Goal: Information Seeking & Learning: Learn about a topic

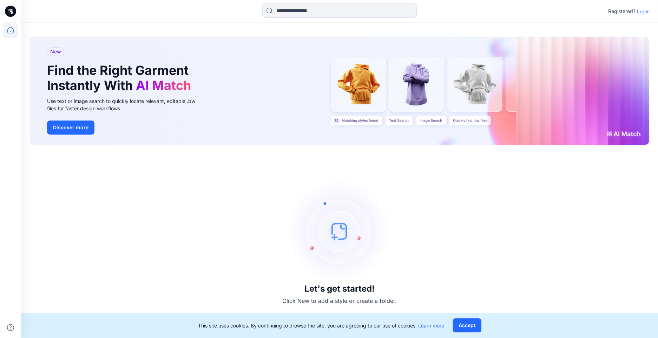
click at [639, 9] on p "Login" at bounding box center [643, 11] width 13 height 7
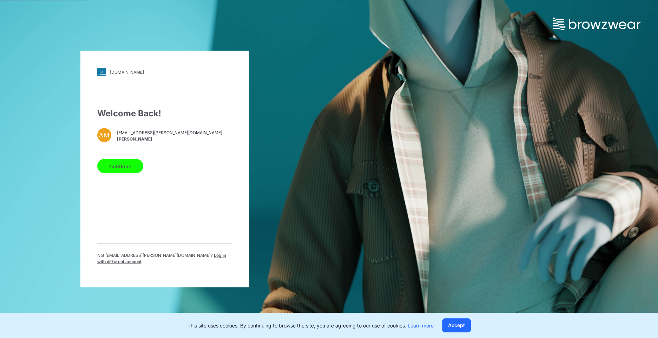
click at [117, 181] on div "Welcome Back! AM alyssa.montalvo@walmart.com Alyssa Montalvo Continue Not alyss…" at bounding box center [164, 188] width 135 height 163
click at [118, 171] on button "Continue" at bounding box center [120, 166] width 46 height 14
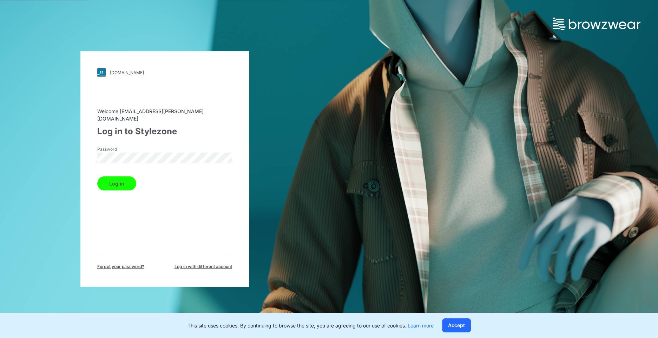
click at [114, 180] on button "Log in" at bounding box center [116, 183] width 39 height 14
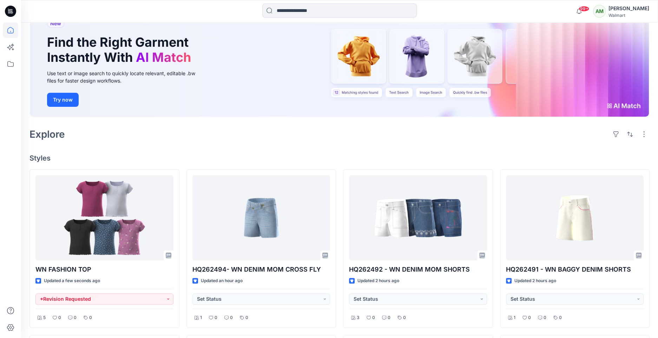
scroll to position [52, 0]
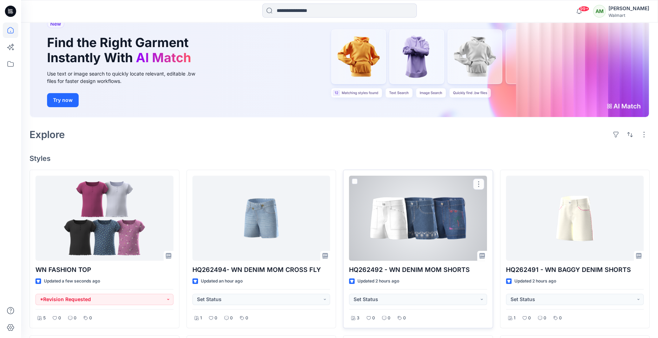
click at [427, 231] on div at bounding box center [418, 218] width 138 height 85
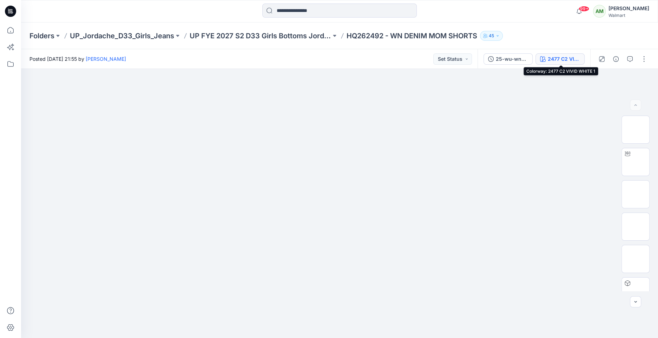
click at [562, 54] on button "2477 C2 VIVID WHITE 1" at bounding box center [560, 58] width 49 height 11
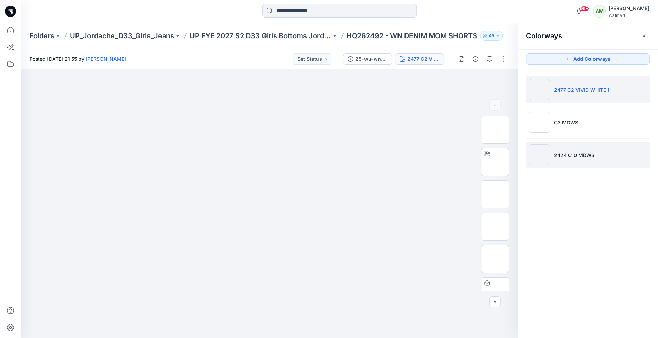
click at [569, 151] on p "2424 C10 MDWS" at bounding box center [574, 154] width 40 height 7
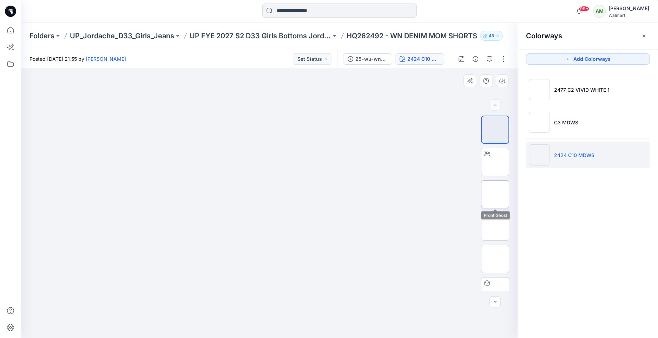
click at [495, 194] on img at bounding box center [495, 194] width 0 height 0
click at [5, 64] on icon at bounding box center [10, 63] width 15 height 15
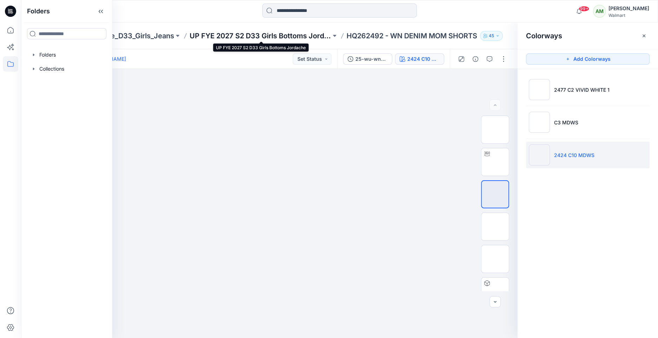
click at [226, 31] on p "UP FYE 2027 S2 D33 Girls Bottoms Jordache" at bounding box center [261, 36] width 142 height 10
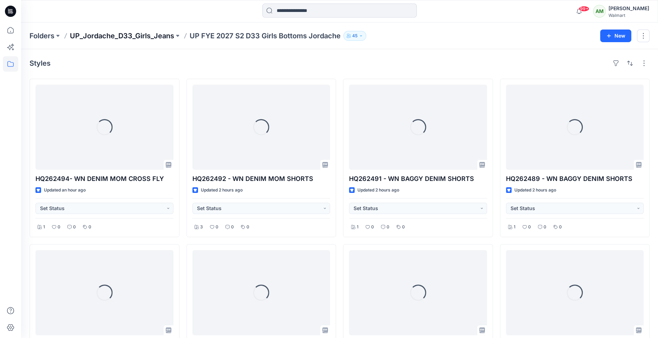
click at [152, 37] on p "UP_Jordache_D33_Girls_Jeans" at bounding box center [122, 36] width 104 height 10
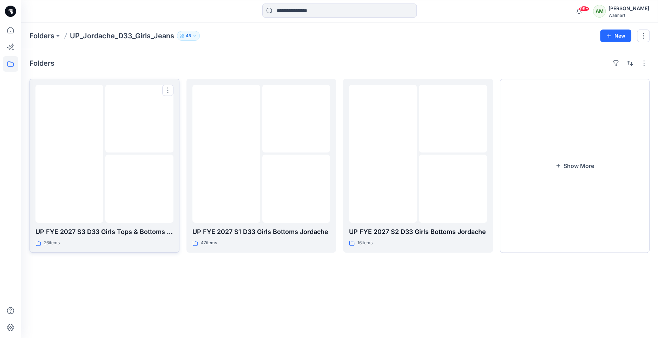
click at [139, 119] on img at bounding box center [139, 119] width 0 height 0
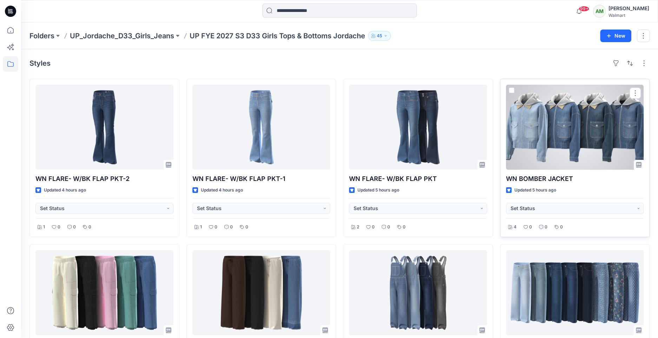
click at [543, 121] on div at bounding box center [575, 127] width 138 height 85
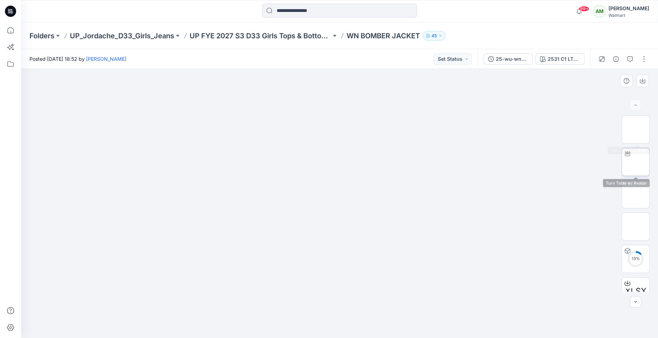
click at [636, 162] on img at bounding box center [636, 162] width 0 height 0
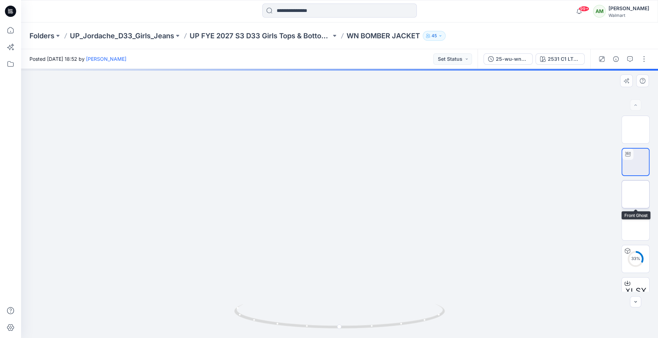
click at [636, 194] on img at bounding box center [636, 194] width 0 height 0
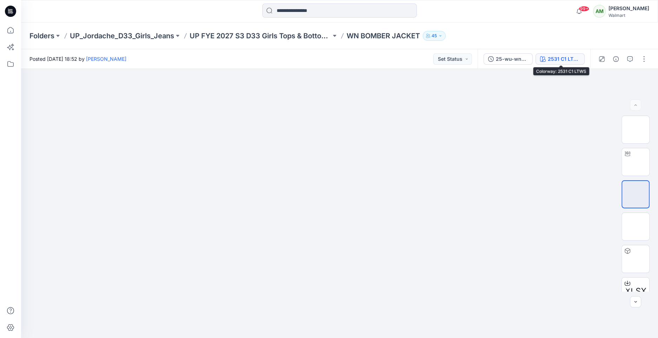
click at [562, 59] on div "2531 C1 LTWS" at bounding box center [564, 59] width 32 height 8
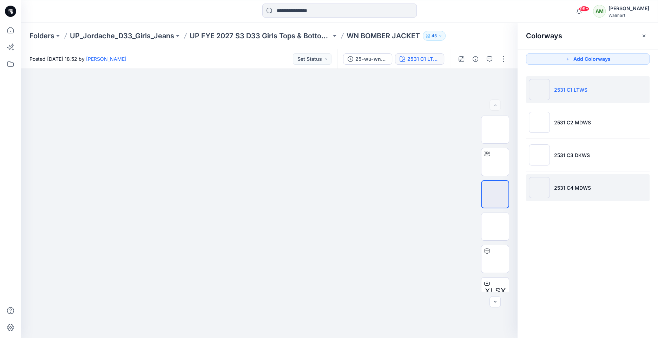
click at [568, 185] on p "2531 C4 MDWS" at bounding box center [572, 187] width 37 height 7
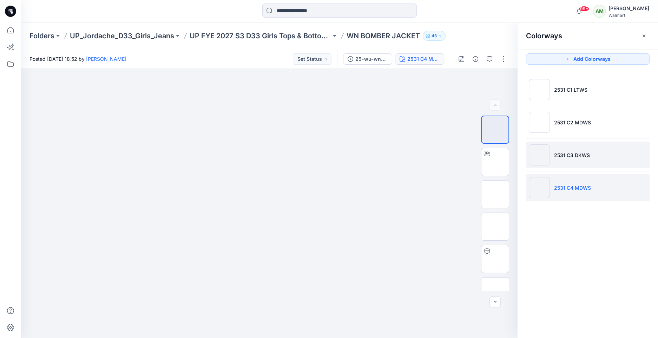
click at [570, 154] on p "2531 C3 DKWS" at bounding box center [572, 154] width 36 height 7
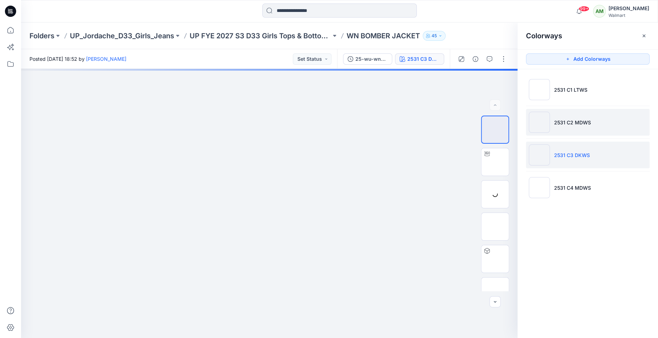
click at [578, 126] on li "2531 C2 MDWS" at bounding box center [588, 122] width 124 height 27
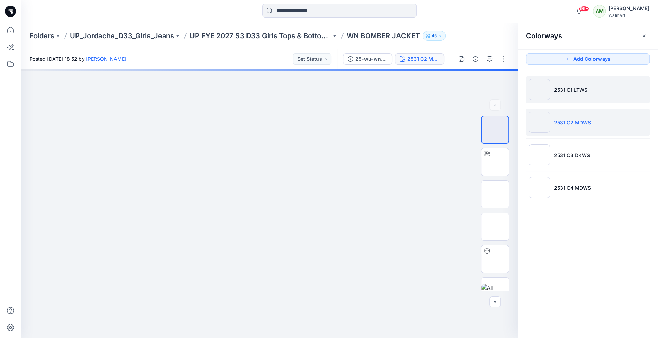
click at [581, 95] on li "2531 C1 LTWS" at bounding box center [588, 89] width 124 height 27
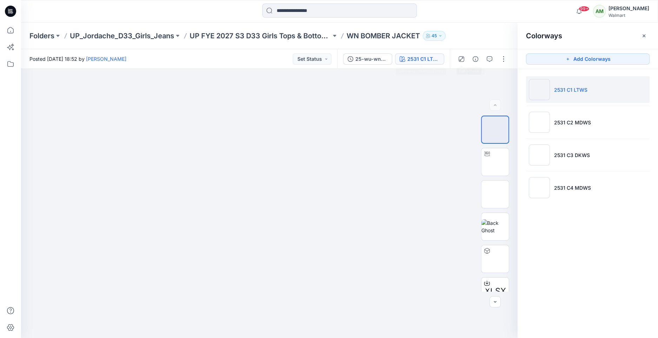
click at [425, 57] on div "2531 C1 LTWS" at bounding box center [423, 59] width 32 height 8
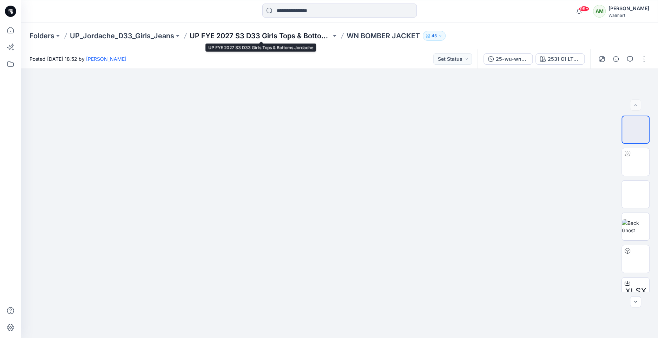
click at [306, 31] on p "UP FYE 2027 S3 D33 Girls Tops & Bottoms Jordache" at bounding box center [261, 36] width 142 height 10
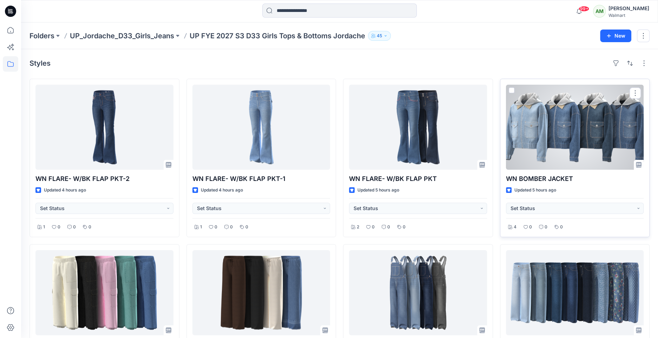
click at [551, 124] on div at bounding box center [575, 127] width 138 height 85
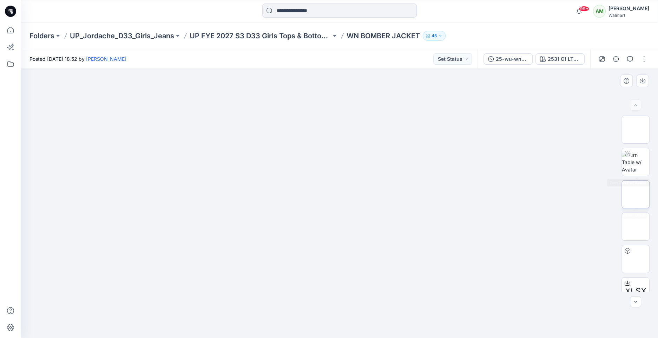
click at [636, 194] on img at bounding box center [636, 194] width 0 height 0
click at [636, 259] on img at bounding box center [636, 259] width 0 height 0
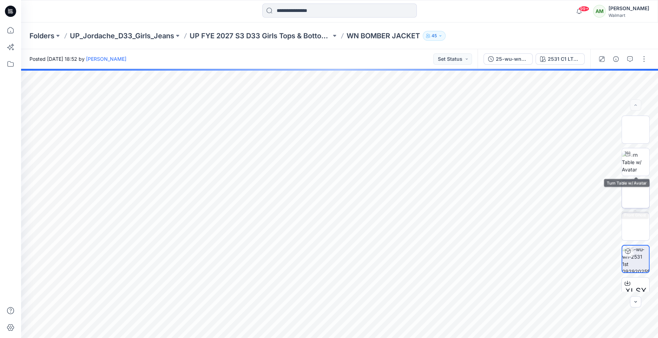
click at [636, 194] on img at bounding box center [636, 194] width 0 height 0
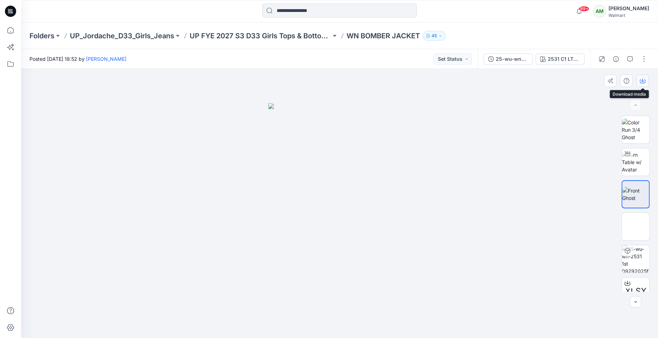
click at [643, 79] on icon "button" at bounding box center [643, 81] width 6 height 6
click at [636, 230] on img at bounding box center [635, 226] width 27 height 15
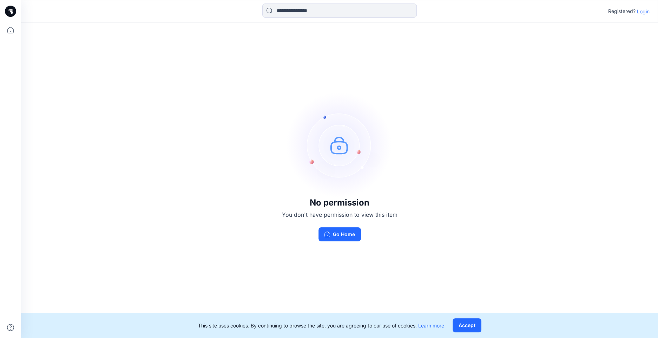
click at [645, 14] on p "Login" at bounding box center [643, 11] width 13 height 7
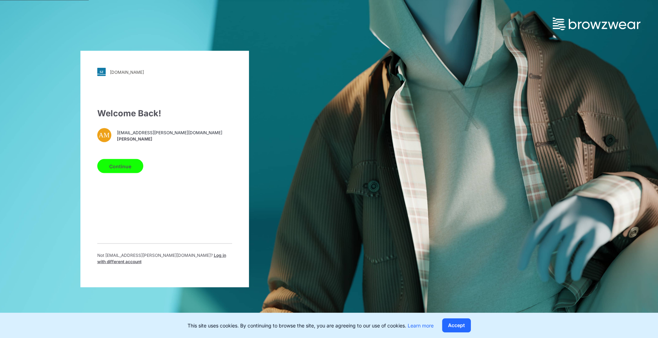
click at [123, 173] on button "Continue" at bounding box center [120, 166] width 46 height 14
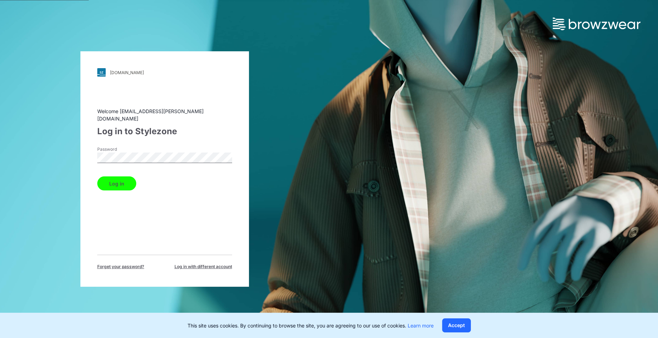
click at [125, 178] on button "Log in" at bounding box center [116, 183] width 39 height 14
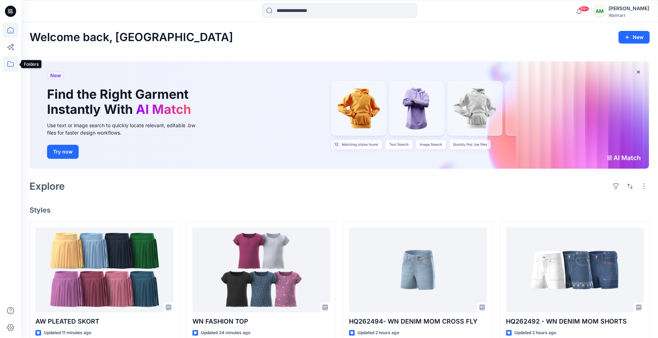
click at [11, 68] on icon at bounding box center [10, 63] width 15 height 15
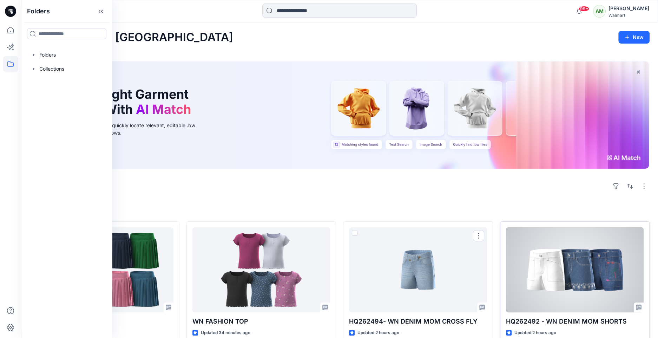
click at [547, 269] on div at bounding box center [575, 269] width 138 height 85
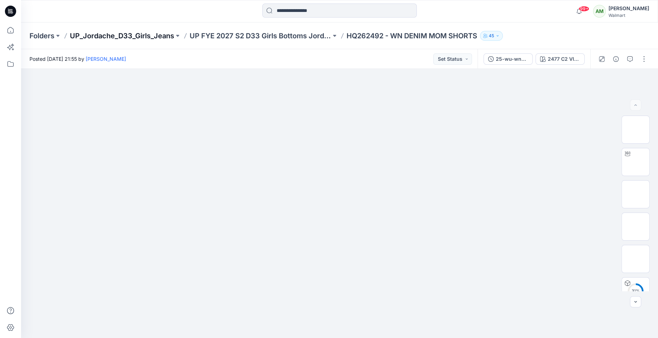
click at [159, 39] on p "UP_Jordache_D33_Girls_Jeans" at bounding box center [122, 36] width 104 height 10
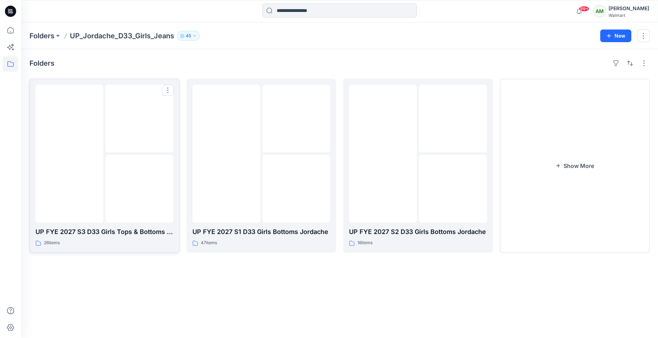
click at [139, 189] on img at bounding box center [139, 189] width 0 height 0
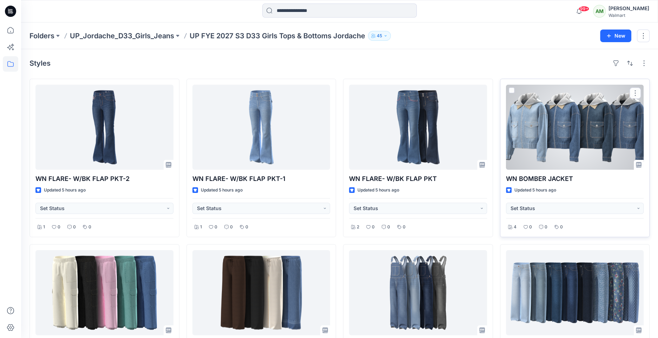
click at [558, 134] on div at bounding box center [575, 127] width 138 height 85
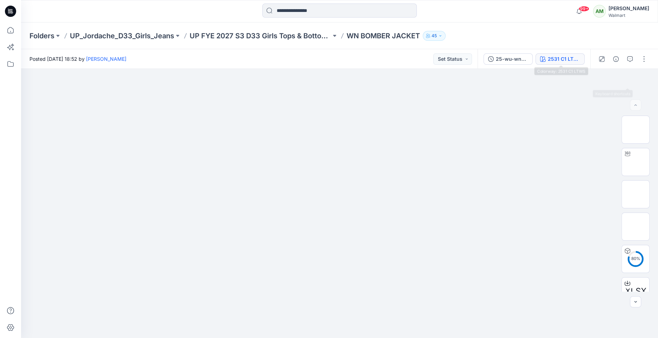
click at [564, 57] on div "2531 C1 LTWS" at bounding box center [564, 59] width 32 height 8
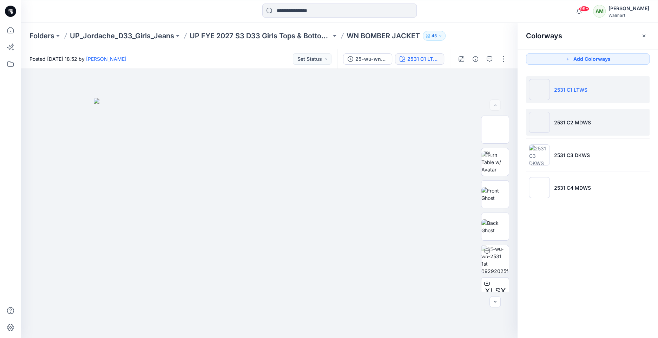
click at [581, 121] on p "2531 C2 MDWS" at bounding box center [572, 122] width 37 height 7
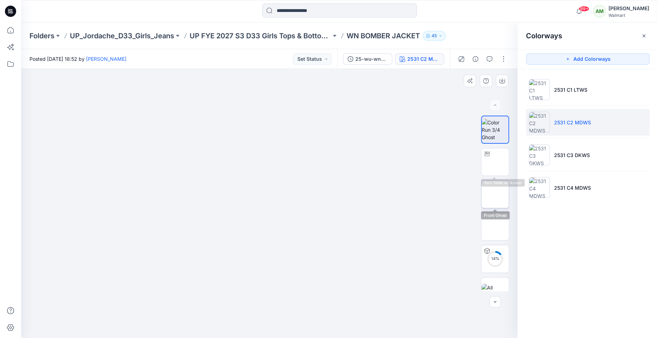
click at [495, 194] on img at bounding box center [495, 194] width 0 height 0
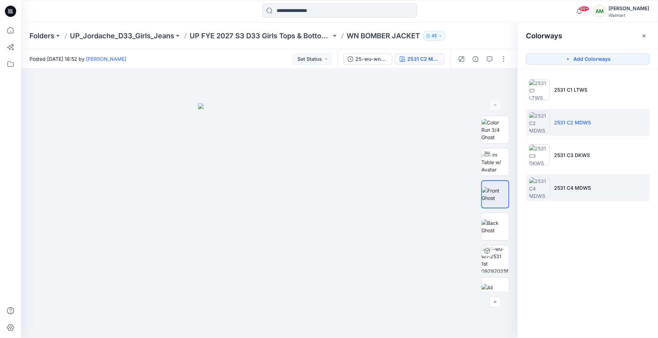
click at [556, 187] on p "2531 C4 MDWS" at bounding box center [572, 187] width 37 height 7
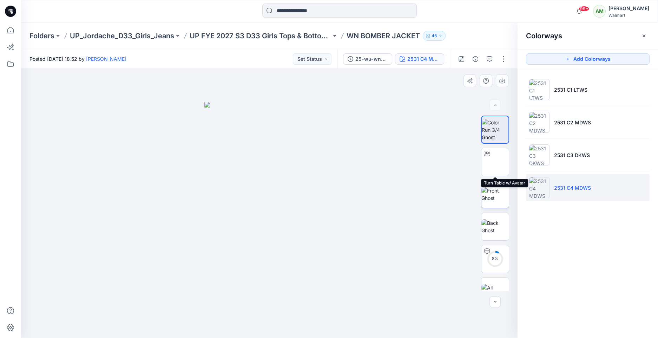
click at [493, 189] on img at bounding box center [495, 194] width 27 height 15
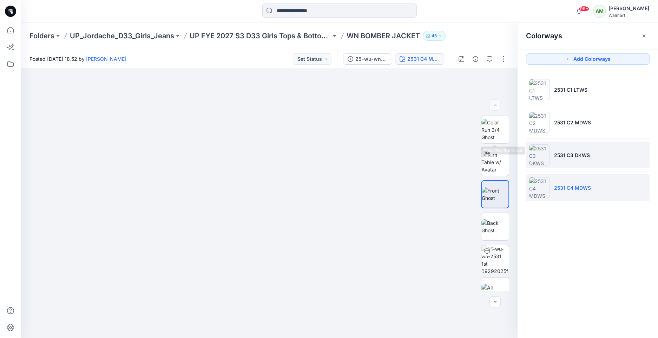
click at [552, 153] on li "2531 C3 DKWS" at bounding box center [588, 155] width 124 height 27
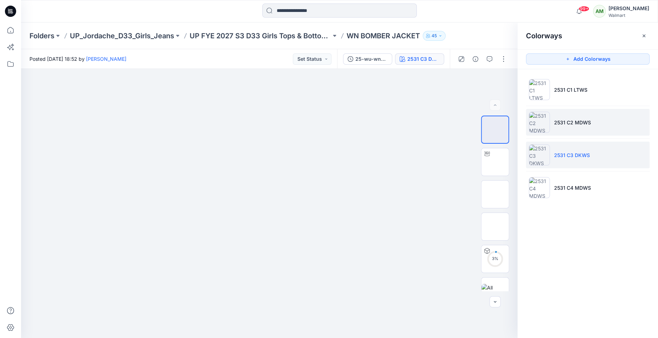
click at [564, 130] on li "2531 C2 MDWS" at bounding box center [588, 122] width 124 height 27
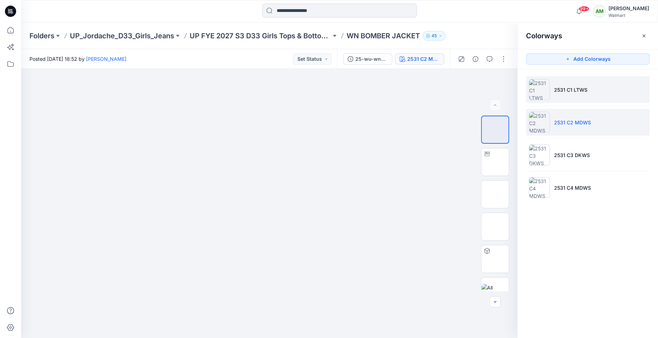
click at [566, 94] on li "2531 C1 LTWS" at bounding box center [588, 89] width 124 height 27
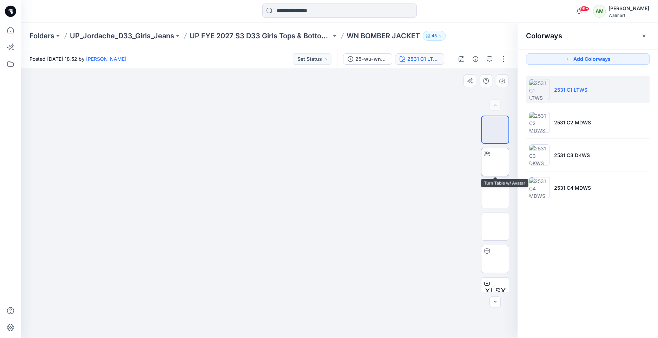
click at [495, 162] on img at bounding box center [495, 162] width 0 height 0
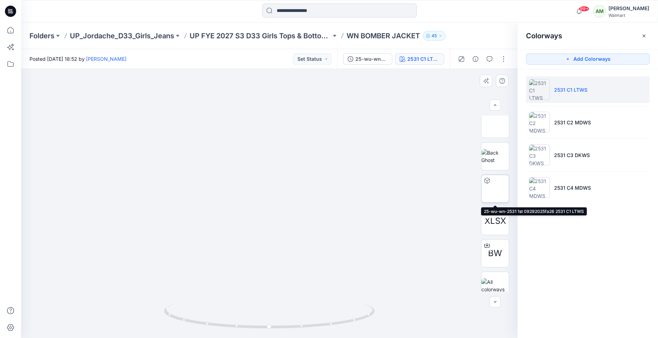
scroll to position [78, 0]
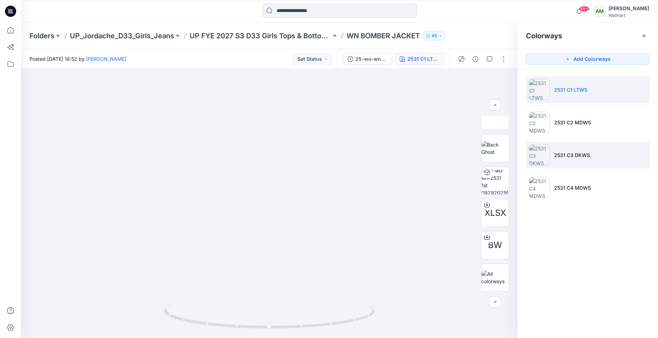
click at [573, 151] on p "2531 C3 DKWS" at bounding box center [572, 154] width 36 height 7
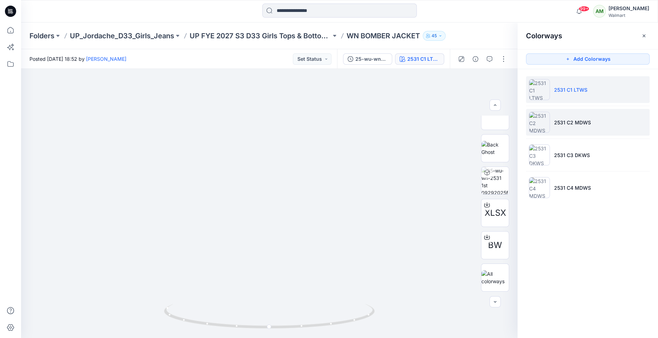
click at [572, 122] on p "2531 C2 MDWS" at bounding box center [572, 122] width 37 height 7
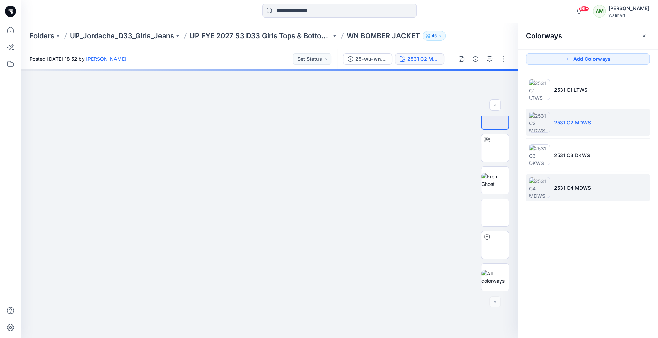
click at [561, 184] on p "2531 C4 MDWS" at bounding box center [572, 187] width 37 height 7
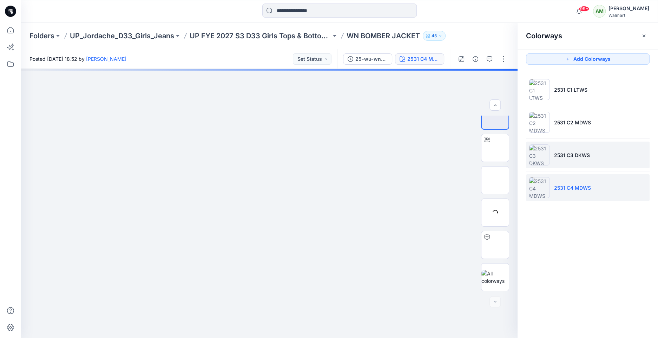
click at [567, 152] on p "2531 C3 DKWS" at bounding box center [572, 154] width 36 height 7
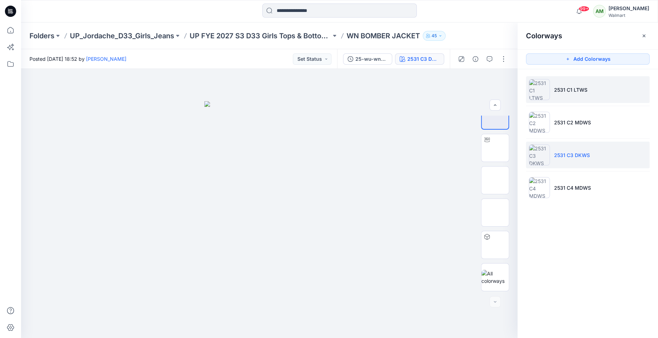
click at [576, 88] on p "2531 C1 LTWS" at bounding box center [570, 89] width 33 height 7
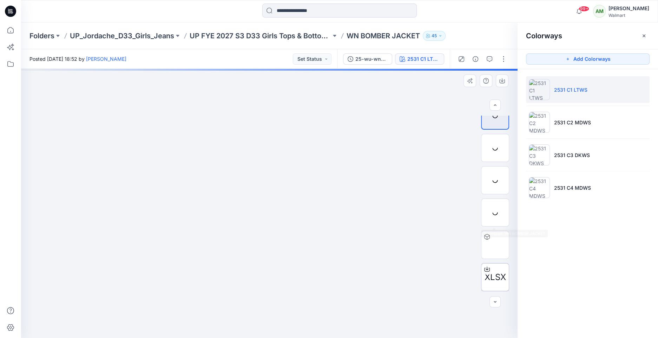
scroll to position [78, 0]
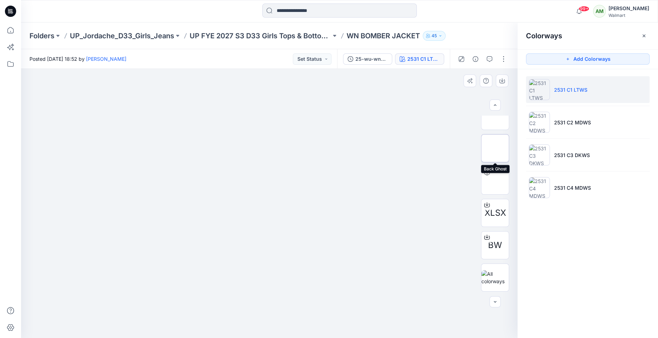
click at [495, 148] on img at bounding box center [495, 148] width 0 height 0
click at [502, 79] on icon "button" at bounding box center [502, 80] width 3 height 4
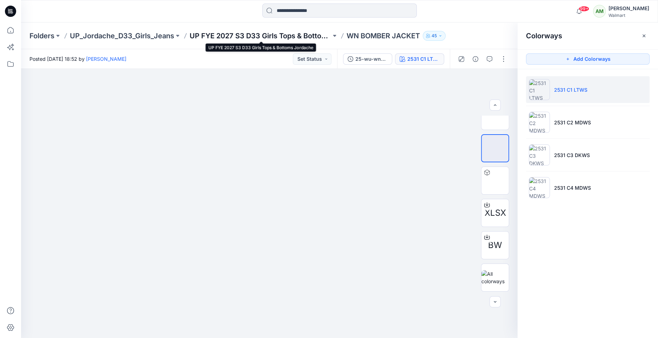
click at [279, 36] on p "UP FYE 2027 S3 D33 Girls Tops & Bottoms Jordache" at bounding box center [261, 36] width 142 height 10
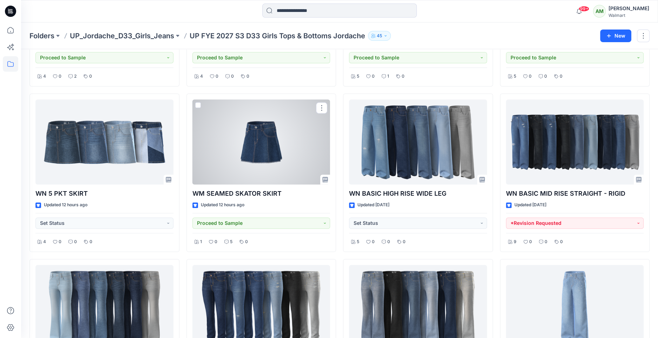
scroll to position [643, 0]
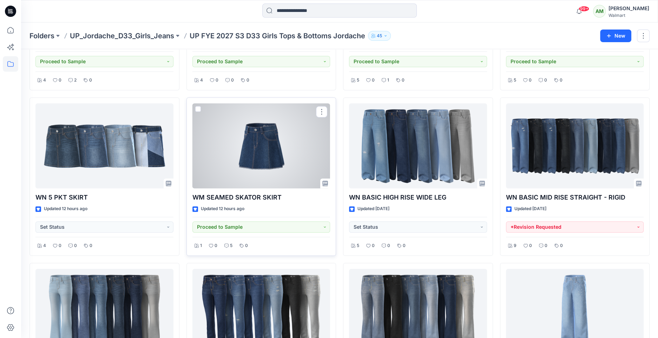
click at [267, 154] on div at bounding box center [261, 145] width 138 height 85
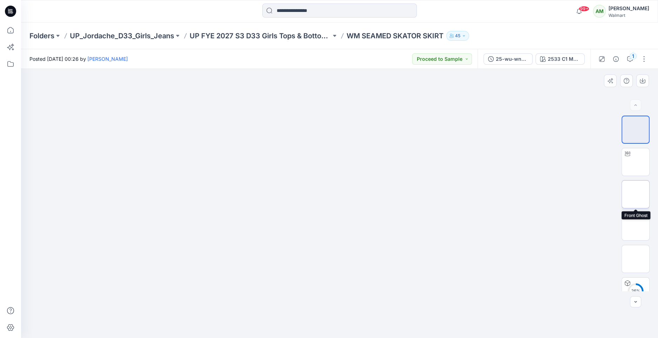
click at [622, 187] on div at bounding box center [636, 194] width 28 height 28
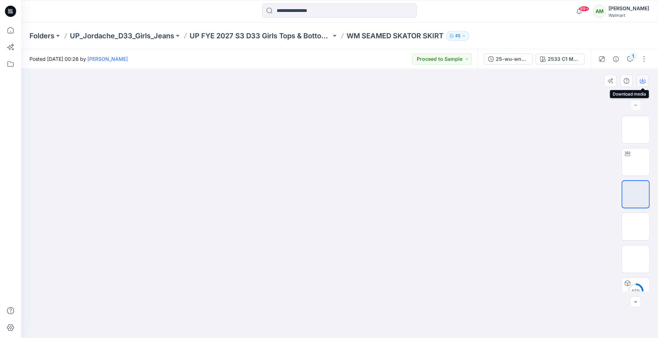
click at [643, 80] on icon "button" at bounding box center [642, 80] width 3 height 4
click at [636, 259] on img at bounding box center [636, 259] width 0 height 0
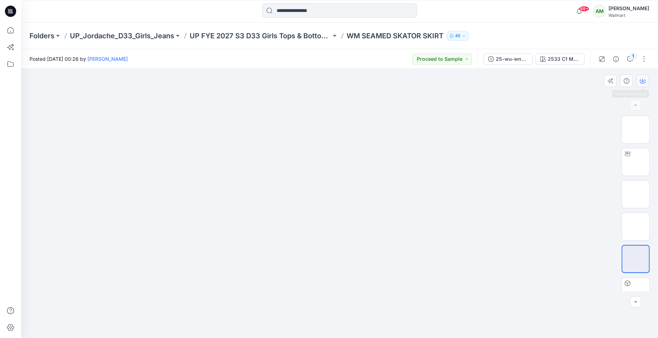
click at [642, 78] on icon "button" at bounding box center [643, 81] width 6 height 6
click at [295, 35] on p "UP FYE 2027 S3 D33 Girls Tops & Bottoms Jordache" at bounding box center [261, 36] width 142 height 10
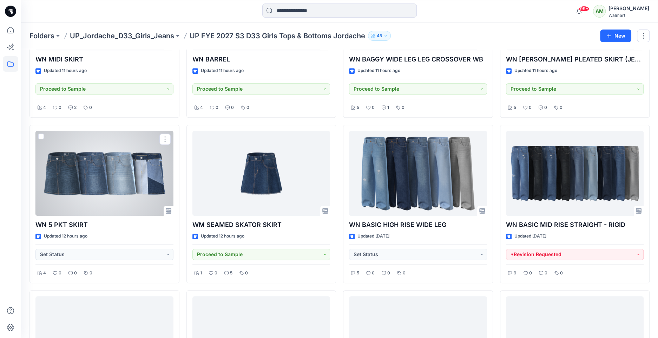
scroll to position [653, 0]
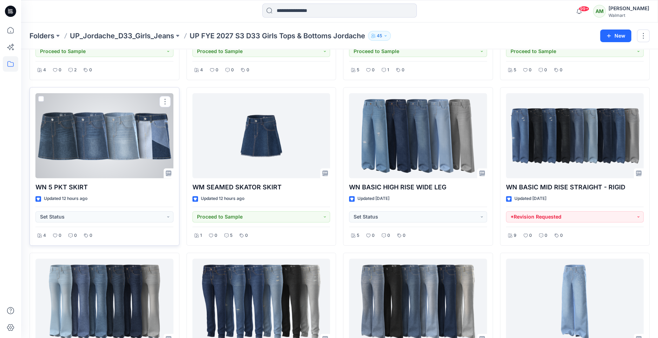
click at [100, 143] on div at bounding box center [104, 135] width 138 height 85
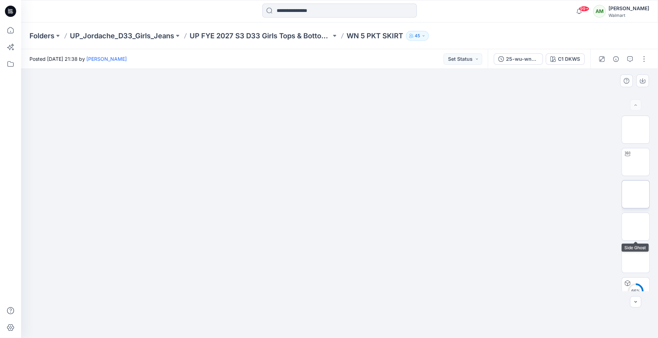
click at [636, 194] on img at bounding box center [636, 194] width 0 height 0
click at [642, 82] on icon "button" at bounding box center [643, 81] width 6 height 6
click at [563, 58] on div "C1 DKWS" at bounding box center [569, 59] width 22 height 8
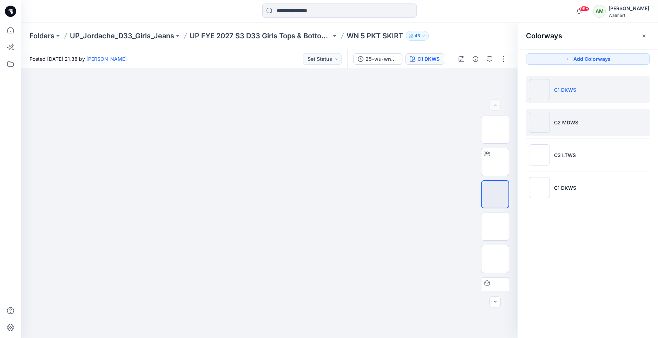
click at [567, 122] on p "C2 MDWS" at bounding box center [566, 122] width 24 height 7
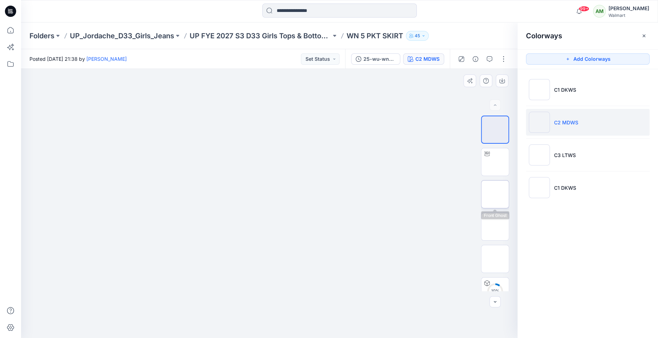
click at [495, 194] on img at bounding box center [495, 194] width 0 height 0
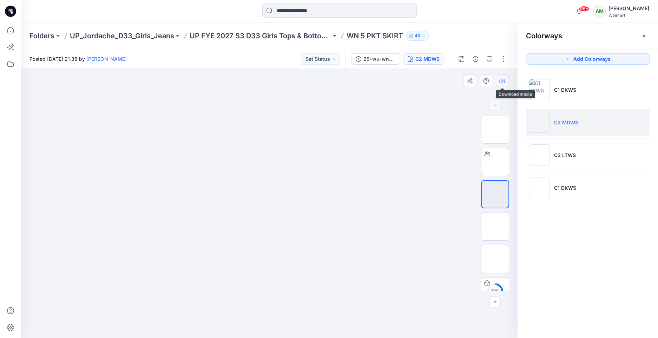
click at [502, 80] on icon "button" at bounding box center [502, 80] width 3 height 4
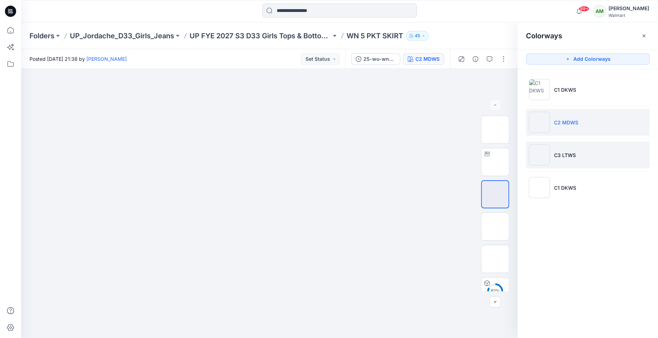
click at [589, 148] on li "C3 LTWS" at bounding box center [588, 155] width 124 height 27
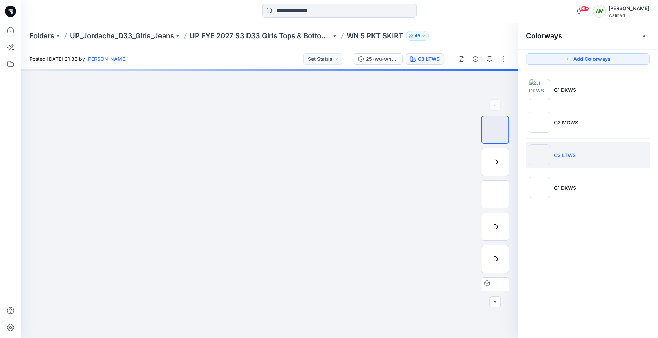
click at [573, 149] on li "C3 LTWS" at bounding box center [588, 155] width 124 height 27
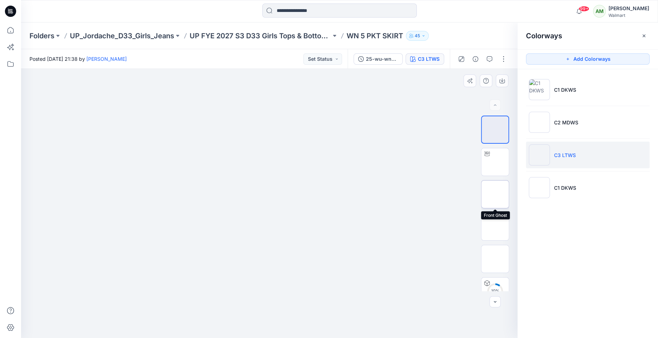
click at [495, 194] on img at bounding box center [495, 194] width 0 height 0
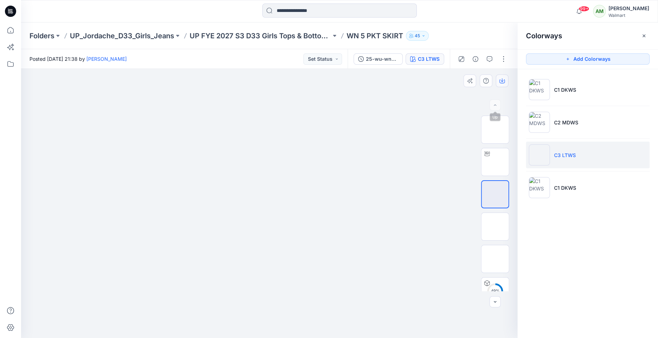
click at [498, 81] on button "button" at bounding box center [502, 80] width 13 height 13
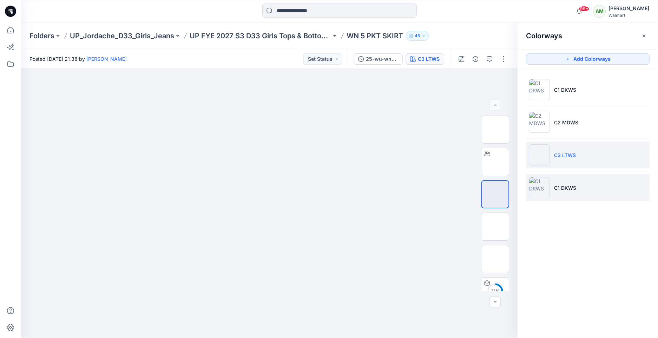
click at [553, 177] on li "C1 DKWS" at bounding box center [588, 187] width 124 height 27
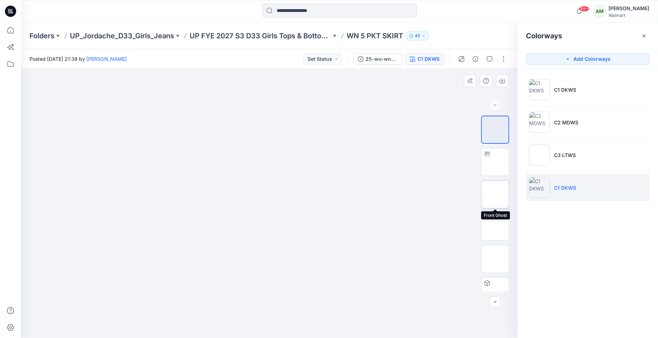
click at [495, 194] on img at bounding box center [495, 194] width 0 height 0
click at [505, 81] on button "button" at bounding box center [502, 80] width 13 height 13
click at [248, 36] on p "UP FYE 2027 S3 D33 Girls Tops & Bottoms Jordache" at bounding box center [261, 36] width 142 height 10
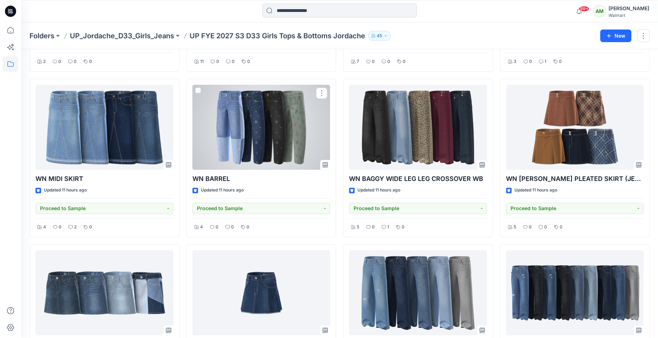
scroll to position [494, 0]
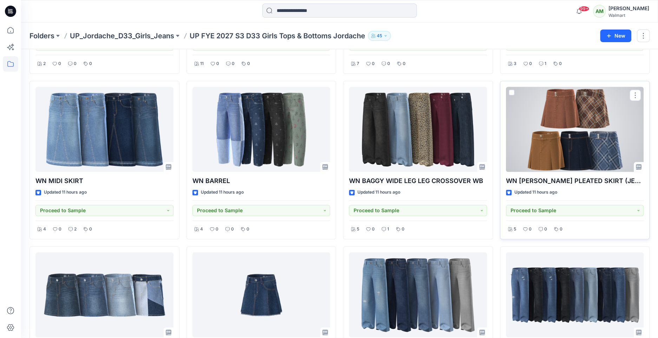
click at [555, 142] on div at bounding box center [575, 129] width 138 height 85
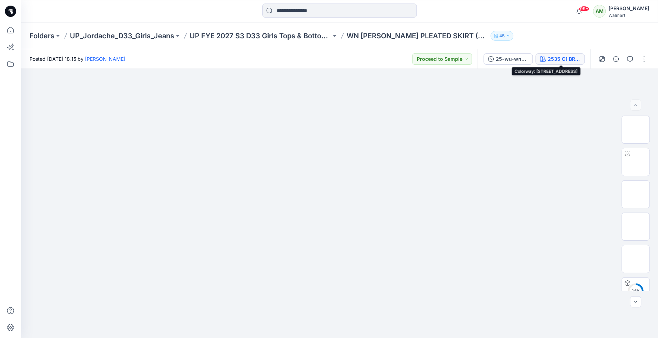
click at [550, 58] on div "2535 C1 BROWN NUTMEG 2071756" at bounding box center [564, 59] width 32 height 8
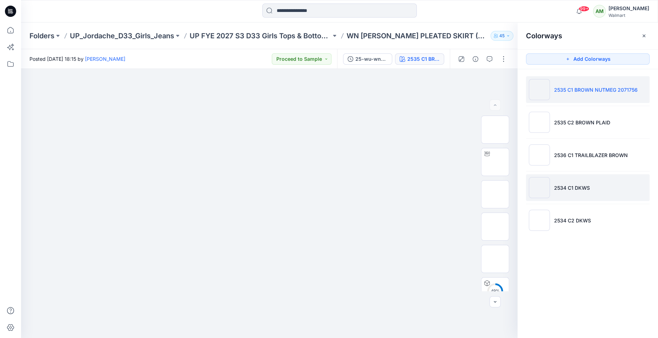
click at [563, 193] on li "2534 C1 DKWS" at bounding box center [588, 187] width 124 height 27
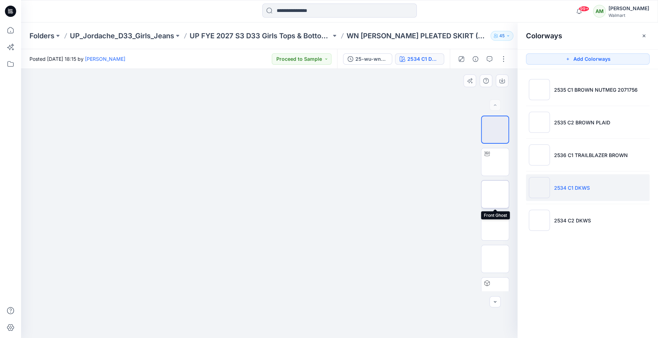
click at [495, 194] on img at bounding box center [495, 194] width 0 height 0
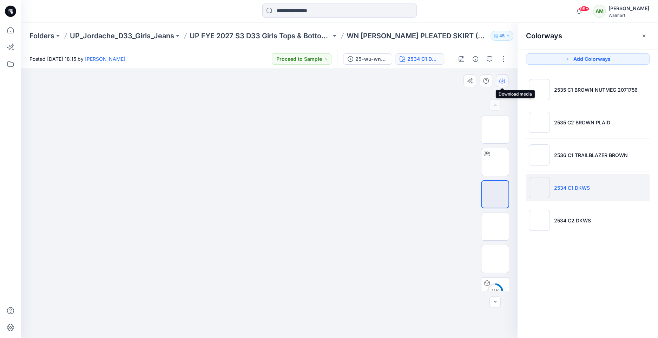
click at [502, 79] on icon "button" at bounding box center [502, 81] width 6 height 6
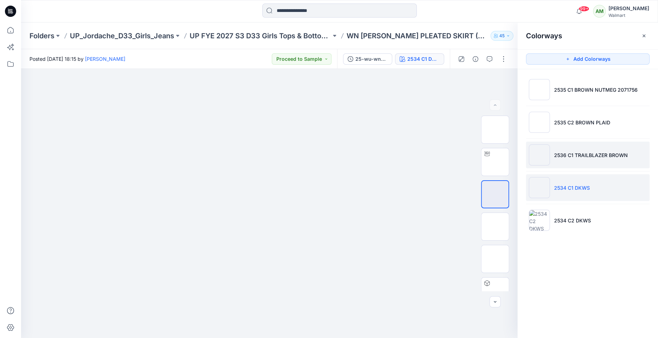
click at [558, 163] on li "2536 C1 TRAILBLAZER BROWN" at bounding box center [588, 155] width 124 height 27
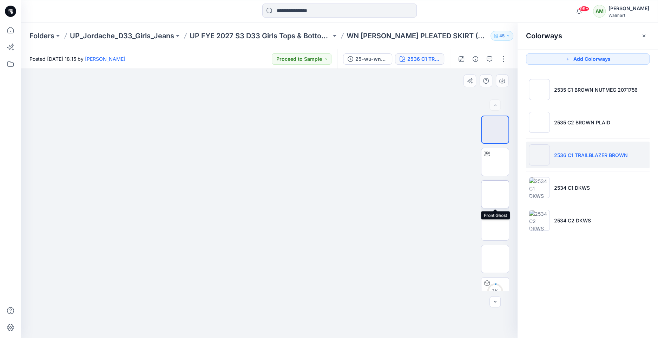
click at [495, 194] on img at bounding box center [495, 194] width 0 height 0
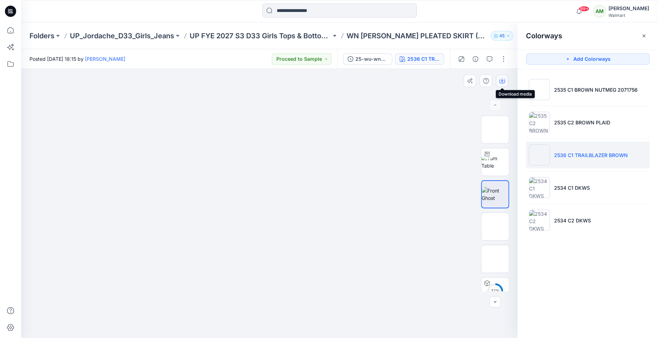
click at [499, 79] on icon "button" at bounding box center [502, 81] width 6 height 6
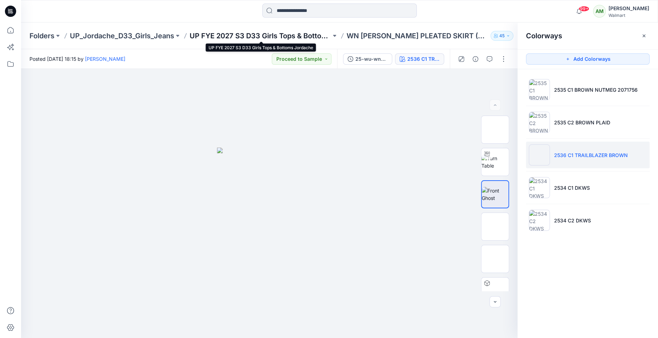
click at [292, 35] on p "UP FYE 2027 S3 D33 Girls Tops & Bottoms Jordache" at bounding box center [261, 36] width 142 height 10
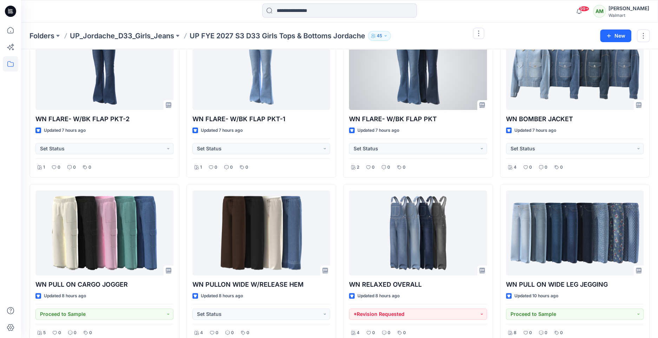
scroll to position [63, 0]
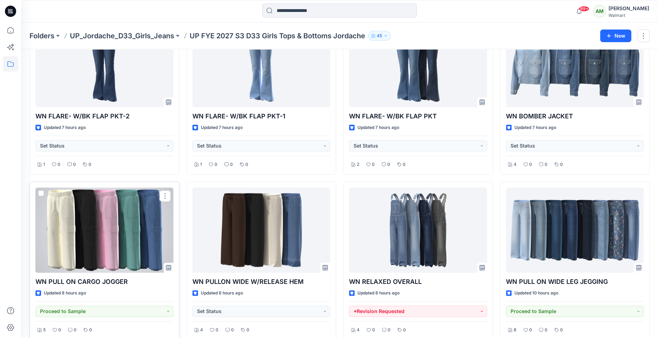
click at [132, 221] on div at bounding box center [104, 230] width 138 height 85
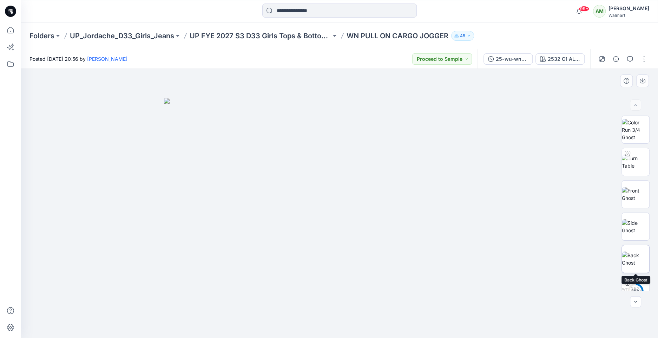
click at [635, 260] on img at bounding box center [635, 258] width 27 height 15
click at [641, 81] on icon "button" at bounding box center [643, 81] width 6 height 6
click at [602, 37] on div "Folders UP_Jordache_D33_Girls_Jeans UP FYE 2027 S3 D33 Girls Tops & Bottoms Jor…" at bounding box center [339, 35] width 637 height 27
click at [568, 58] on div "2532 C1 ALMOND 2081126" at bounding box center [564, 59] width 32 height 8
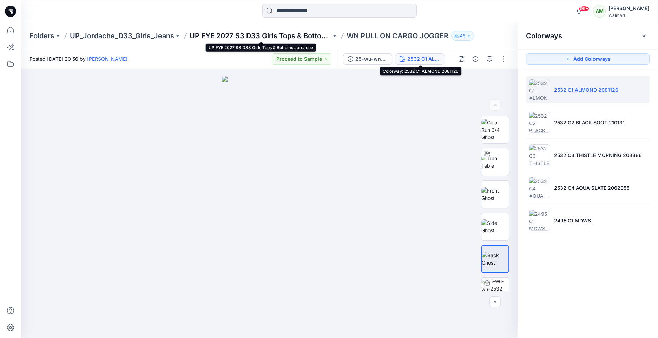
click at [288, 35] on p "UP FYE 2027 S3 D33 Girls Tops & Bottoms Jordache" at bounding box center [261, 36] width 142 height 10
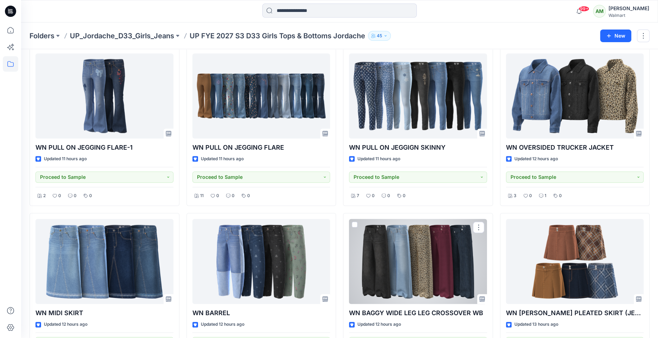
scroll to position [338, 0]
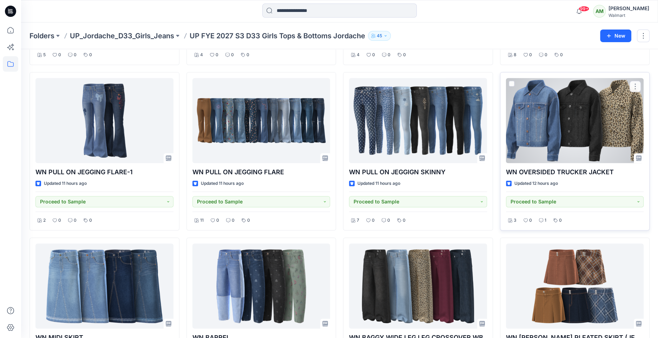
click at [545, 120] on div at bounding box center [575, 120] width 138 height 85
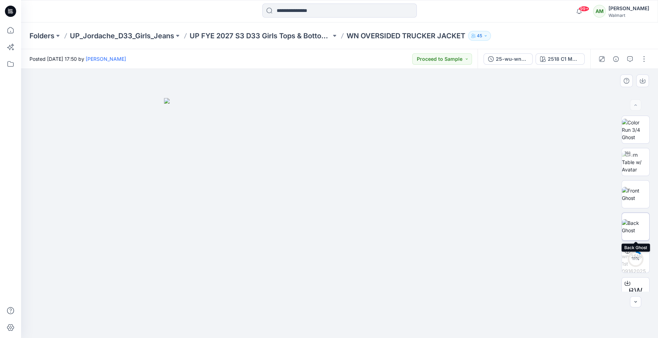
click at [637, 228] on img at bounding box center [635, 226] width 27 height 15
click at [642, 85] on button "button" at bounding box center [642, 80] width 13 height 13
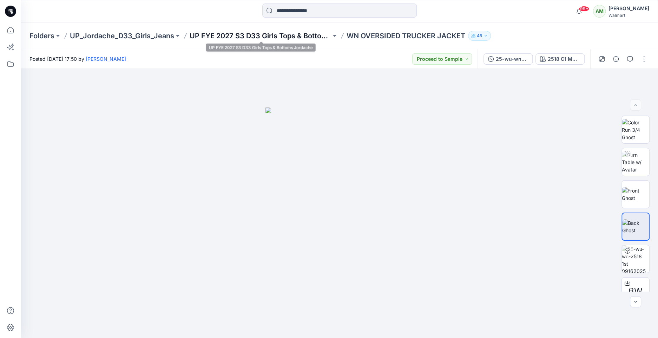
click at [296, 35] on p "UP FYE 2027 S3 D33 Girls Tops & Bottoms Jordache" at bounding box center [261, 36] width 142 height 10
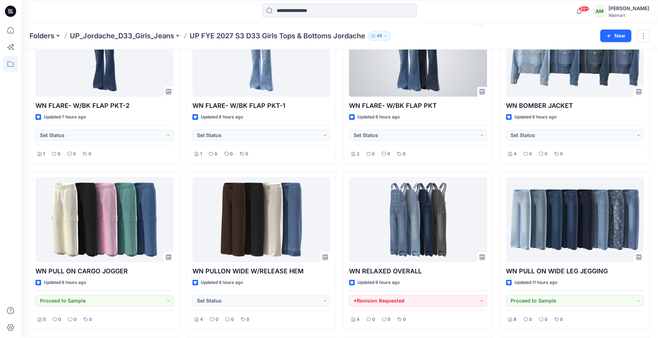
scroll to position [74, 0]
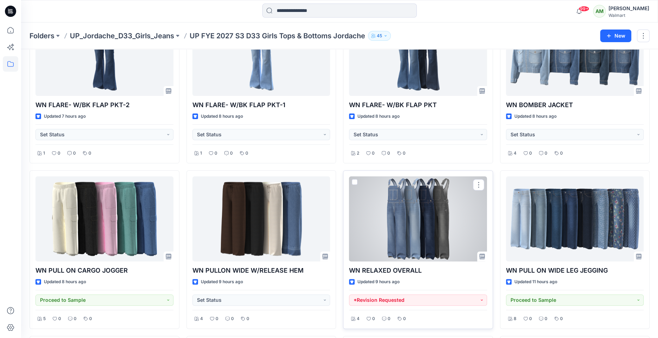
click at [391, 210] on div at bounding box center [418, 218] width 138 height 85
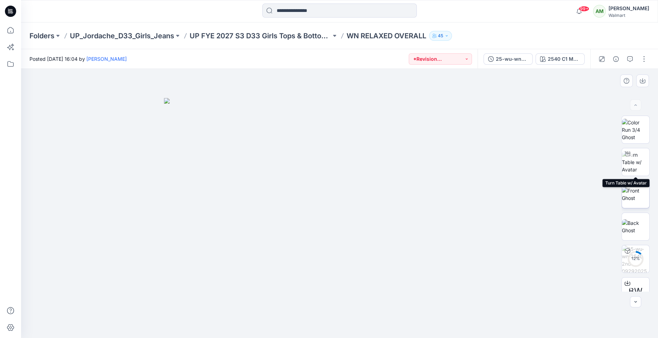
click at [638, 196] on img at bounding box center [635, 194] width 27 height 15
click at [642, 159] on img at bounding box center [635, 162] width 27 height 22
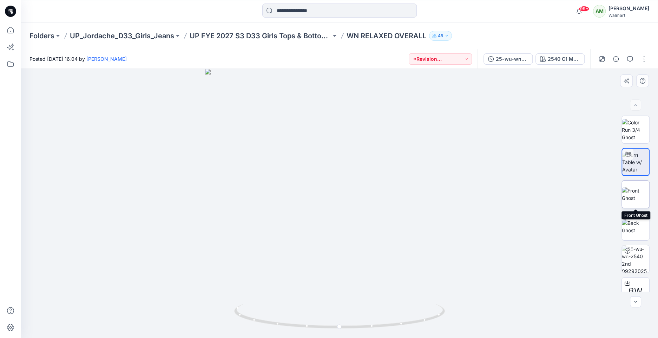
click at [634, 195] on img at bounding box center [635, 194] width 27 height 15
click at [332, 297] on img at bounding box center [339, 203] width 77 height 269
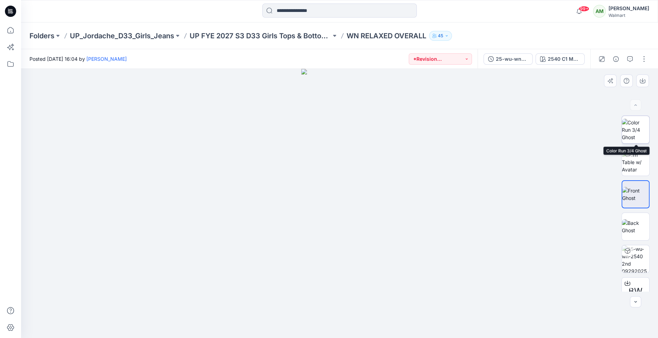
click at [635, 127] on img at bounding box center [635, 130] width 27 height 22
click at [637, 162] on img at bounding box center [635, 162] width 27 height 22
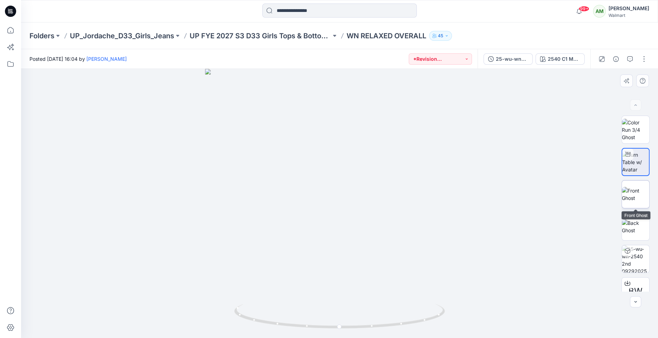
click at [634, 189] on img at bounding box center [635, 194] width 27 height 15
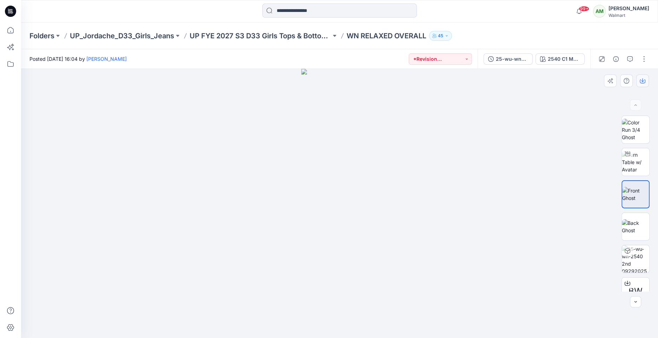
click at [643, 80] on icon "button" at bounding box center [642, 80] width 3 height 4
click at [381, 38] on p "WN RELAXED OVERALL" at bounding box center [387, 36] width 80 height 10
click at [375, 35] on p "WN RELAXED OVERALL" at bounding box center [387, 36] width 80 height 10
click at [304, 31] on p "UP FYE 2027 S3 D33 Girls Tops & Bottoms Jordache" at bounding box center [261, 36] width 142 height 10
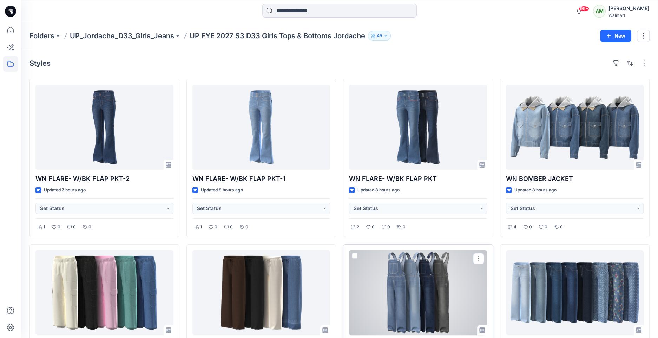
click at [412, 282] on div at bounding box center [418, 292] width 138 height 85
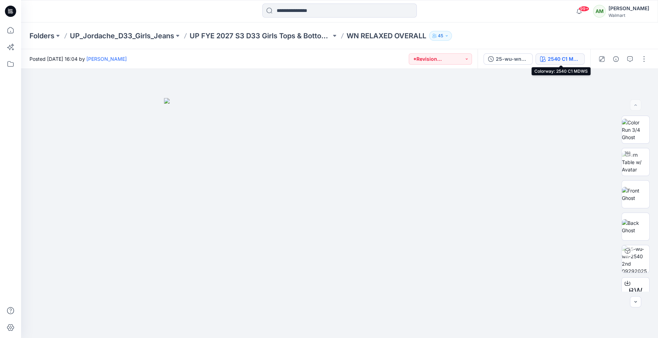
click at [562, 58] on div "2540 C1 MDWS" at bounding box center [564, 59] width 32 height 8
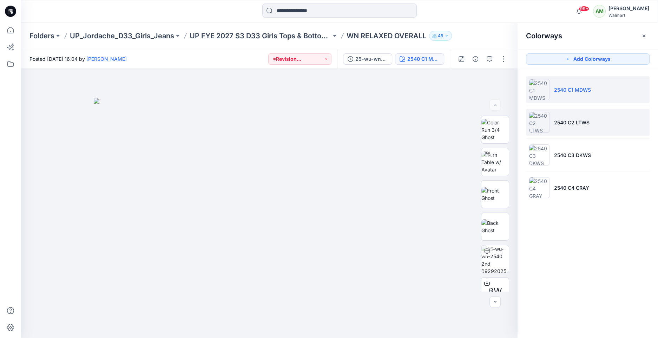
click at [565, 121] on p "2540 C2 LTWS" at bounding box center [571, 122] width 35 height 7
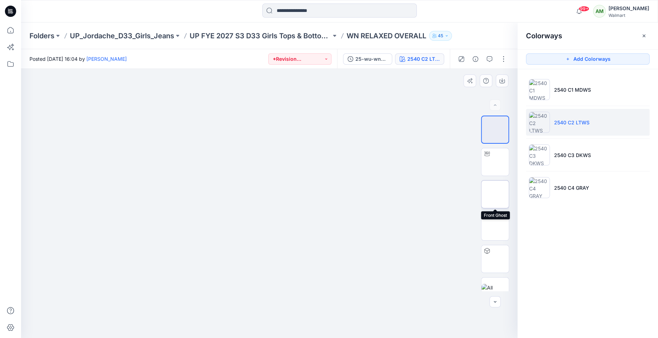
click at [495, 194] on img at bounding box center [495, 194] width 0 height 0
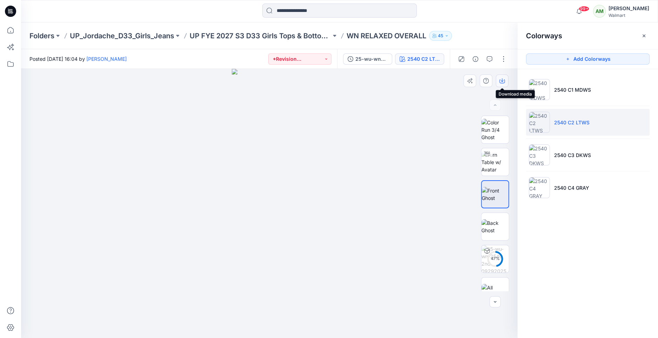
click at [500, 79] on icon "button" at bounding box center [502, 81] width 6 height 4
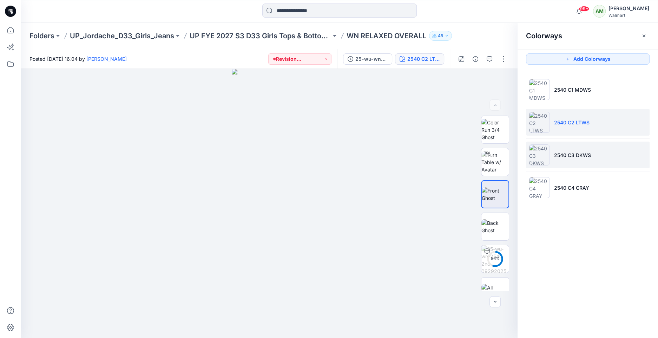
click at [566, 146] on li "2540 C3 DKWS" at bounding box center [588, 155] width 124 height 27
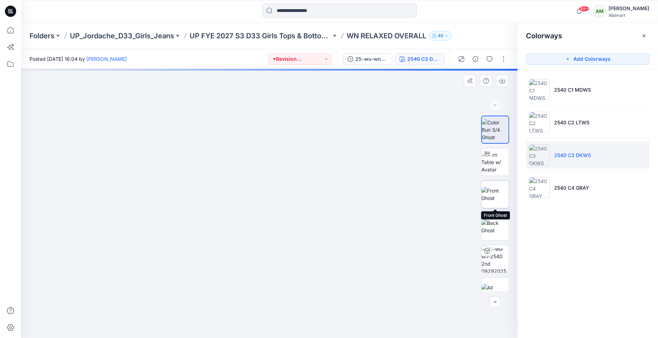
click at [496, 194] on img at bounding box center [495, 194] width 27 height 15
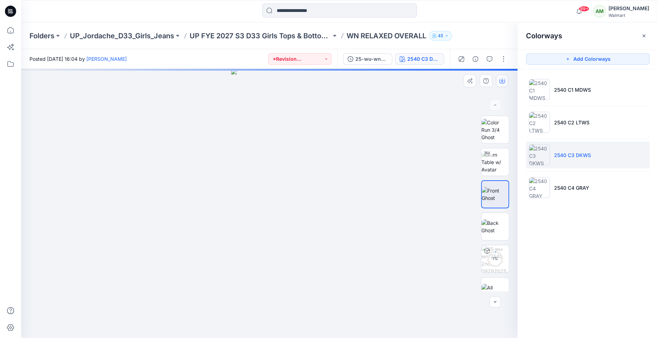
click at [502, 83] on icon "button" at bounding box center [502, 81] width 6 height 4
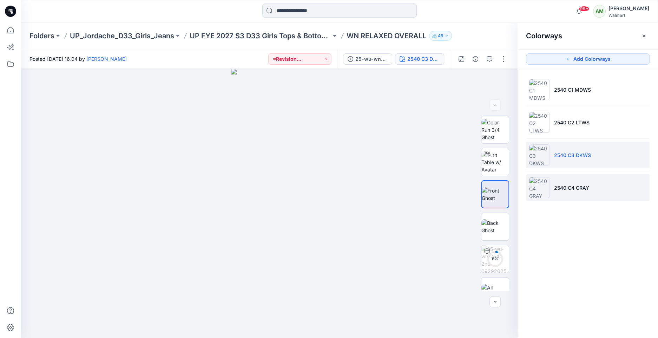
click at [567, 184] on p "2540 C4 GRAY" at bounding box center [571, 187] width 35 height 7
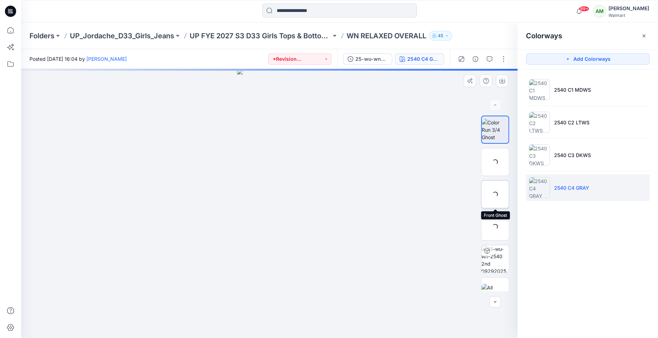
click at [0, 0] on img at bounding box center [0, 0] width 0 height 0
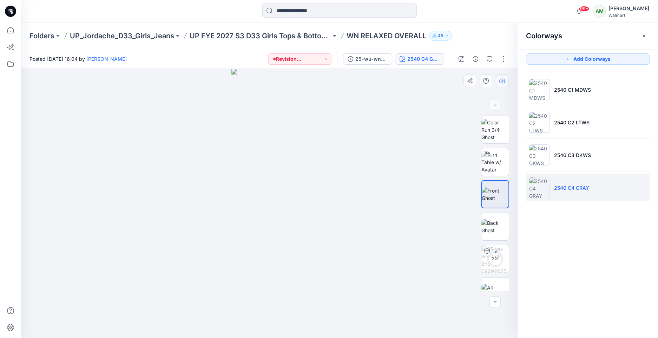
click at [503, 80] on icon "button" at bounding box center [502, 80] width 3 height 4
click at [499, 251] on img at bounding box center [495, 258] width 27 height 27
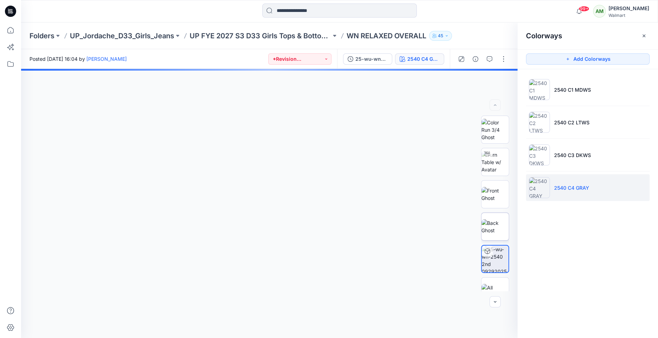
click at [493, 219] on img at bounding box center [495, 226] width 27 height 15
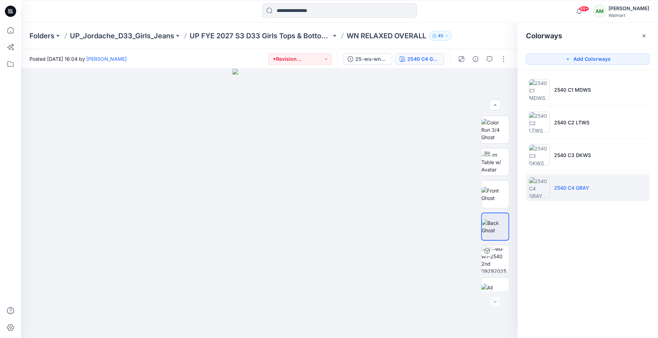
scroll to position [14, 0]
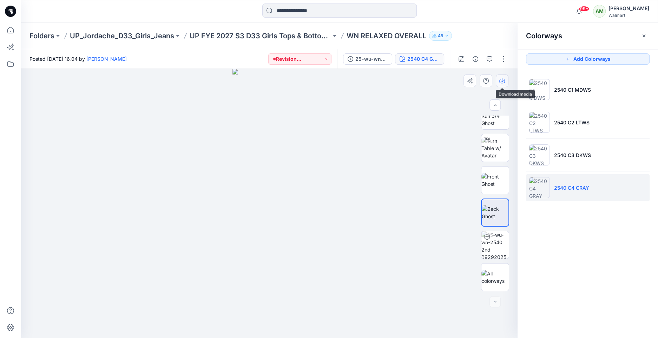
click at [503, 83] on icon "button" at bounding box center [502, 81] width 6 height 4
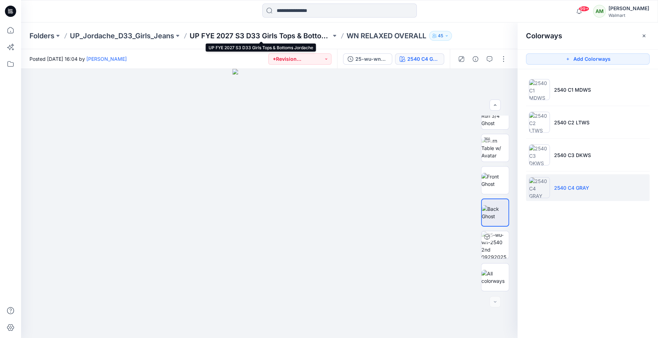
click at [297, 35] on p "UP FYE 2027 S3 D33 Girls Tops & Bottoms Jordache" at bounding box center [261, 36] width 142 height 10
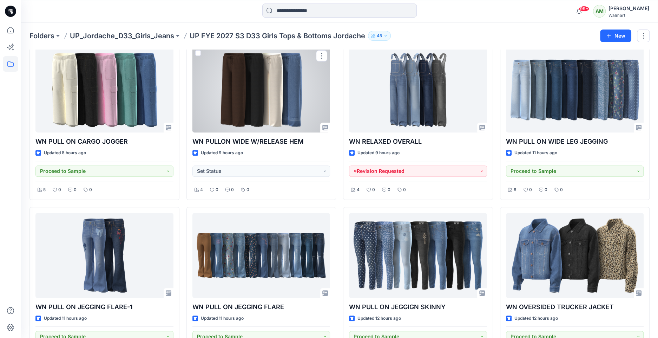
scroll to position [205, 0]
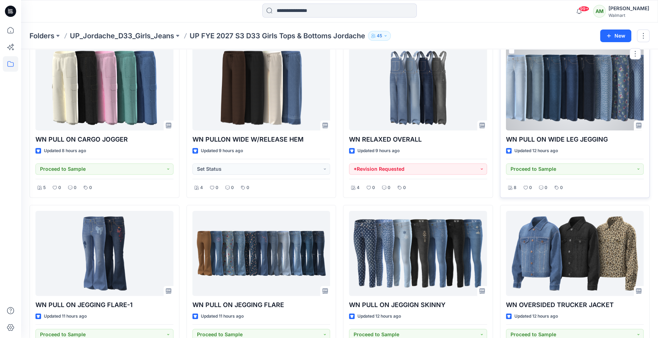
click at [565, 89] on div at bounding box center [575, 87] width 138 height 85
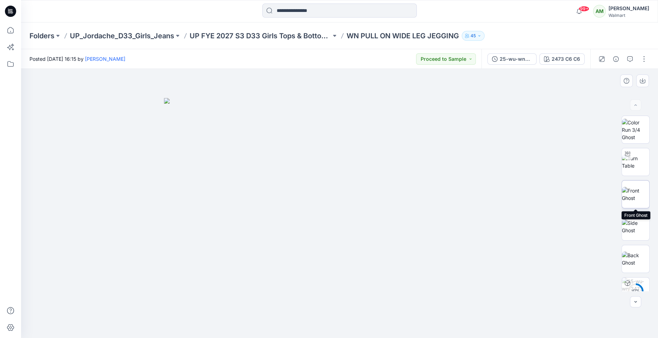
click at [637, 190] on img at bounding box center [635, 194] width 27 height 15
click at [566, 61] on button "2473 C6 C6" at bounding box center [561, 58] width 45 height 11
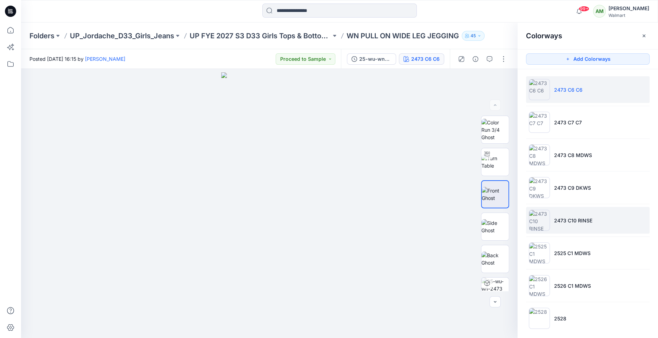
scroll to position [5, 0]
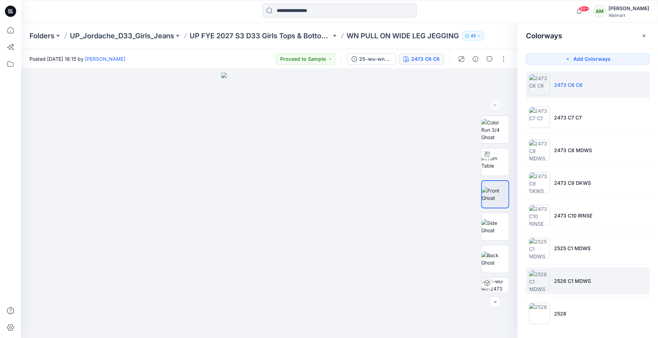
click at [565, 269] on li "2526 C1 MDWS" at bounding box center [588, 280] width 124 height 27
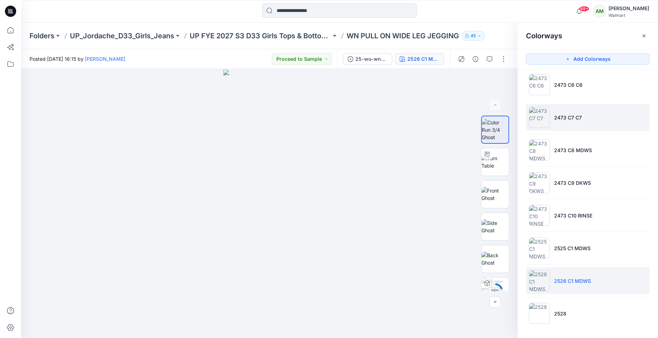
click at [583, 118] on li "2473 C7 C7" at bounding box center [588, 117] width 124 height 27
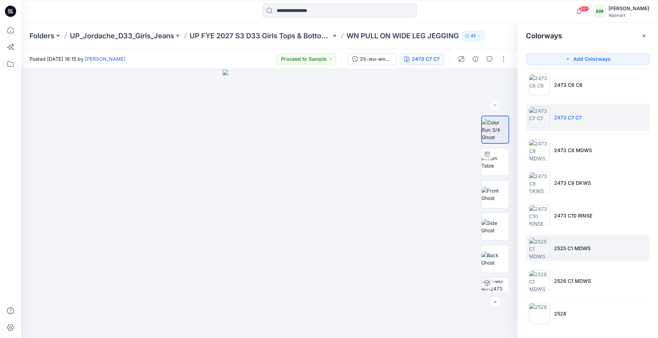
click at [556, 247] on p "2525 C1 MDWS" at bounding box center [572, 247] width 37 height 7
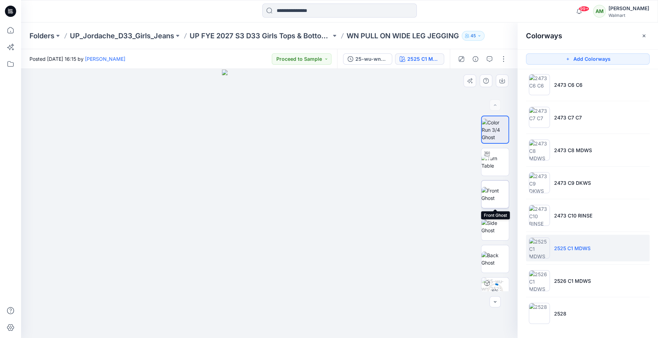
click at [488, 190] on img at bounding box center [495, 194] width 27 height 15
click at [503, 81] on icon "button" at bounding box center [502, 80] width 3 height 4
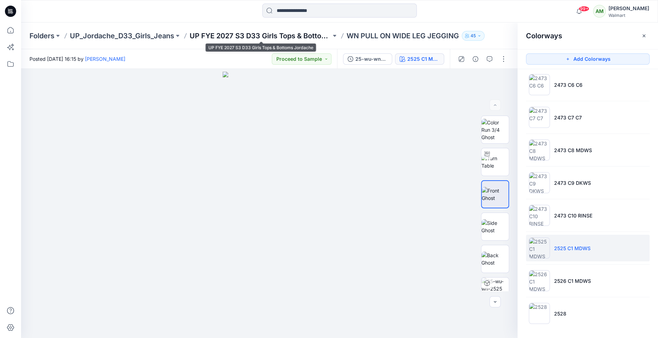
click at [296, 35] on p "UP FYE 2027 S3 D33 Girls Tops & Bottoms Jordache" at bounding box center [261, 36] width 142 height 10
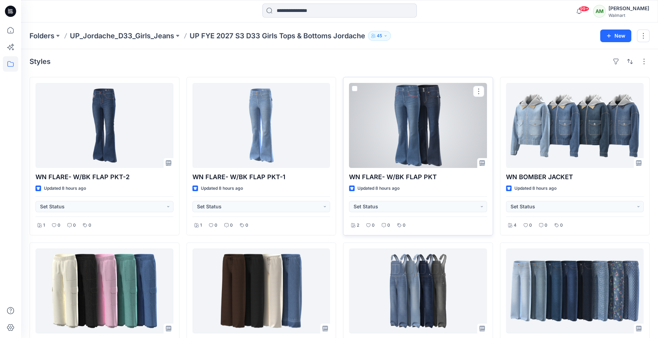
scroll to position [2, 0]
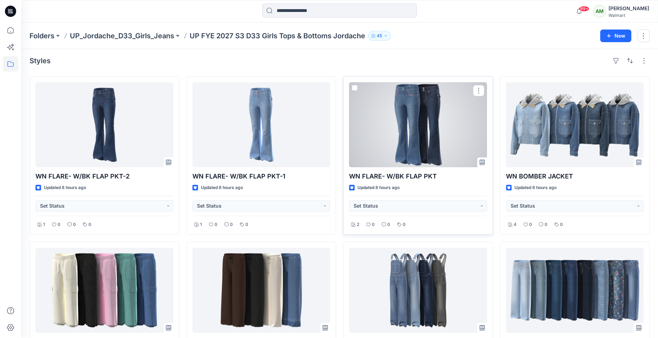
click at [414, 113] on div at bounding box center [418, 124] width 138 height 85
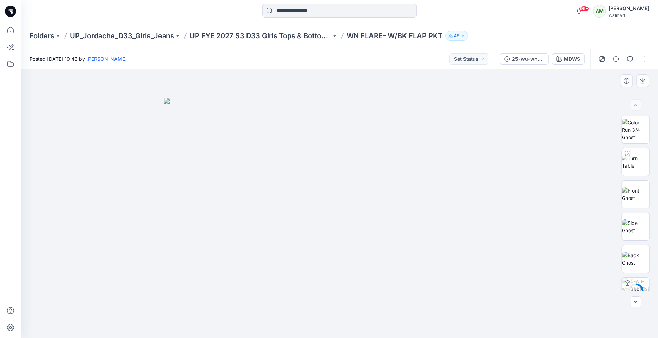
click at [327, 136] on img at bounding box center [339, 218] width 351 height 240
click at [628, 169] on img at bounding box center [635, 162] width 27 height 15
click at [639, 257] on img at bounding box center [635, 258] width 27 height 15
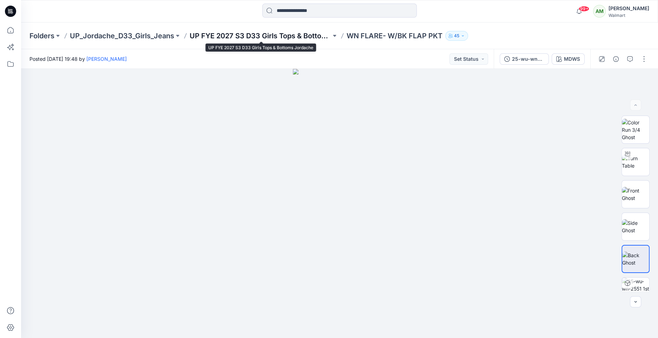
click at [302, 31] on p "UP FYE 2027 S3 D33 Girls Tops & Bottoms Jordache" at bounding box center [261, 36] width 142 height 10
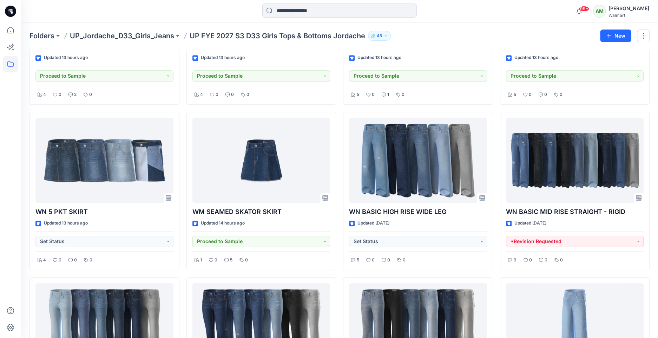
scroll to position [631, 0]
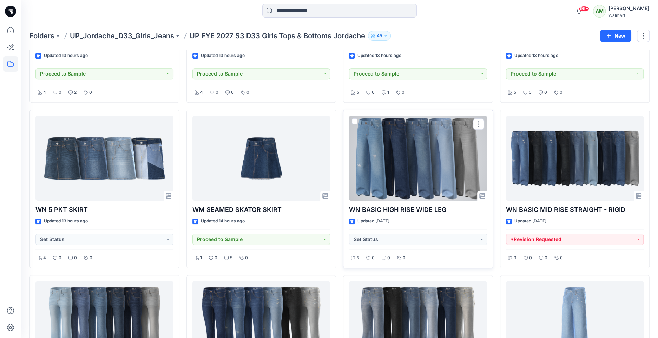
click at [415, 156] on div at bounding box center [418, 158] width 138 height 85
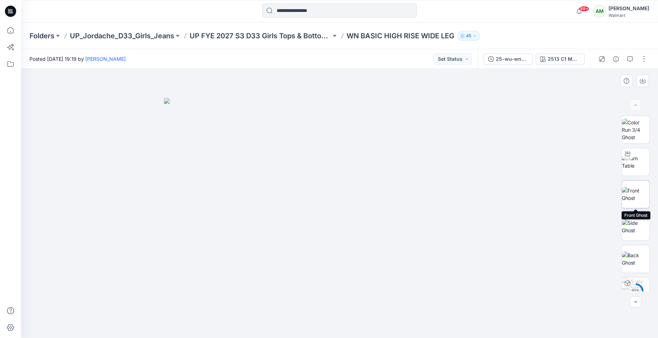
click at [638, 190] on img at bounding box center [635, 194] width 27 height 15
click at [643, 80] on icon "button" at bounding box center [642, 80] width 3 height 4
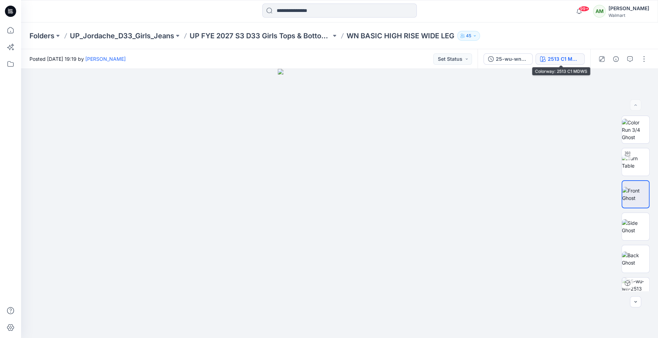
click at [570, 58] on div "2513 C1 MDWS" at bounding box center [564, 59] width 32 height 8
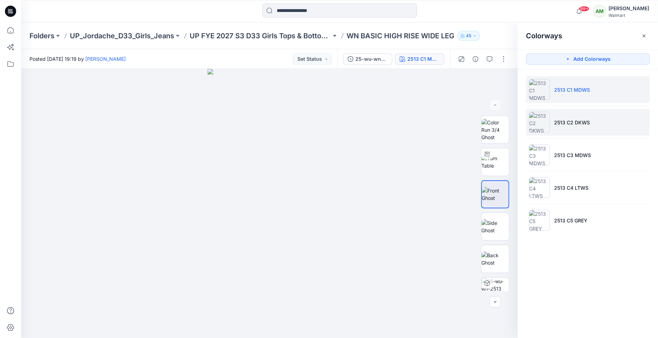
click at [558, 121] on p "2513 C2 DKWS" at bounding box center [572, 122] width 36 height 7
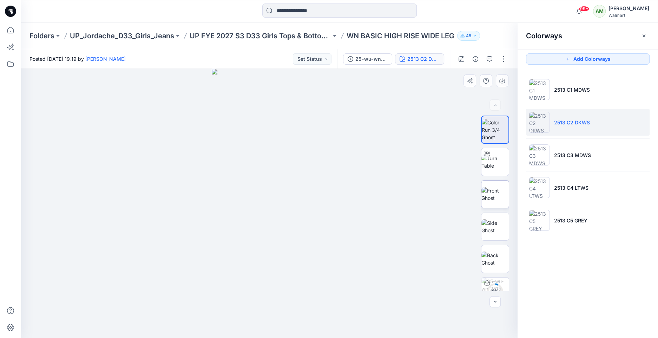
click at [502, 192] on img at bounding box center [495, 194] width 27 height 15
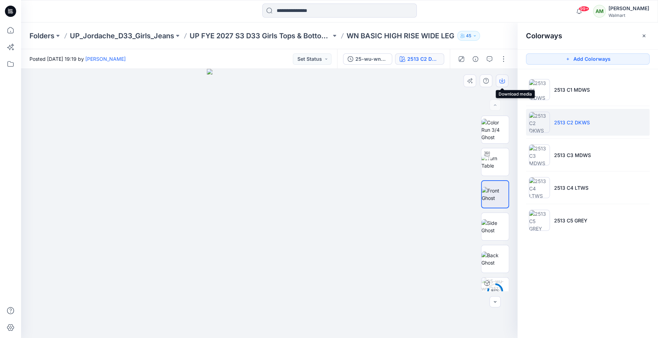
click at [504, 80] on icon "button" at bounding box center [502, 81] width 6 height 6
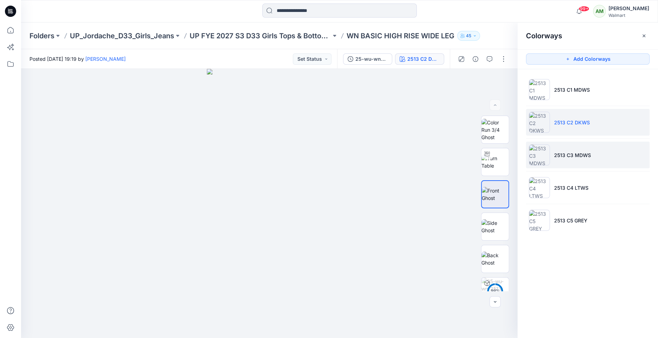
click at [549, 145] on img at bounding box center [539, 154] width 21 height 21
click at [556, 155] on p "2513 C3 MDWS" at bounding box center [572, 154] width 37 height 7
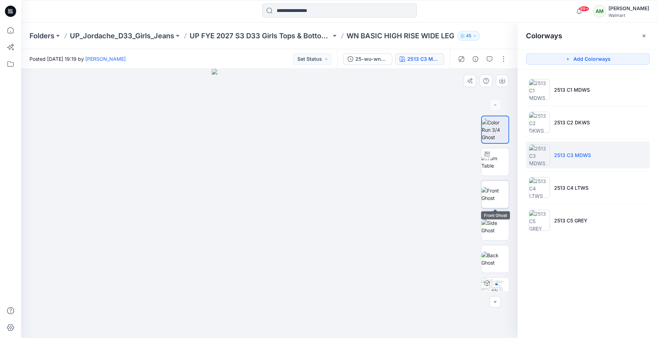
click at [496, 195] on img at bounding box center [495, 194] width 27 height 15
click at [508, 80] on button "button" at bounding box center [502, 80] width 13 height 13
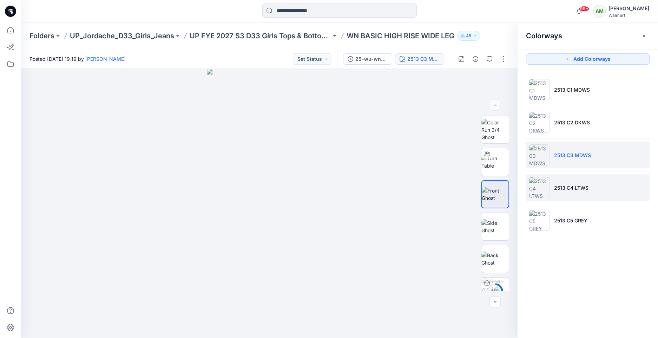
click at [550, 186] on li "2513 C4 LTWS" at bounding box center [588, 187] width 124 height 27
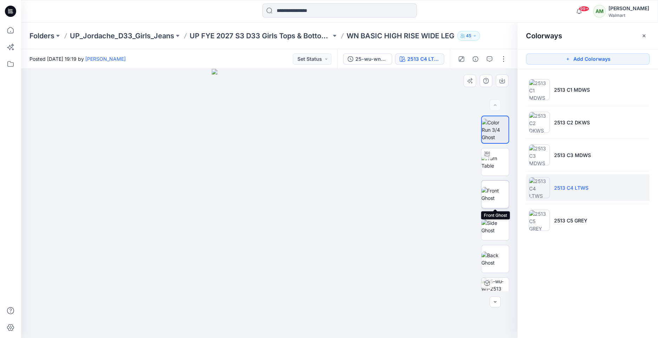
click at [499, 196] on img at bounding box center [495, 194] width 27 height 15
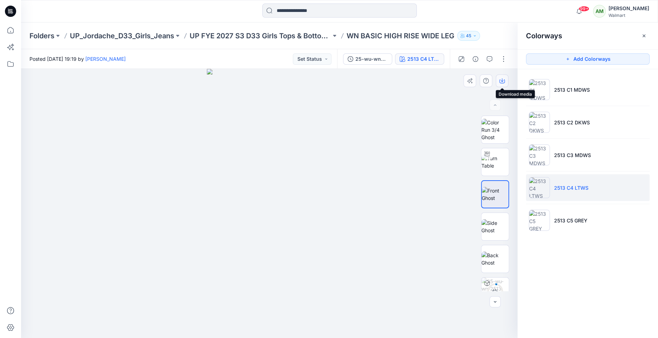
click at [503, 78] on icon "button" at bounding box center [502, 81] width 6 height 6
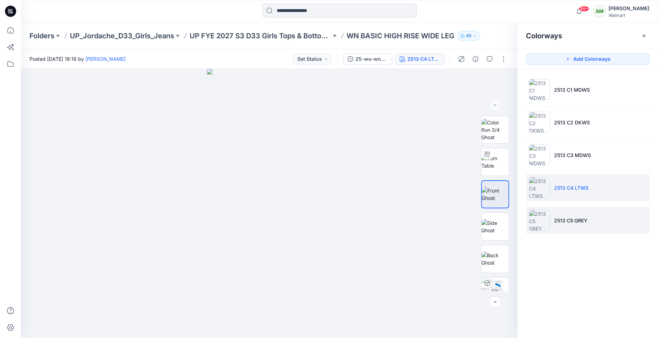
click at [564, 217] on p "2513 C5 GREY" at bounding box center [570, 220] width 33 height 7
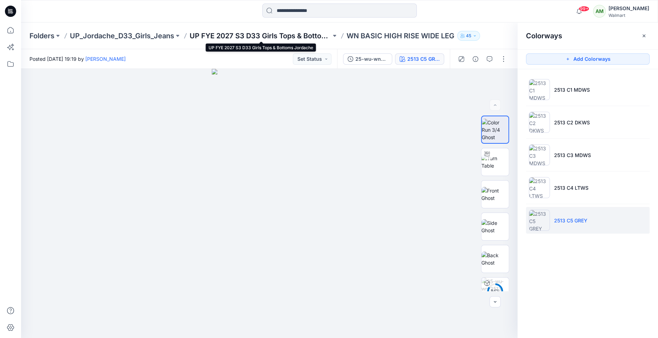
click at [303, 34] on p "UP FYE 2027 S3 D33 Girls Tops & Bottoms Jordache" at bounding box center [261, 36] width 142 height 10
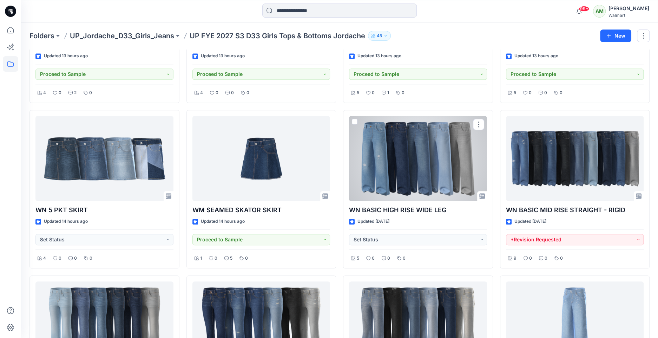
scroll to position [642, 0]
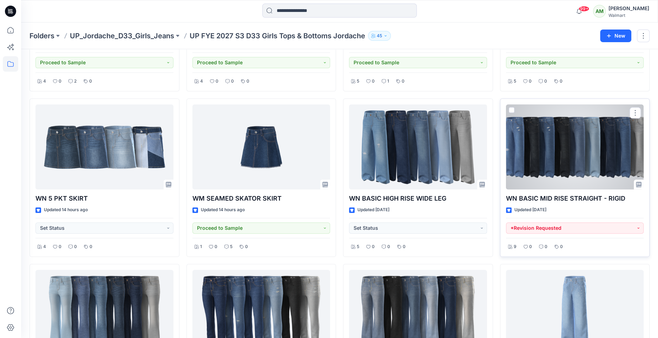
click at [555, 154] on div at bounding box center [575, 146] width 138 height 85
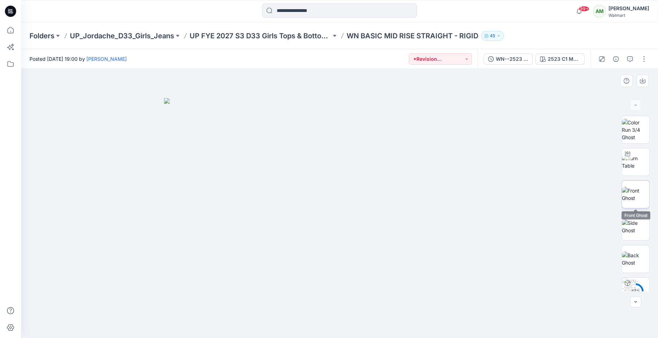
click at [633, 197] on img at bounding box center [635, 194] width 27 height 15
click at [644, 81] on icon "button" at bounding box center [643, 81] width 6 height 6
click at [575, 59] on div "2523 C1 MDWS" at bounding box center [564, 59] width 32 height 8
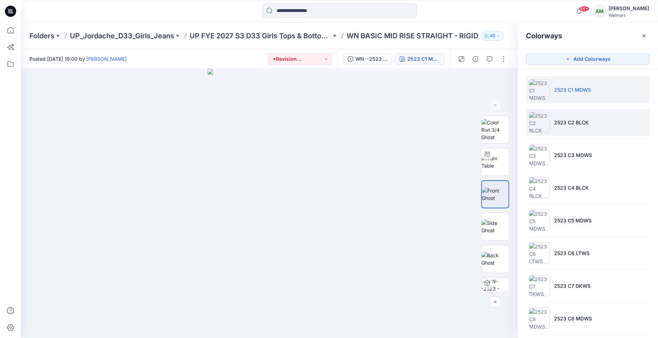
click at [574, 122] on p "2523 C2 BLCK" at bounding box center [571, 122] width 35 height 7
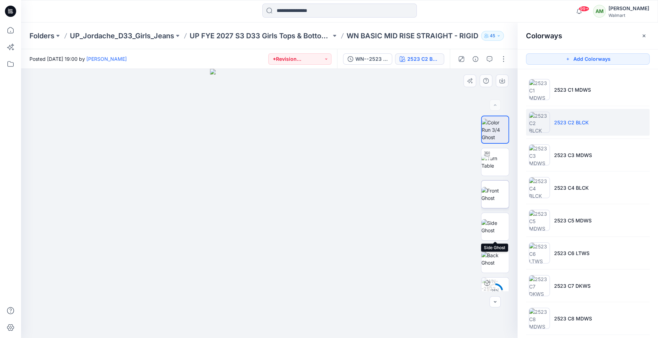
click at [499, 193] on img at bounding box center [495, 194] width 27 height 15
click at [500, 79] on icon "button" at bounding box center [502, 81] width 6 height 6
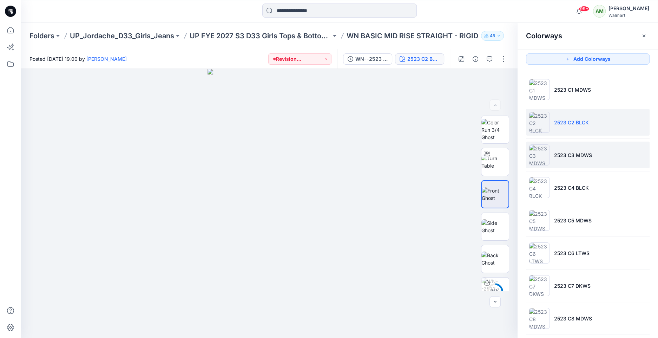
click at [562, 151] on p "2523 C3 MDWS" at bounding box center [573, 154] width 38 height 7
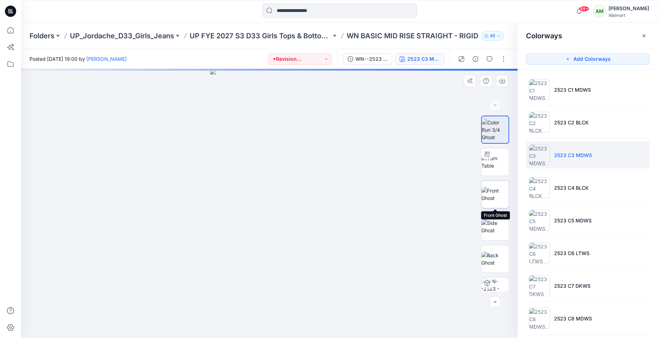
click at [499, 197] on img at bounding box center [495, 194] width 27 height 15
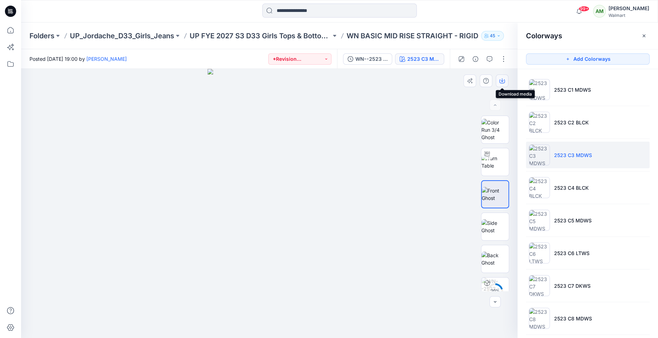
click at [501, 77] on button "button" at bounding box center [502, 80] width 13 height 13
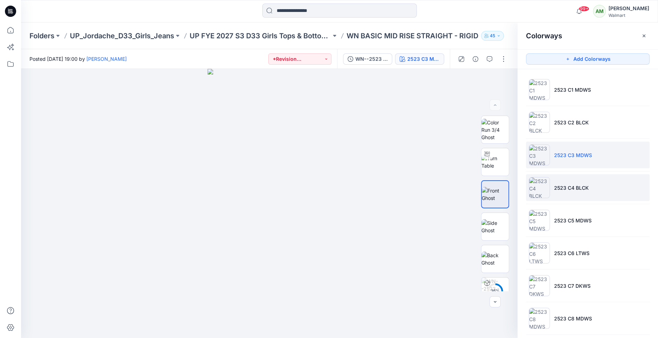
click at [544, 179] on img at bounding box center [539, 187] width 21 height 21
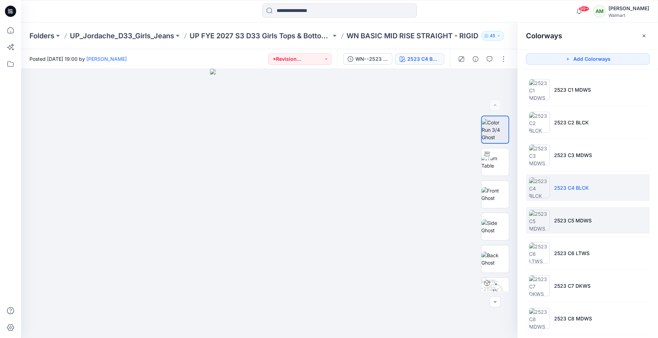
click at [582, 223] on li "2523 C5 MDWS" at bounding box center [588, 220] width 124 height 27
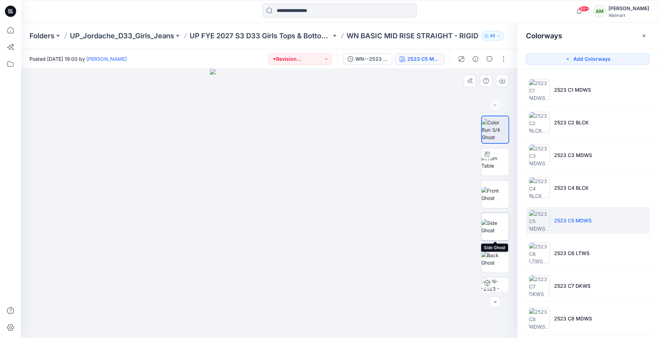
click at [499, 229] on img at bounding box center [495, 226] width 27 height 15
click at [493, 179] on div "4 %" at bounding box center [495, 204] width 28 height 176
click at [492, 187] on img at bounding box center [495, 194] width 27 height 15
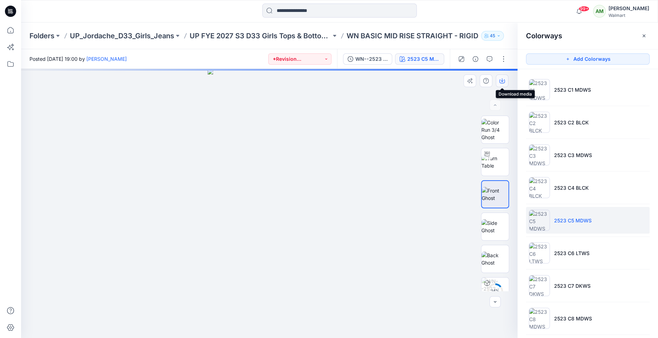
click at [503, 79] on icon "button" at bounding box center [502, 81] width 6 height 6
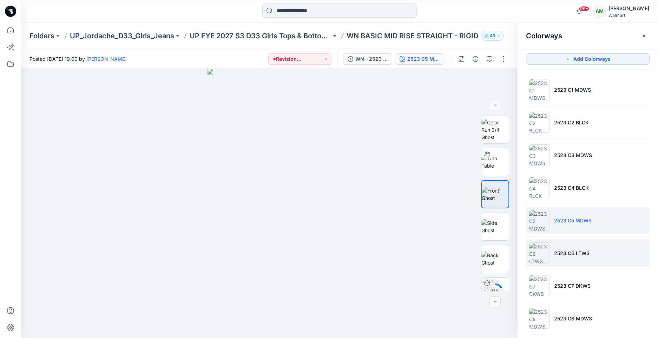
click at [572, 250] on p "2523 C6 LTWS" at bounding box center [571, 252] width 35 height 7
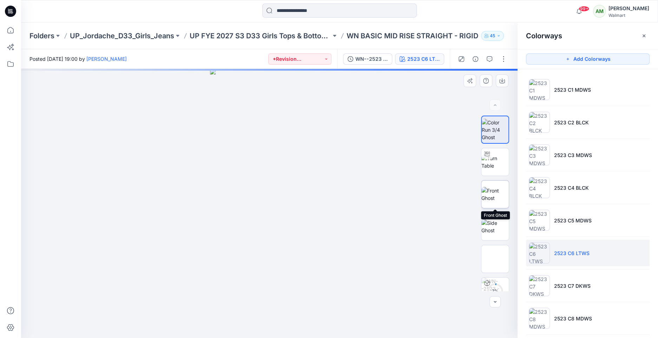
click at [499, 198] on img at bounding box center [495, 194] width 27 height 15
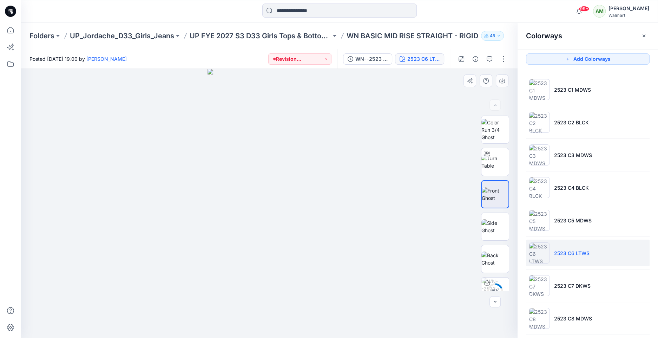
click at [400, 102] on div at bounding box center [269, 203] width 497 height 269
click at [501, 86] on button "button" at bounding box center [502, 80] width 13 height 13
click at [562, 286] on p "2523 C7 DKWS" at bounding box center [572, 285] width 37 height 7
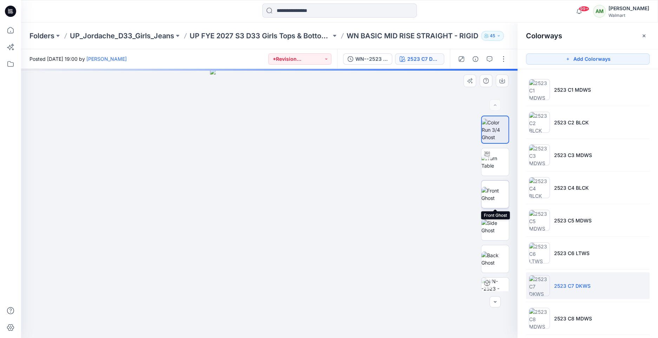
click at [496, 194] on img at bounding box center [495, 194] width 27 height 15
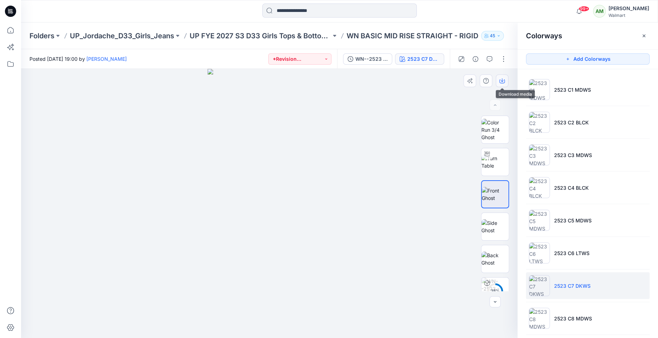
click at [503, 80] on icon "button" at bounding box center [502, 80] width 3 height 4
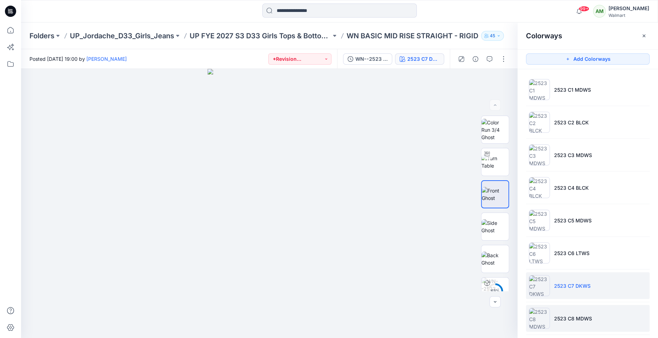
click at [566, 309] on li "2523 C8 MDWS" at bounding box center [588, 318] width 124 height 27
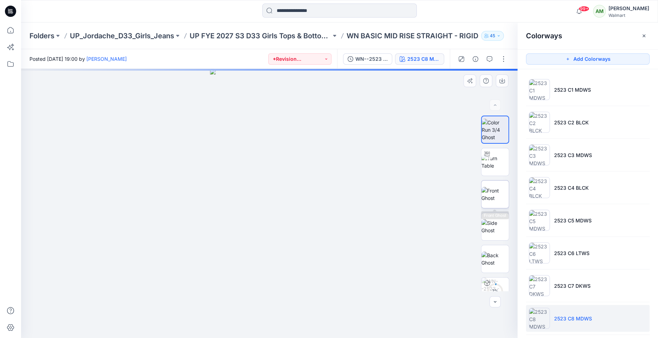
click at [494, 195] on img at bounding box center [495, 194] width 27 height 15
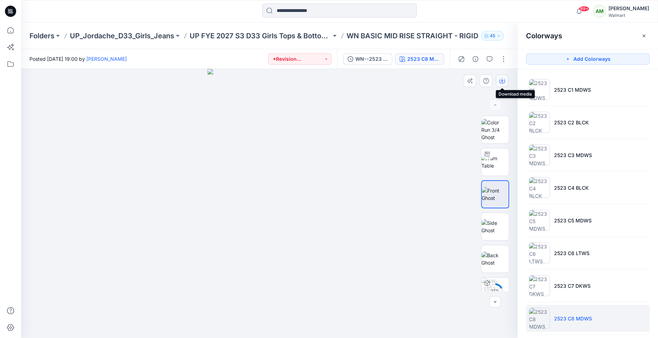
click at [503, 79] on icon "button" at bounding box center [502, 81] width 6 height 6
click at [303, 39] on p "UP FYE 2027 S3 D33 Girls Tops & Bottoms Jordache" at bounding box center [261, 36] width 142 height 10
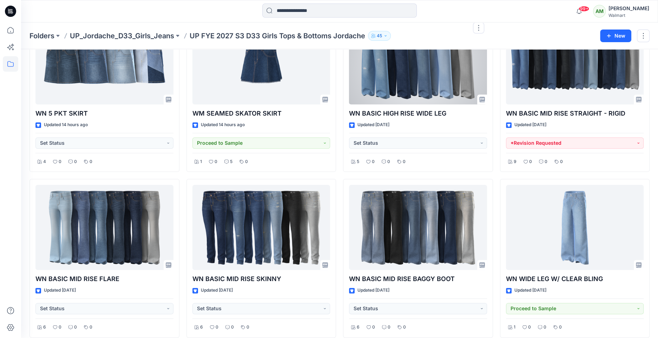
scroll to position [732, 0]
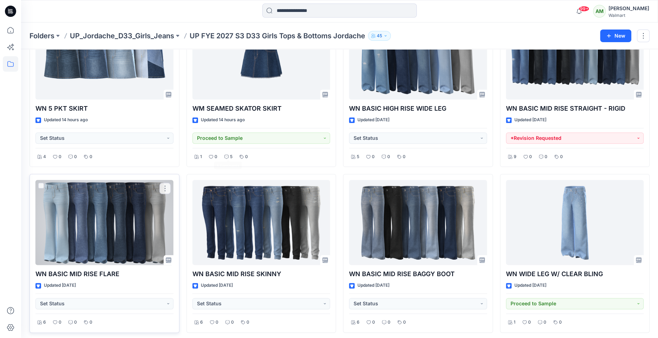
click at [90, 221] on div at bounding box center [104, 222] width 138 height 85
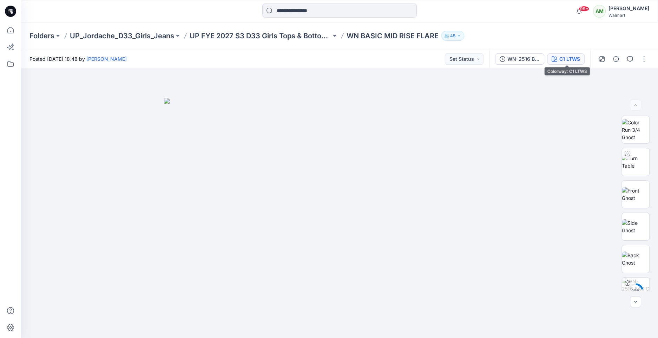
click at [568, 58] on div "C1 LTWS" at bounding box center [569, 59] width 21 height 8
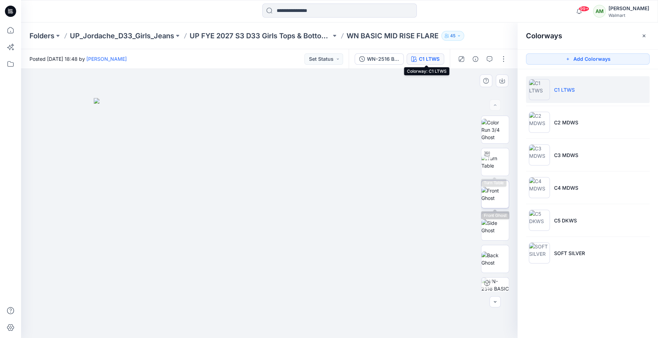
click at [494, 201] on img at bounding box center [495, 194] width 27 height 15
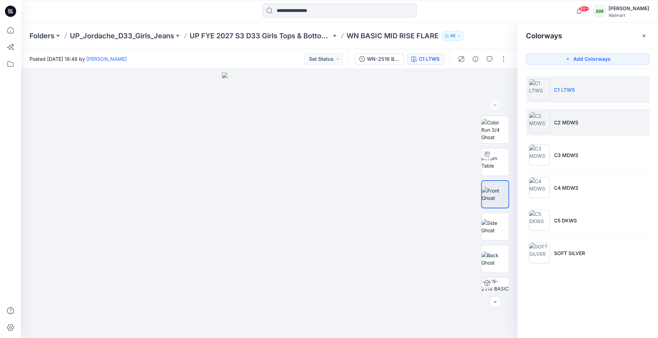
click at [563, 125] on p "C2 MDWS" at bounding box center [566, 122] width 24 height 7
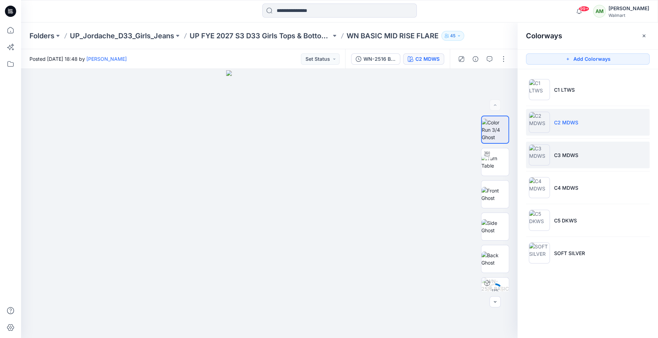
click at [559, 153] on p "C3 MDWS" at bounding box center [566, 154] width 24 height 7
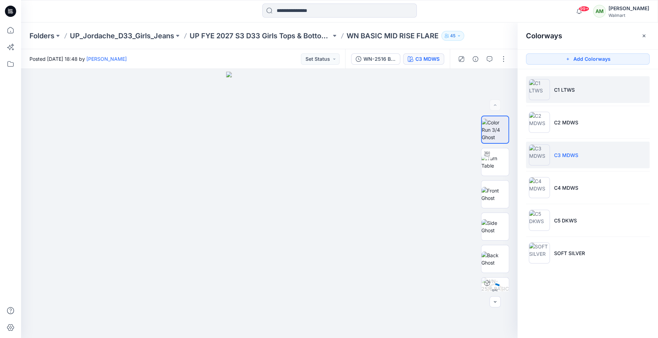
click at [575, 90] on li "C1 LTWS" at bounding box center [588, 89] width 124 height 27
click at [554, 163] on li "C3 MDWS" at bounding box center [588, 155] width 124 height 27
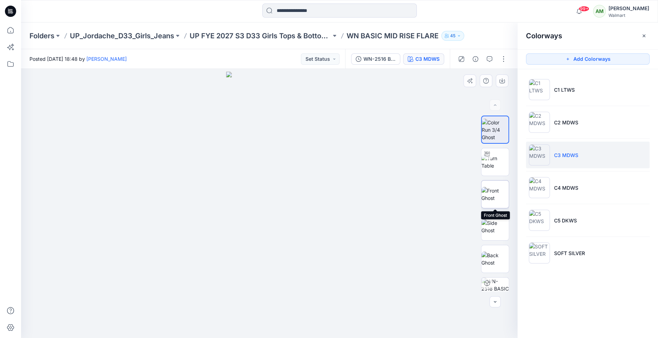
click at [497, 202] on img at bounding box center [495, 194] width 27 height 15
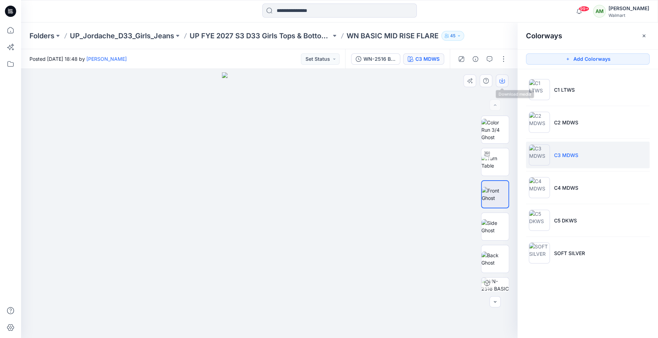
click at [506, 83] on button "button" at bounding box center [502, 80] width 13 height 13
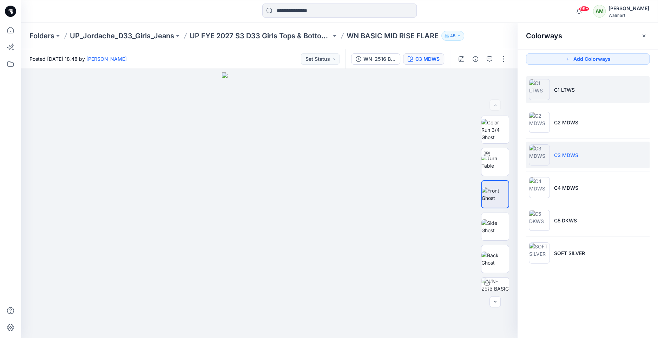
click at [587, 92] on li "C1 LTWS" at bounding box center [588, 89] width 124 height 27
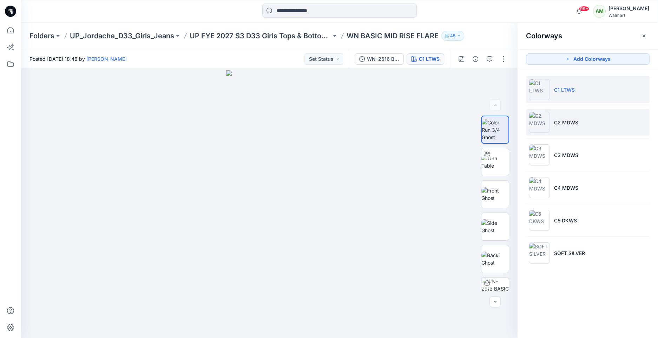
click at [571, 120] on p "C2 MDWS" at bounding box center [566, 122] width 24 height 7
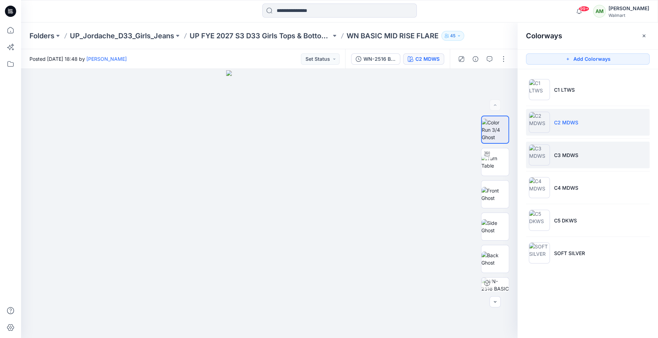
click at [564, 158] on p "C3 MDWS" at bounding box center [566, 154] width 24 height 7
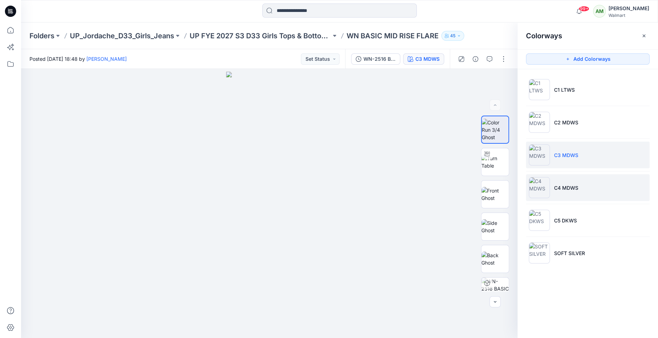
click at [562, 191] on li "C4 MDWS" at bounding box center [588, 187] width 124 height 27
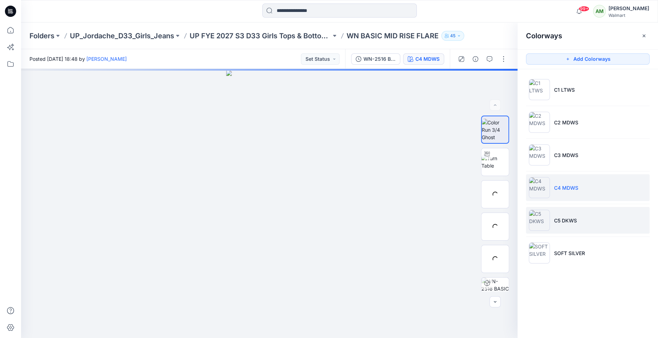
click at [558, 217] on p "C5 DKWS" at bounding box center [565, 220] width 23 height 7
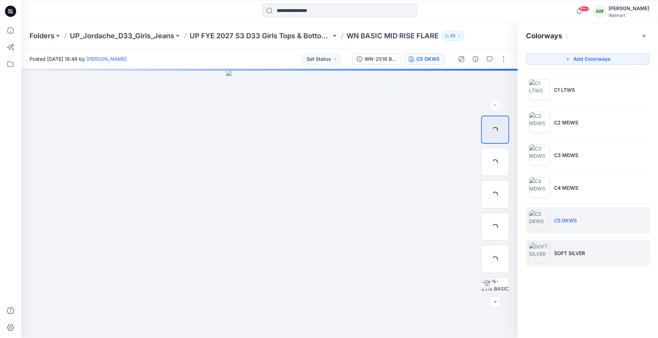
click at [559, 240] on li "SOFT SILVER" at bounding box center [588, 253] width 124 height 27
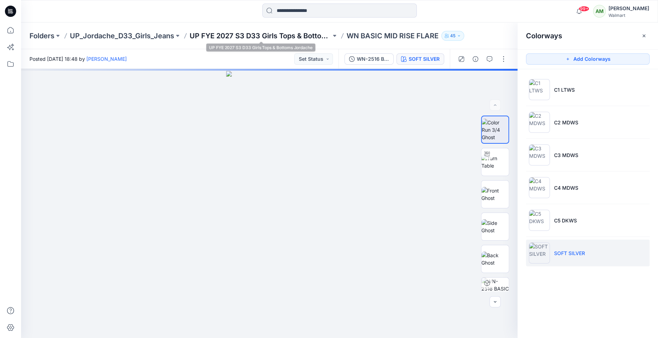
click at [305, 38] on p "UP FYE 2027 S3 D33 Girls Tops & Bottoms Jordache" at bounding box center [261, 36] width 142 height 10
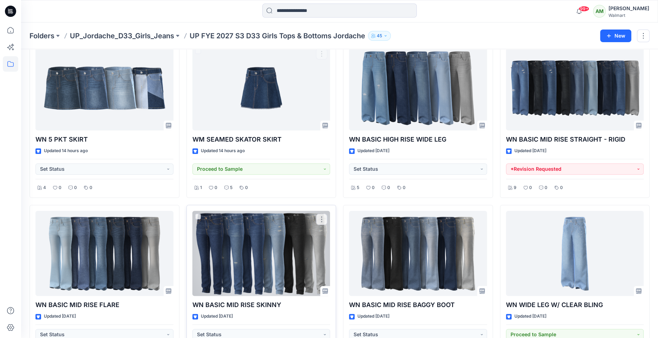
scroll to position [706, 0]
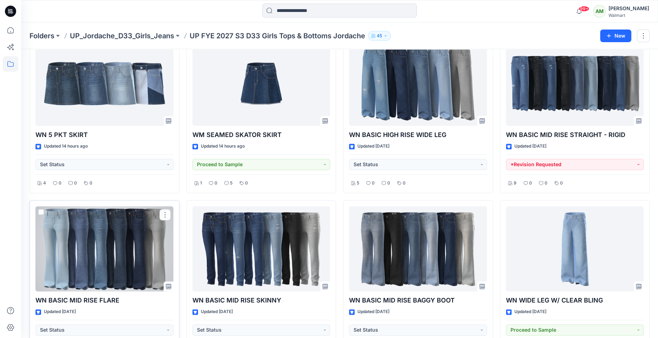
click at [115, 269] on div at bounding box center [104, 248] width 138 height 85
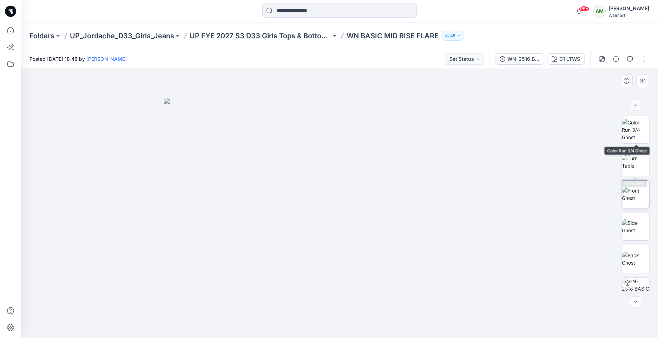
click at [638, 188] on img at bounding box center [635, 194] width 27 height 15
click at [644, 79] on icon "button" at bounding box center [643, 81] width 6 height 6
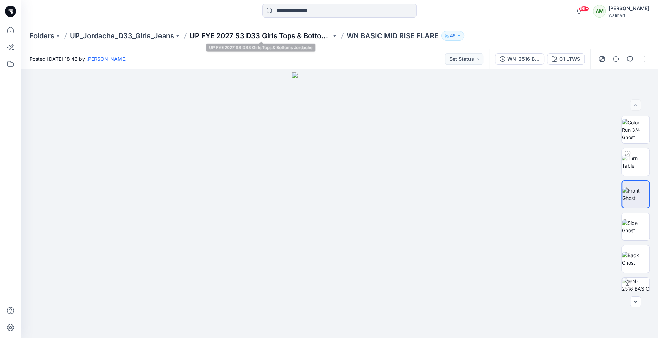
click at [310, 33] on p "UP FYE 2027 S3 D33 Girls Tops & Bottoms Jordache" at bounding box center [261, 36] width 142 height 10
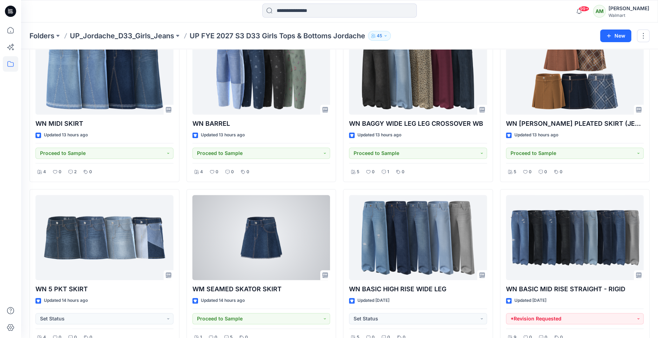
scroll to position [732, 0]
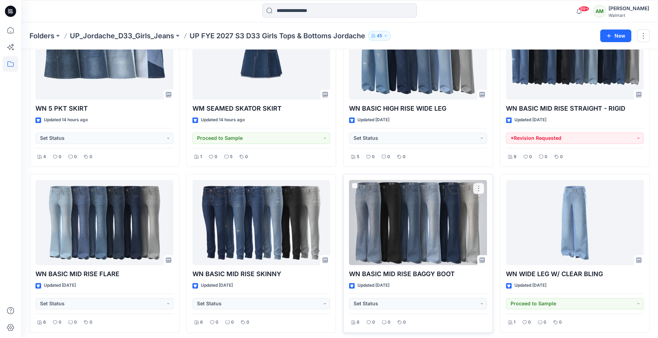
click at [372, 222] on div at bounding box center [418, 222] width 138 height 85
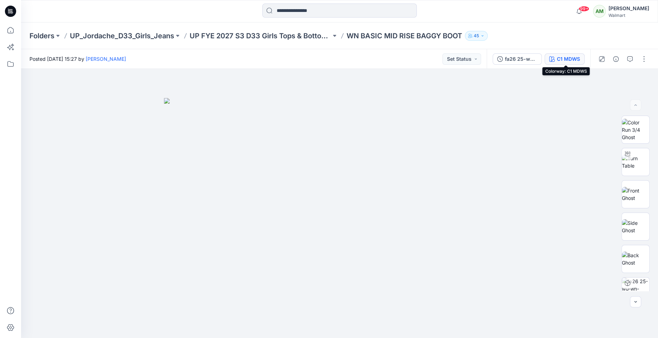
click at [571, 60] on div "C1 MDWS" at bounding box center [568, 59] width 23 height 8
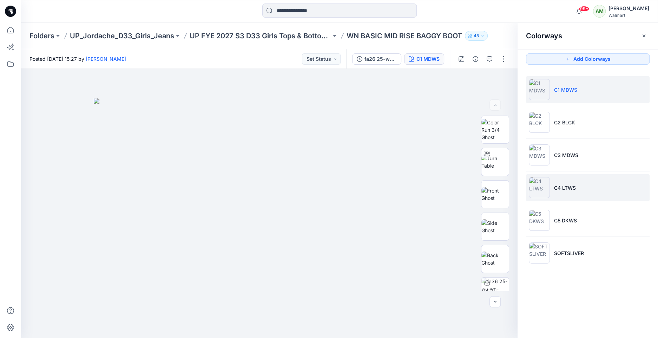
click at [566, 184] on p "C4 LTWS" at bounding box center [565, 187] width 22 height 7
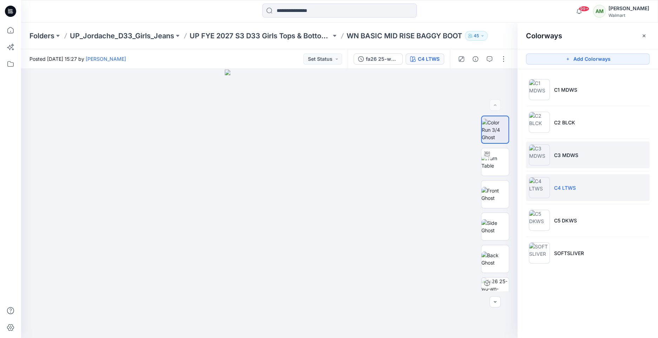
click at [573, 154] on p "C3 MDWS" at bounding box center [566, 154] width 24 height 7
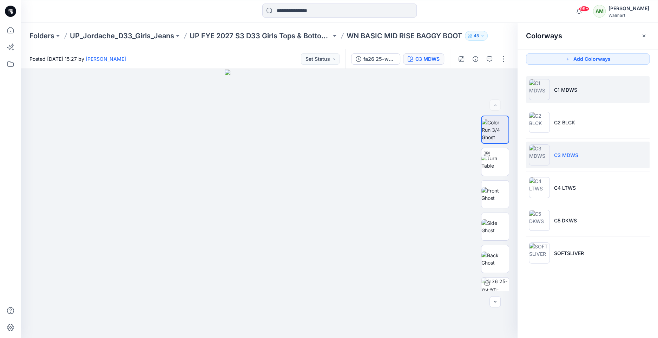
click at [585, 93] on li "C1 MDWS" at bounding box center [588, 89] width 124 height 27
click at [496, 192] on img at bounding box center [495, 194] width 27 height 15
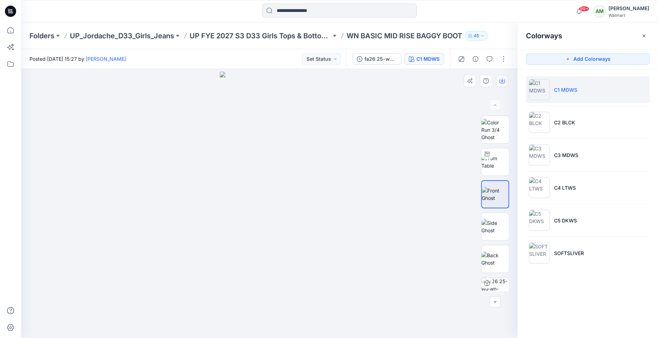
click at [503, 80] on icon "button" at bounding box center [502, 81] width 6 height 6
click at [583, 120] on li "C2 BLCK" at bounding box center [588, 122] width 124 height 27
click at [576, 120] on li "C2 BLCK" at bounding box center [588, 122] width 124 height 27
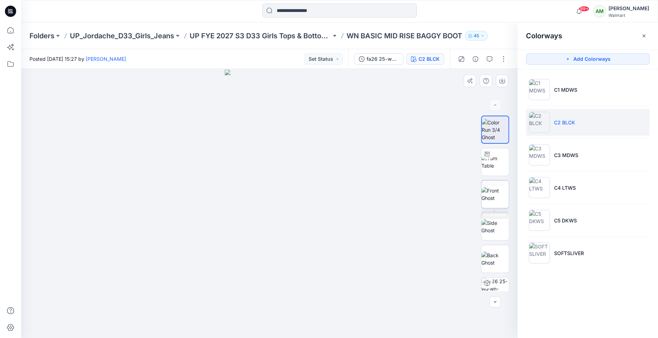
click at [493, 194] on img at bounding box center [495, 194] width 27 height 15
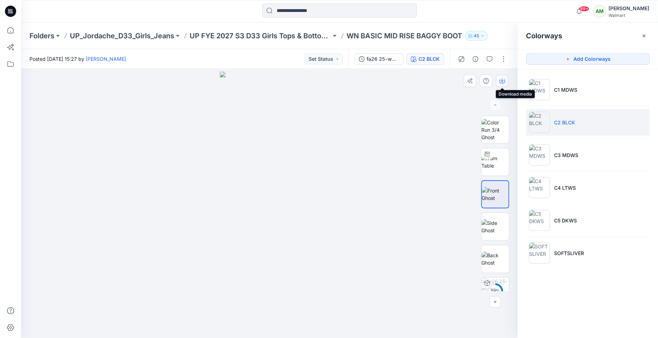
click at [504, 80] on icon "button" at bounding box center [502, 81] width 6 height 4
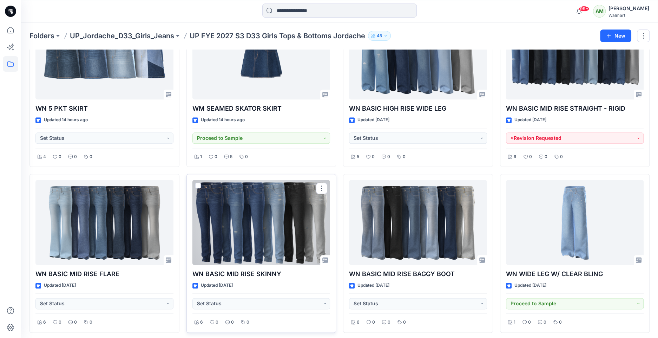
click at [283, 239] on div at bounding box center [261, 222] width 138 height 85
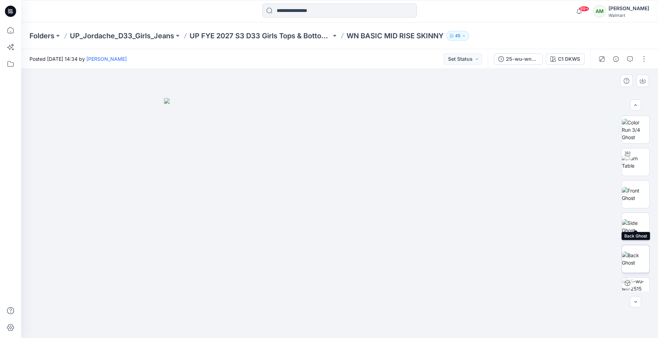
scroll to position [111, 0]
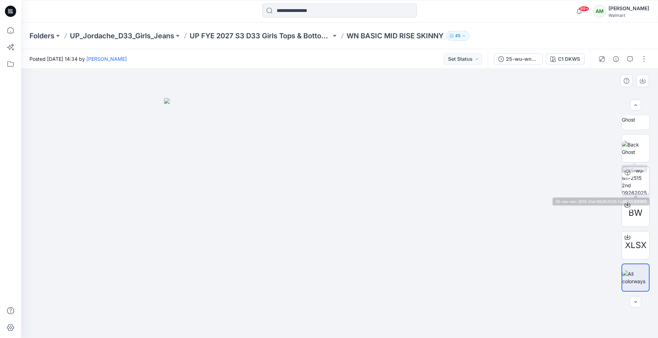
click at [645, 176] on img at bounding box center [635, 180] width 27 height 27
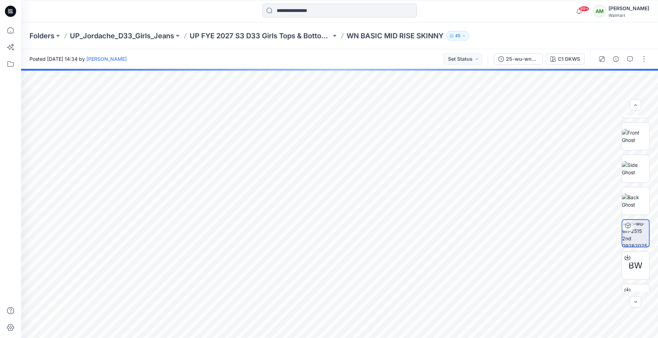
scroll to position [57, 0]
click at [633, 137] on img at bounding box center [635, 137] width 27 height 15
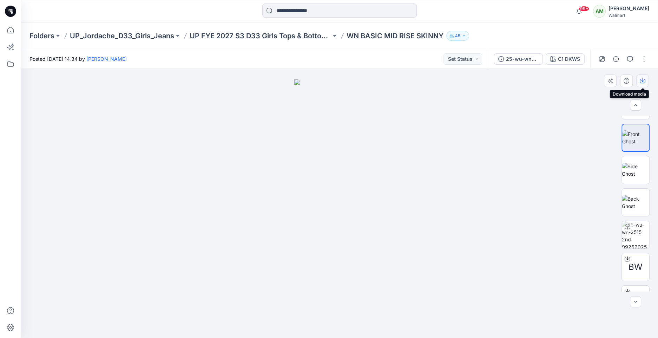
click at [644, 81] on icon "button" at bounding box center [643, 81] width 6 height 6
click at [568, 68] on div "25-wu-wn-2515 2nd 09262025 fa26 C1 DKWS" at bounding box center [539, 59] width 103 height 20
click at [568, 62] on div "C1 DKWS" at bounding box center [569, 59] width 22 height 8
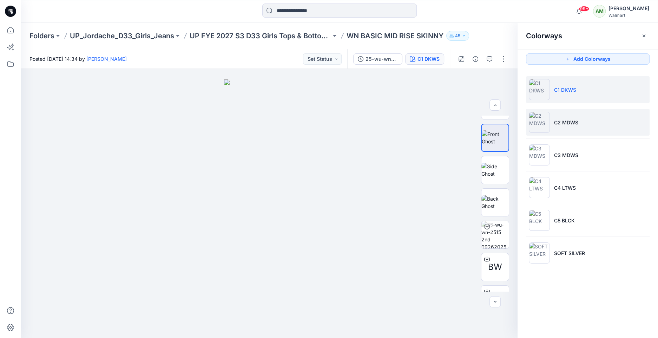
click at [571, 119] on p "C2 MDWS" at bounding box center [566, 122] width 24 height 7
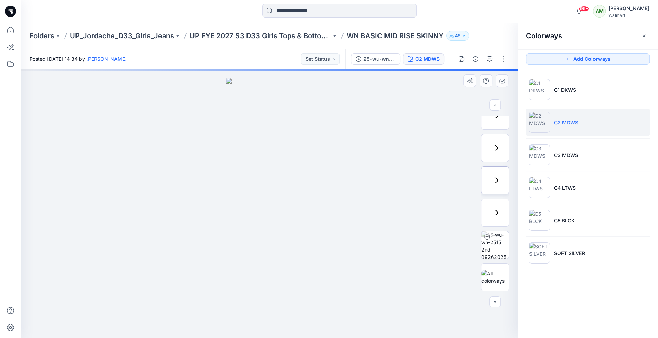
scroll to position [46, 0]
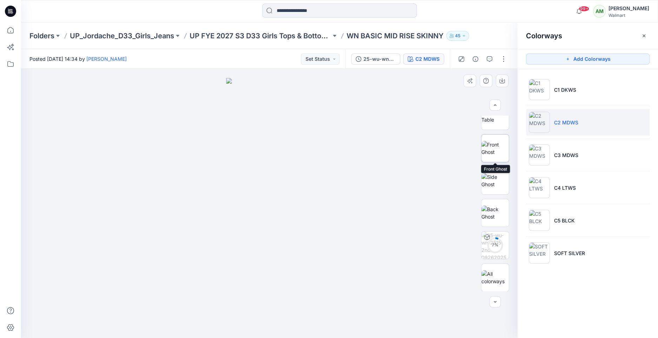
click at [500, 150] on img at bounding box center [495, 148] width 27 height 15
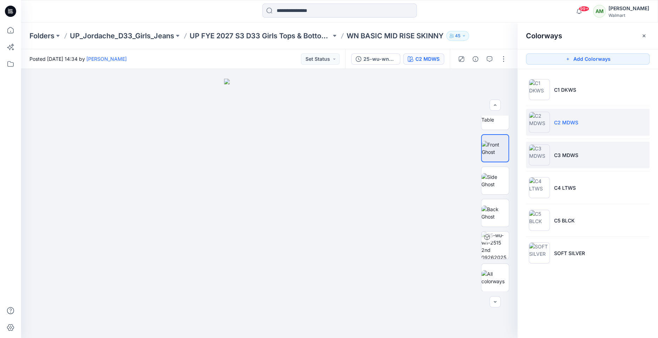
click at [547, 162] on img at bounding box center [539, 154] width 21 height 21
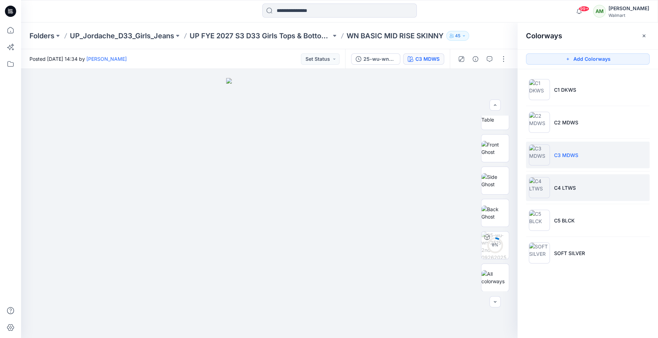
click at [555, 184] on p "C4 LTWS" at bounding box center [565, 187] width 22 height 7
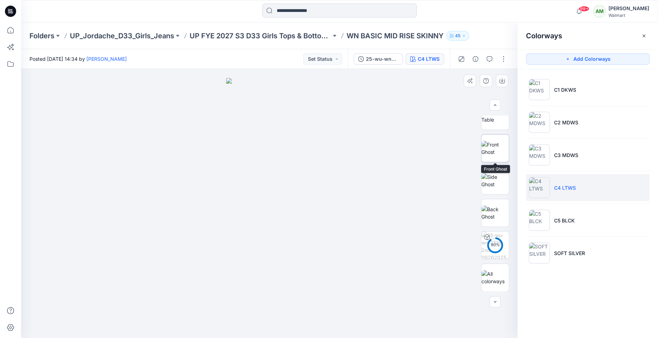
click at [496, 149] on img at bounding box center [495, 148] width 27 height 15
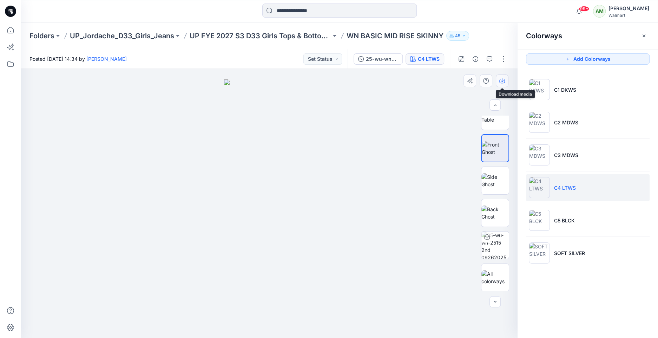
click at [503, 78] on icon "button" at bounding box center [502, 81] width 6 height 6
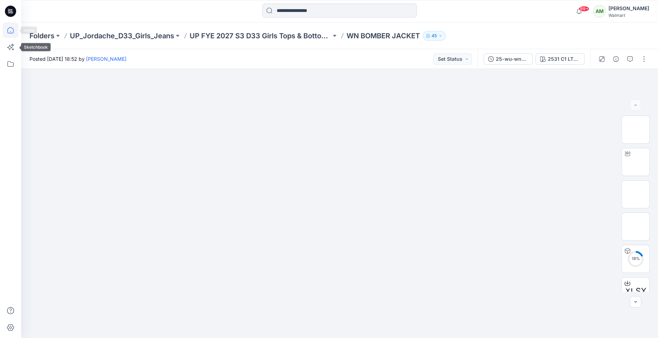
click at [8, 31] on icon at bounding box center [10, 29] width 15 height 15
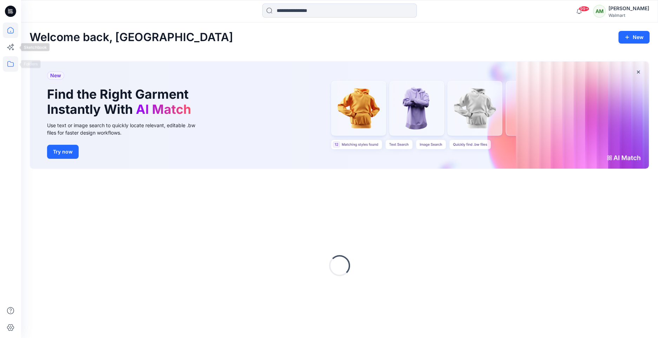
click at [10, 63] on icon at bounding box center [10, 63] width 15 height 15
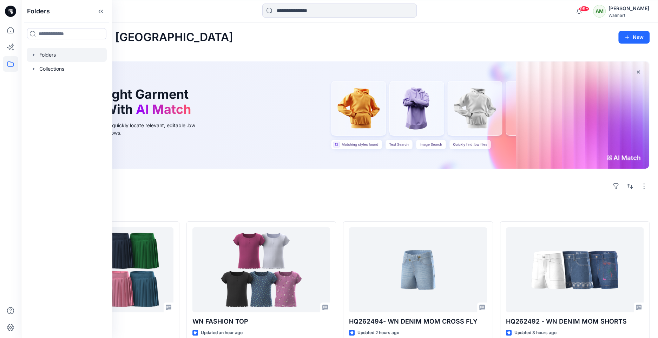
click at [34, 53] on icon "button" at bounding box center [34, 55] width 6 height 6
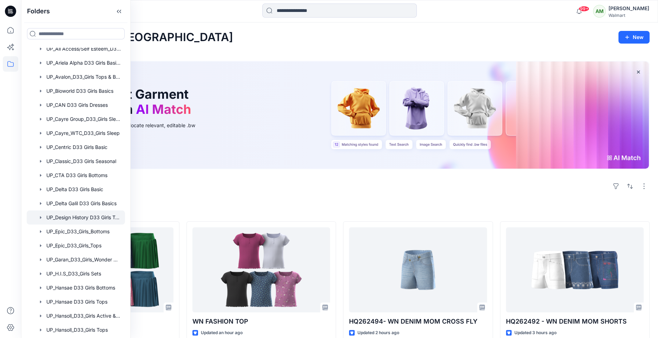
scroll to position [343, 0]
click at [80, 230] on div at bounding box center [76, 231] width 98 height 14
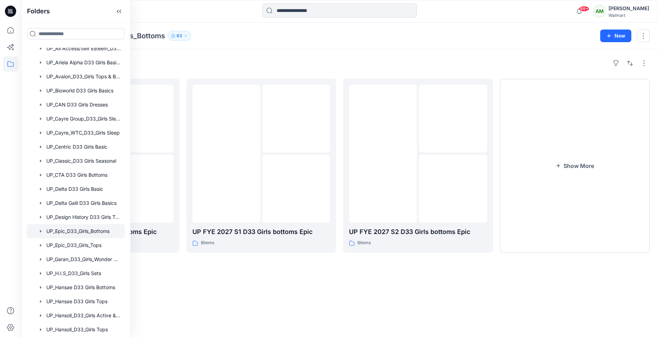
click at [348, 58] on div "Folders" at bounding box center [340, 63] width 620 height 11
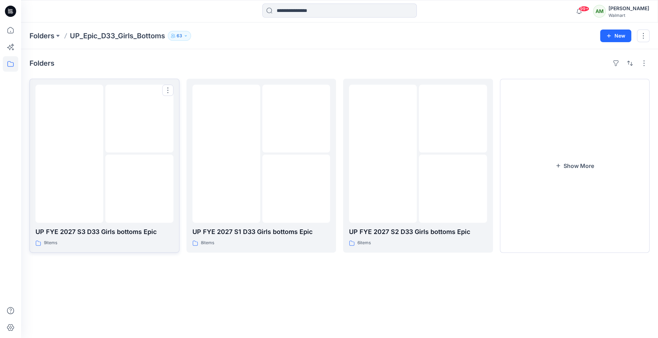
click at [139, 119] on img at bounding box center [139, 119] width 0 height 0
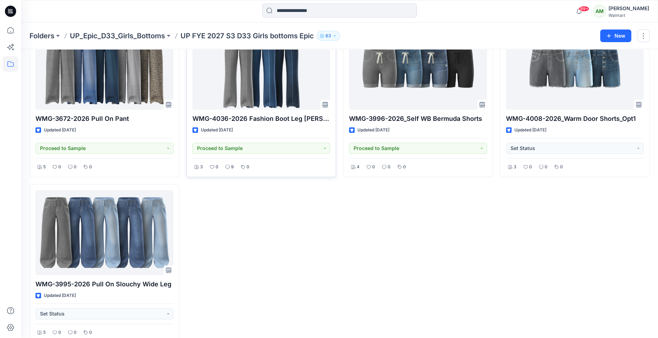
scroll to position [233, 0]
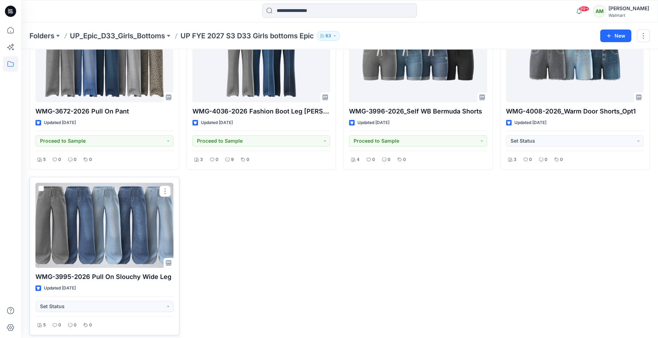
click at [100, 223] on div at bounding box center [104, 225] width 138 height 85
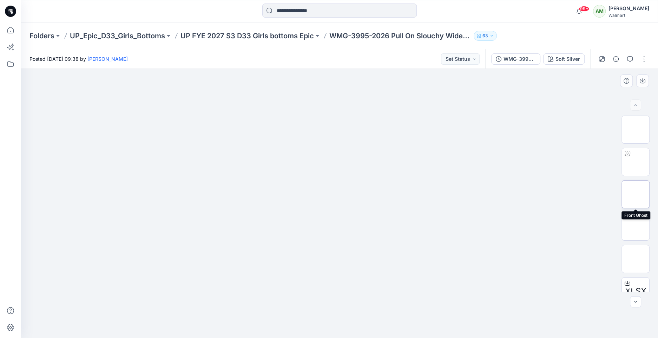
click at [636, 194] on img at bounding box center [636, 194] width 0 height 0
click at [644, 79] on icon "button" at bounding box center [643, 81] width 6 height 6
click at [636, 259] on img at bounding box center [636, 259] width 0 height 0
click at [644, 83] on icon "button" at bounding box center [643, 81] width 6 height 6
click at [288, 34] on p "UP FYE 2027 S3 D33 Girls bottoms Epic" at bounding box center [247, 36] width 133 height 10
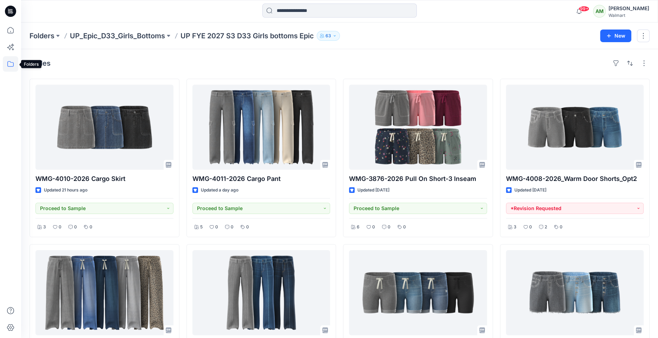
click at [10, 63] on icon at bounding box center [10, 63] width 15 height 15
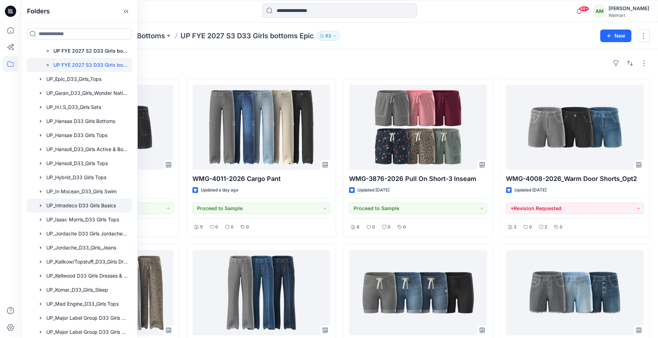
scroll to position [735, 0]
click at [81, 248] on div at bounding box center [79, 247] width 105 height 14
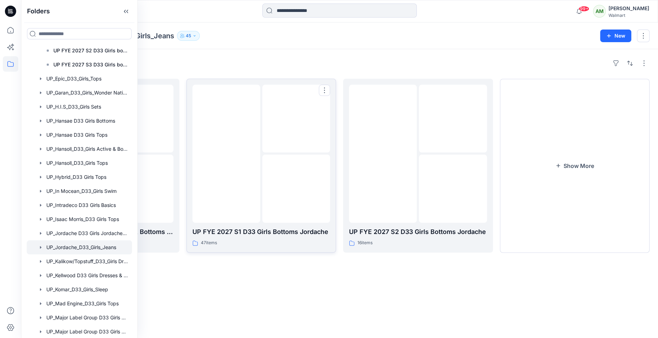
click at [249, 233] on p "UP FYE 2027 S1 D33 Girls Bottoms Jordache" at bounding box center [261, 232] width 138 height 10
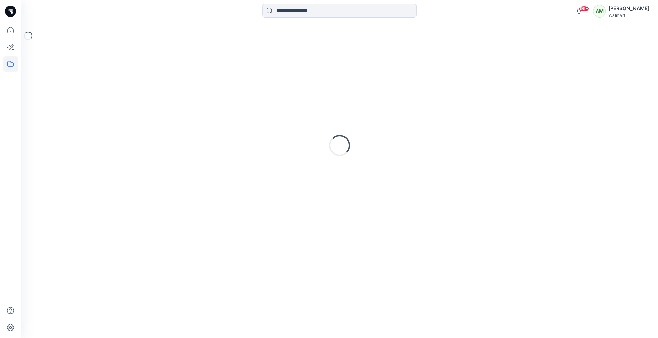
click at [135, 170] on div "Loading..." at bounding box center [340, 146] width 620 height 176
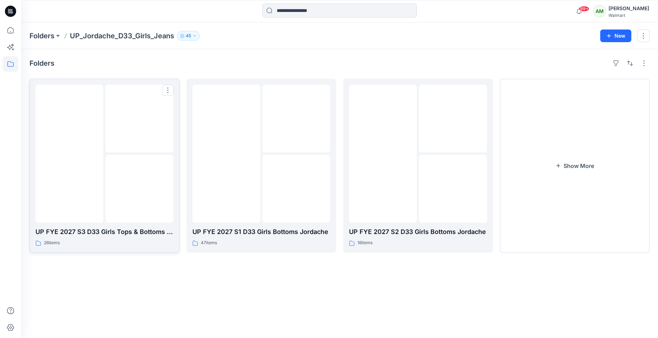
click at [139, 119] on img at bounding box center [139, 119] width 0 height 0
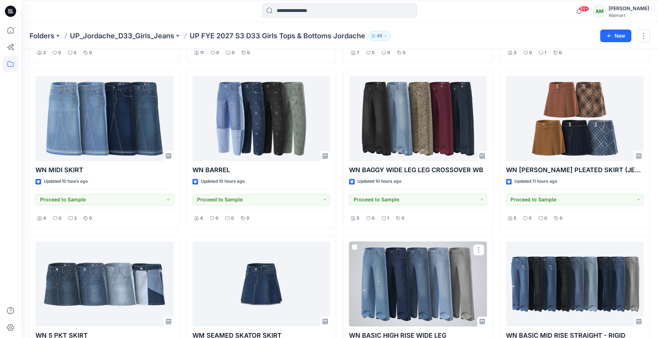
scroll to position [504, 0]
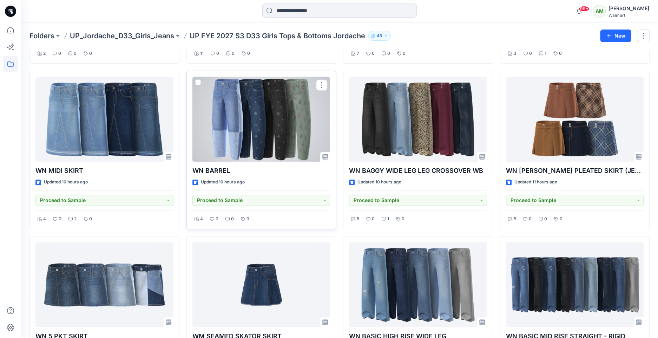
click at [241, 115] on div at bounding box center [261, 119] width 138 height 85
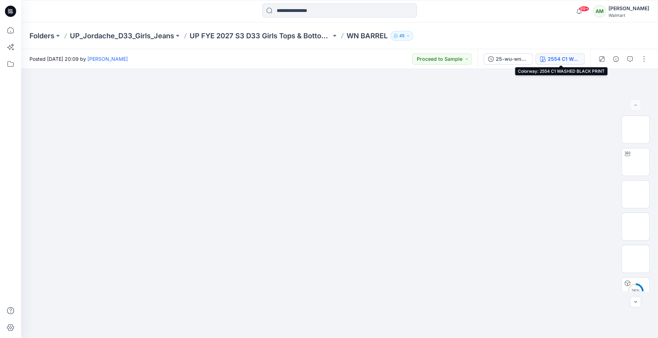
click at [550, 58] on div "2554 C1 WASHED BLACK PRINT" at bounding box center [564, 59] width 32 height 8
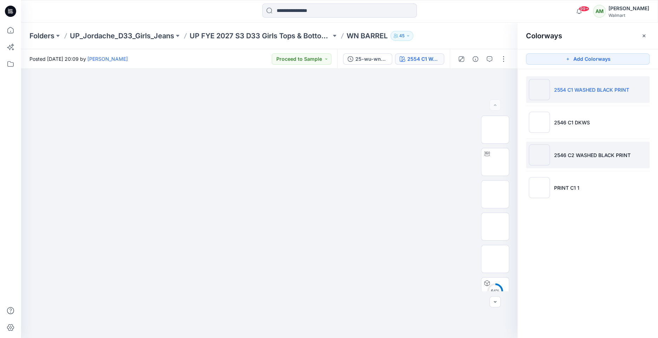
click at [567, 150] on li "2546 C2 WASHED BLACK PRINT" at bounding box center [588, 155] width 124 height 27
click at [583, 90] on p "2554 C1 WASHED BLACK PRINT" at bounding box center [591, 89] width 75 height 7
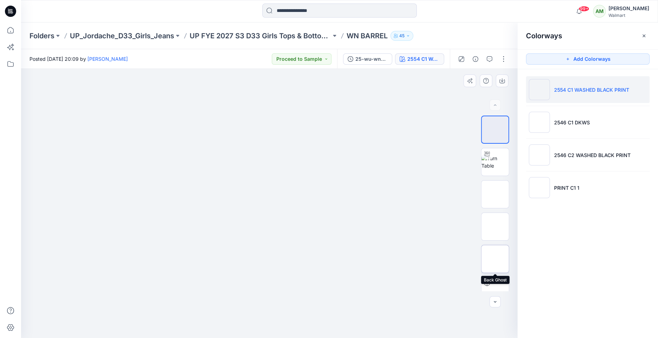
click at [495, 259] on img at bounding box center [495, 259] width 0 height 0
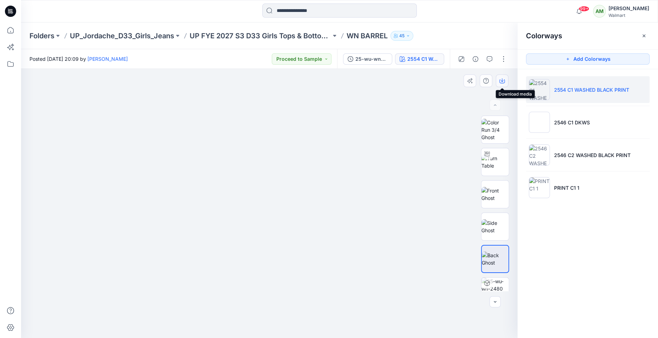
click at [503, 79] on icon "button" at bounding box center [502, 81] width 6 height 6
click at [498, 191] on img at bounding box center [495, 194] width 27 height 15
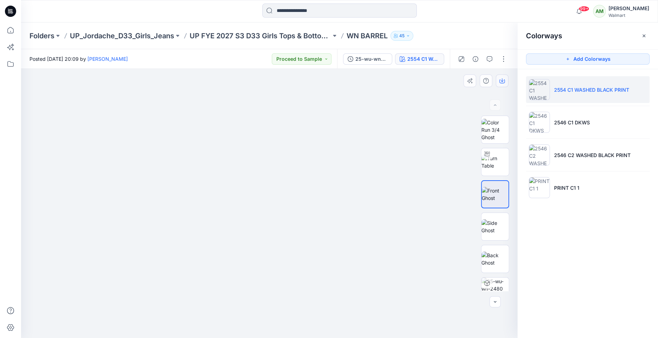
click at [502, 85] on button "button" at bounding box center [502, 80] width 13 height 13
click at [439, 234] on div at bounding box center [269, 203] width 497 height 269
click at [432, 56] on div "2554 C1 WASHED BLACK PRINT" at bounding box center [423, 59] width 32 height 8
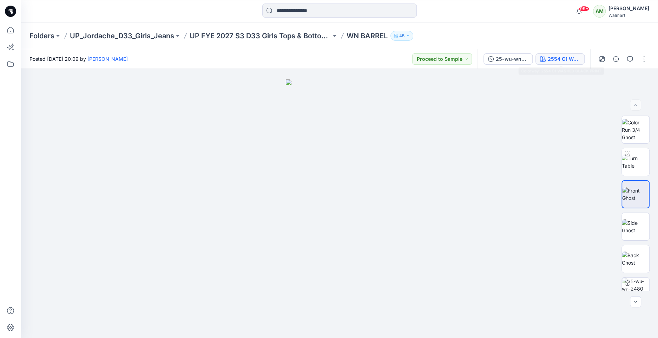
click at [548, 59] on button "2554 C1 WASHED BLACK PRINT" at bounding box center [560, 58] width 49 height 11
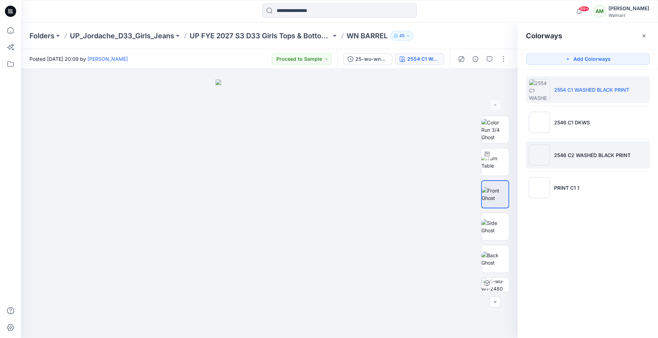
click at [551, 153] on li "2546 C2 WASHED BLACK PRINT" at bounding box center [588, 155] width 124 height 27
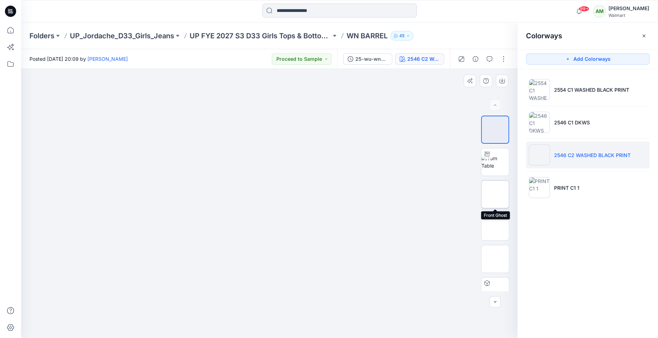
click at [495, 194] on img at bounding box center [495, 194] width 0 height 0
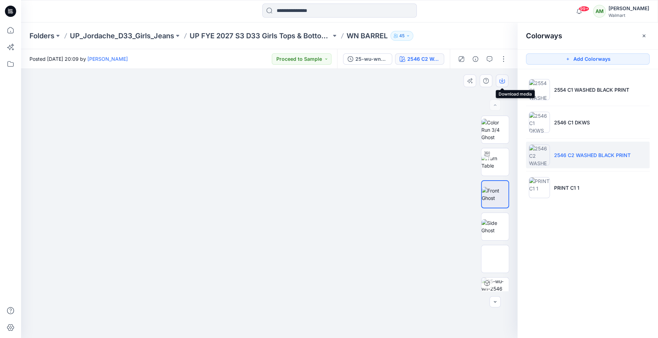
click at [500, 79] on icon "button" at bounding box center [502, 81] width 6 height 6
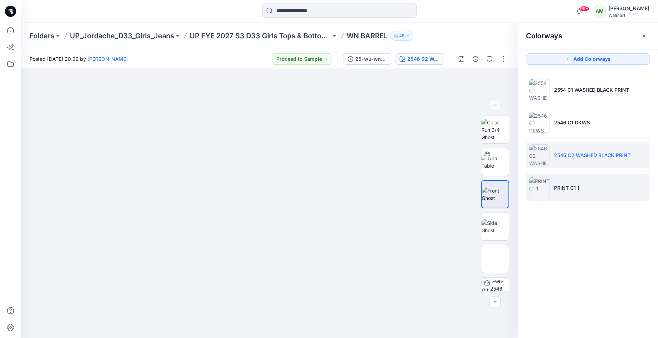
click at [594, 189] on li "PRINT C1 1" at bounding box center [588, 187] width 124 height 27
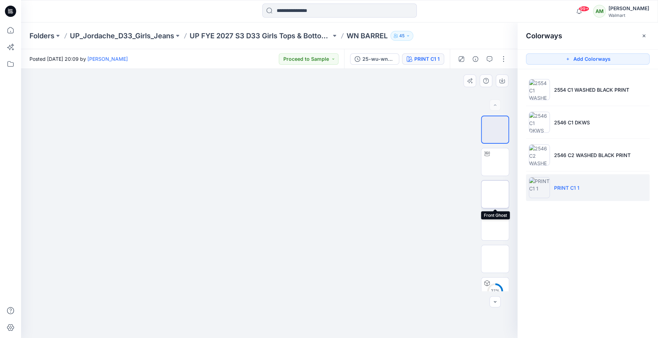
click at [495, 194] on img at bounding box center [495, 194] width 0 height 0
click at [501, 78] on icon "button" at bounding box center [502, 81] width 6 height 6
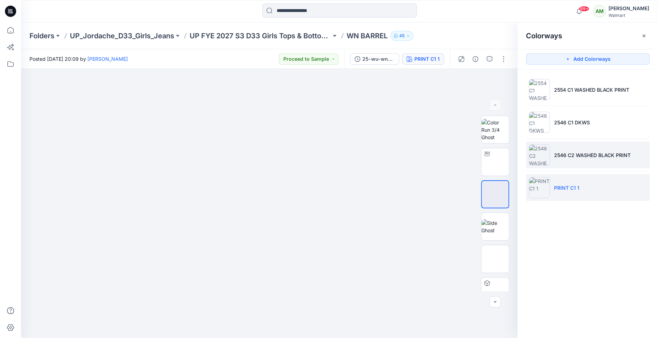
click at [571, 155] on p "2546 C2 WASHED BLACK PRINT" at bounding box center [592, 154] width 77 height 7
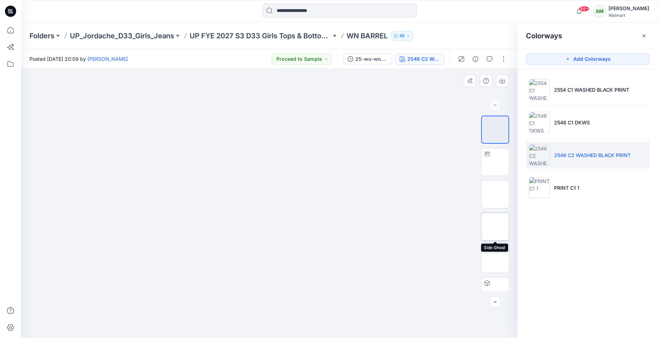
click at [495, 227] on img at bounding box center [495, 227] width 0 height 0
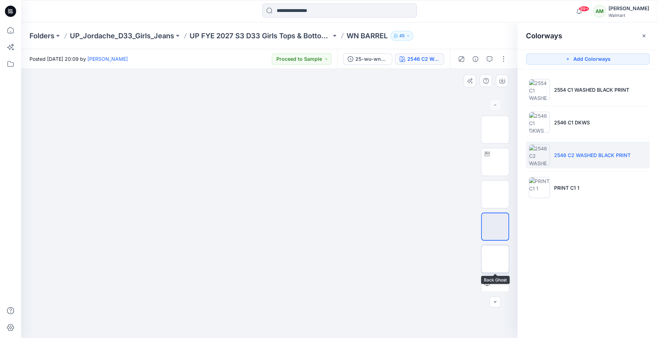
click at [495, 259] on img at bounding box center [495, 259] width 0 height 0
click at [281, 79] on img at bounding box center [269, 79] width 107 height 0
click at [264, 79] on img at bounding box center [269, 79] width 107 height 0
click at [495, 162] on img at bounding box center [495, 162] width 0 height 0
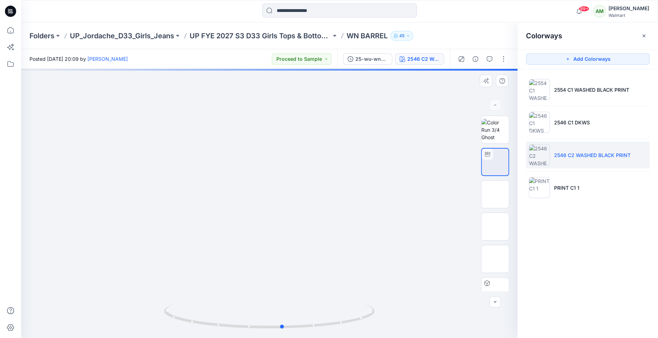
drag, startPoint x: 267, startPoint y: 303, endPoint x: 281, endPoint y: 131, distance: 172.6
click at [281, 131] on div at bounding box center [269, 203] width 497 height 269
drag, startPoint x: 260, startPoint y: 284, endPoint x: 260, endPoint y: 107, distance: 177.0
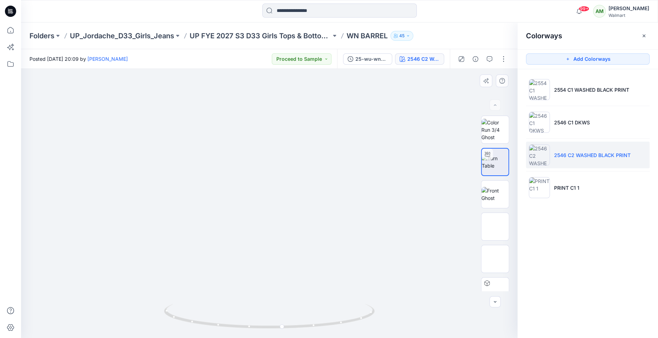
drag, startPoint x: 260, startPoint y: 183, endPoint x: 289, endPoint y: 89, distance: 99.2
click at [289, 33] on p "UP FYE 2027 S3 D33 Girls Tops & Bottoms Jordache" at bounding box center [261, 36] width 142 height 10
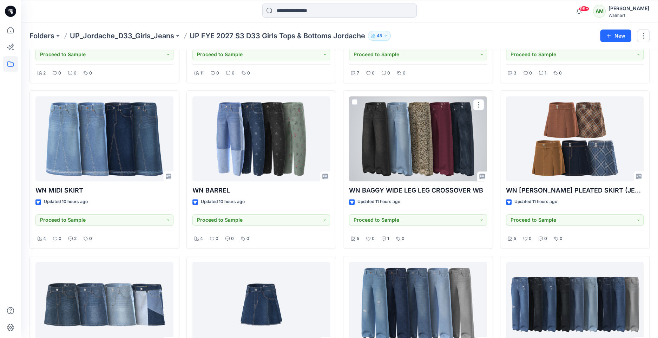
scroll to position [494, 0]
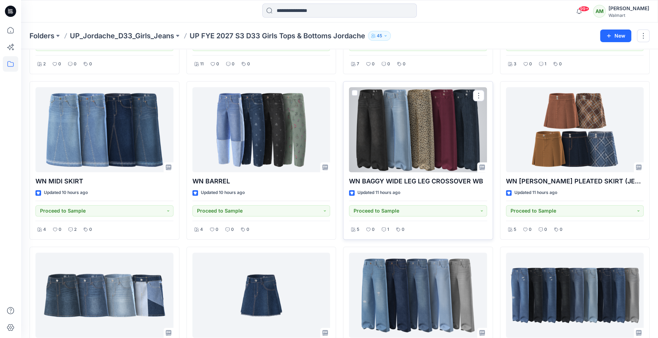
click at [396, 135] on div at bounding box center [418, 129] width 138 height 85
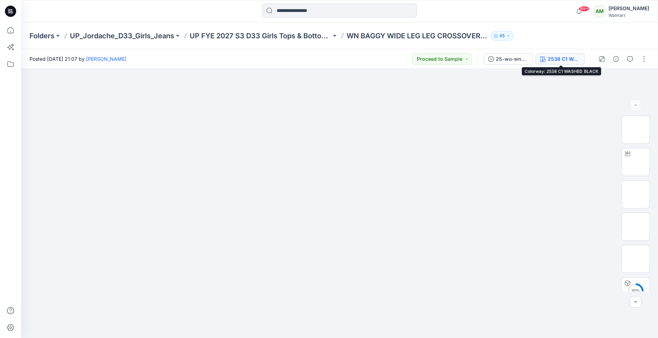
click at [556, 61] on div "2538 C1 WASHED BLACK" at bounding box center [564, 59] width 32 height 8
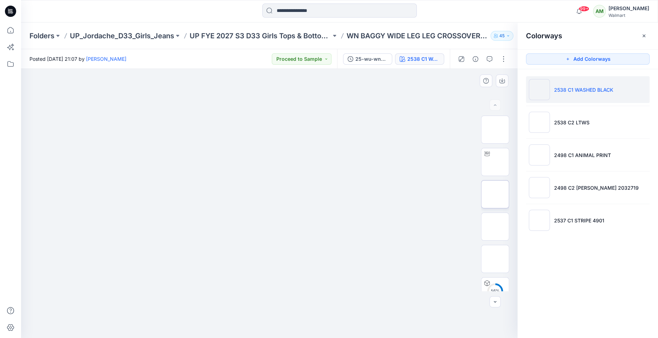
click at [495, 194] on img at bounding box center [495, 194] width 0 height 0
click at [502, 80] on icon "button" at bounding box center [502, 81] width 6 height 6
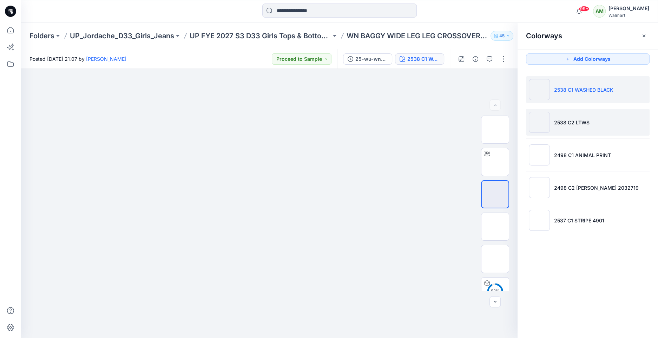
click at [579, 123] on p "2538 C2 LTWS" at bounding box center [571, 122] width 35 height 7
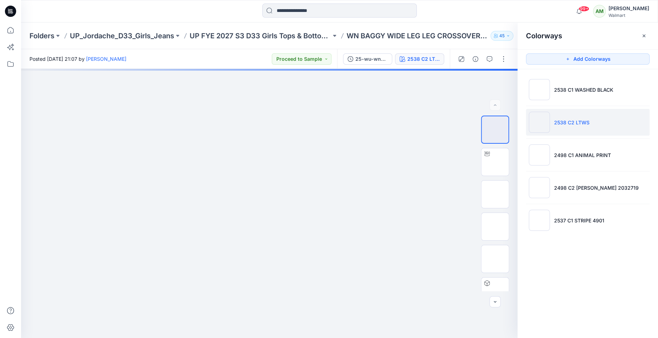
click at [560, 132] on li "2538 C2 LTWS" at bounding box center [588, 122] width 124 height 27
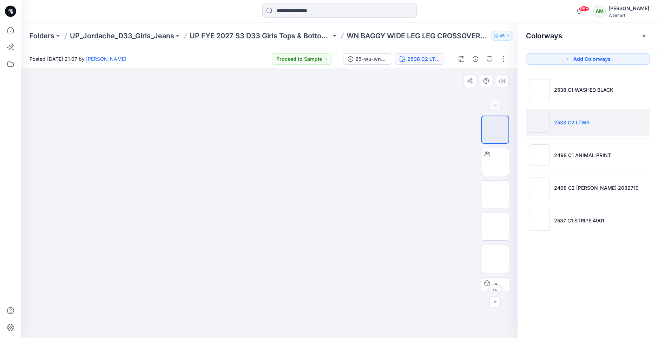
click at [509, 183] on div "4 %" at bounding box center [495, 204] width 45 height 176
click at [495, 194] on img at bounding box center [495, 194] width 0 height 0
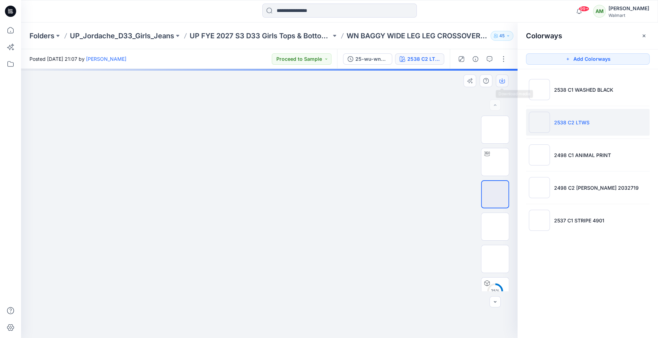
click at [504, 80] on icon "button" at bounding box center [502, 81] width 6 height 6
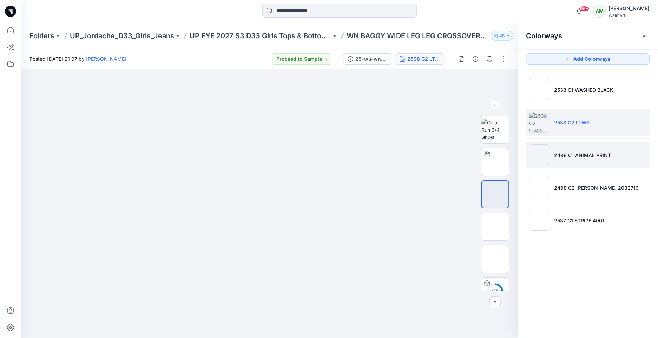
click at [580, 159] on li "2498 C1 ANIMAL PRINT" at bounding box center [588, 155] width 124 height 27
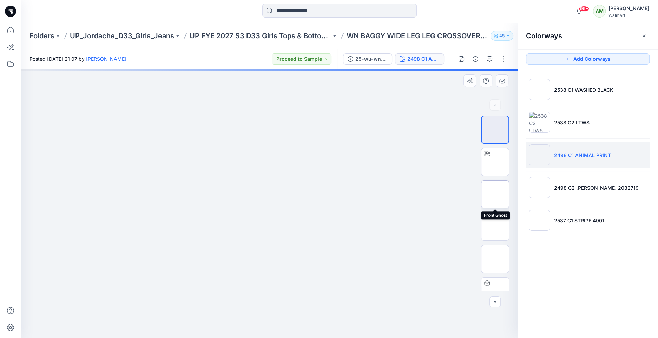
click at [495, 194] on img at bounding box center [495, 194] width 0 height 0
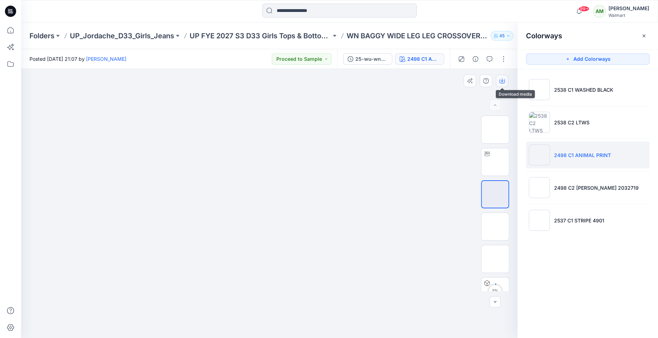
click at [504, 78] on icon "button" at bounding box center [502, 81] width 6 height 6
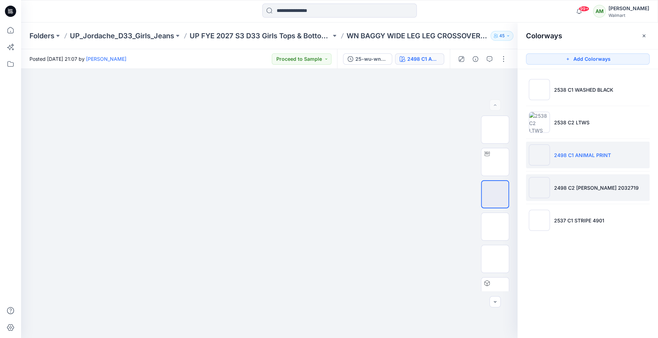
click at [587, 185] on p "2498 C2 ROSE GLASS 2032719" at bounding box center [596, 187] width 85 height 7
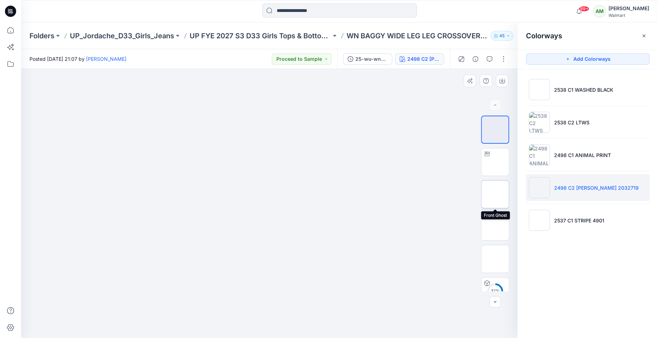
click at [495, 194] on img at bounding box center [495, 194] width 0 height 0
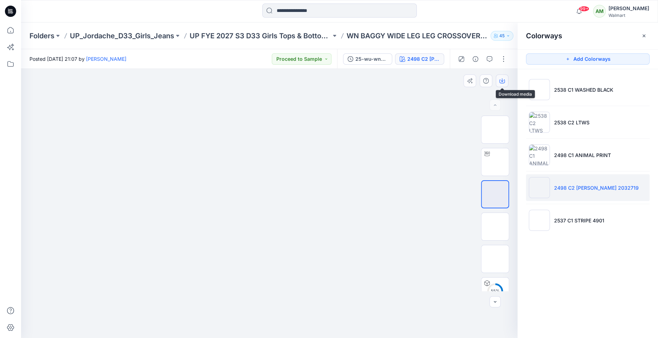
click at [502, 80] on icon "button" at bounding box center [502, 80] width 3 height 4
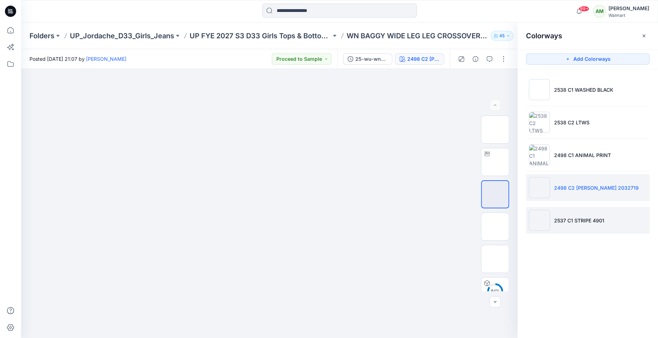
click at [594, 215] on li "2537 C1 STRIPE 4901" at bounding box center [588, 220] width 124 height 27
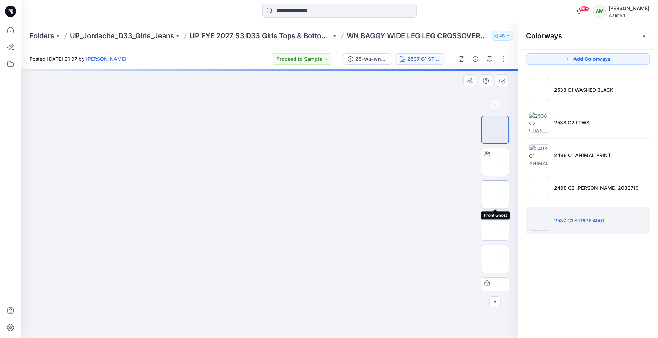
click at [495, 194] on img at bounding box center [495, 194] width 0 height 0
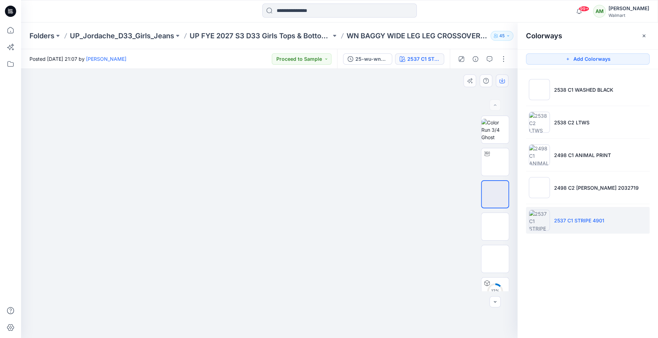
click at [502, 81] on icon "button" at bounding box center [502, 80] width 3 height 4
click at [565, 119] on p "2538 C2 LTWS" at bounding box center [571, 122] width 35 height 7
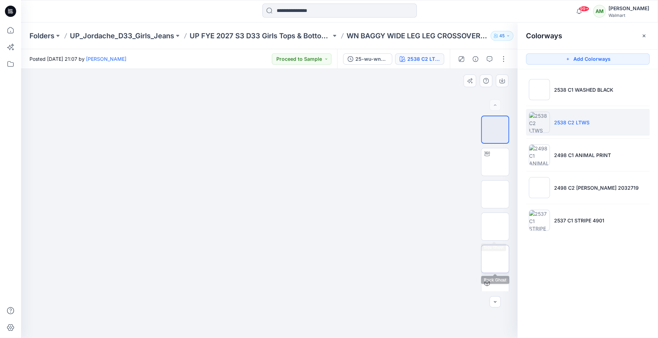
click at [495, 259] on img at bounding box center [495, 259] width 0 height 0
click at [503, 82] on icon "button" at bounding box center [502, 81] width 6 height 6
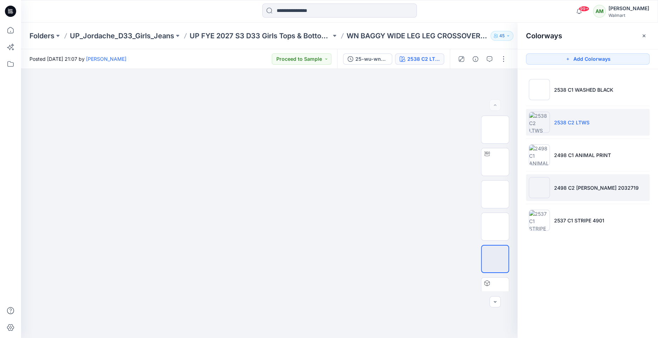
click at [561, 196] on li "2498 C2 ROSE GLASS 2032719" at bounding box center [588, 187] width 124 height 27
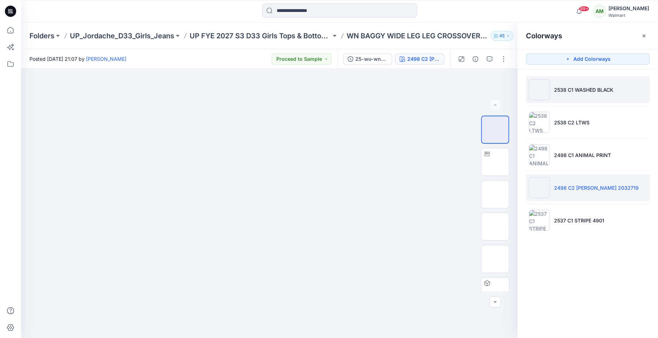
click at [575, 94] on li "2538 C1 WASHED BLACK" at bounding box center [588, 89] width 124 height 27
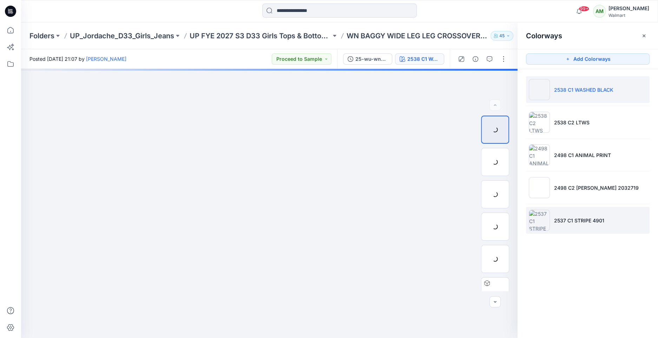
click at [558, 221] on p "2537 C1 STRIPE 4901" at bounding box center [579, 220] width 50 height 7
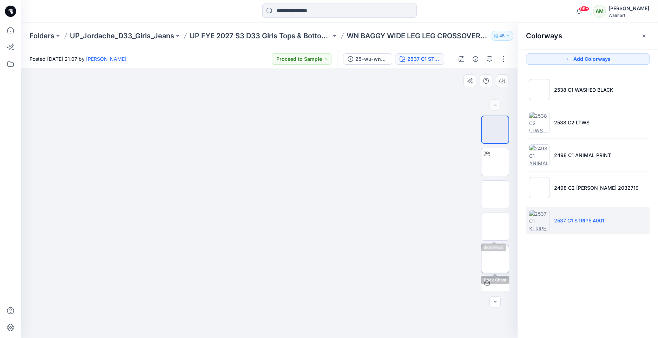
click at [495, 259] on img at bounding box center [495, 259] width 0 height 0
click at [264, 68] on img at bounding box center [269, 68] width 102 height 0
click at [258, 68] on img at bounding box center [269, 68] width 102 height 0
click at [419, 218] on div at bounding box center [269, 203] width 497 height 269
click at [495, 162] on img at bounding box center [495, 162] width 0 height 0
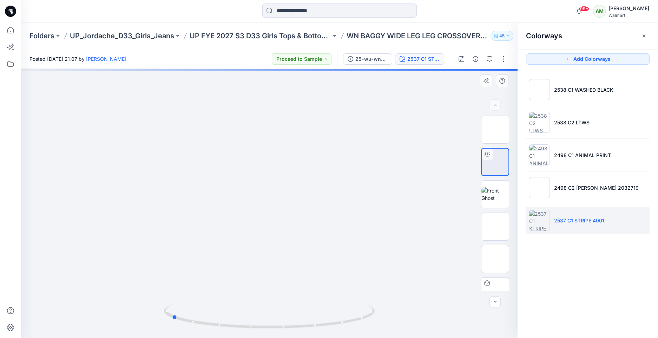
drag, startPoint x: 274, startPoint y: 325, endPoint x: 387, endPoint y: 310, distance: 114.4
click at [387, 310] on div at bounding box center [269, 203] width 497 height 269
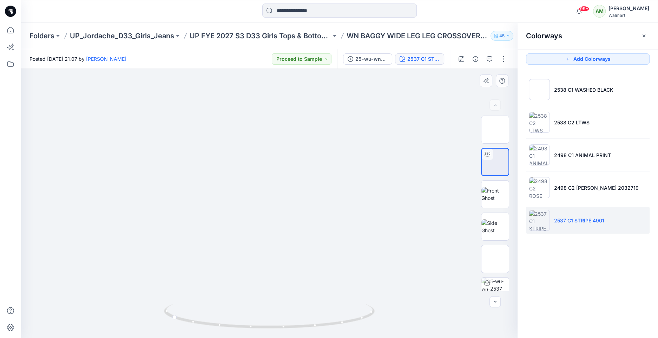
drag, startPoint x: 292, startPoint y: 284, endPoint x: 293, endPoint y: 90, distance: 194.6
drag, startPoint x: 285, startPoint y: 185, endPoint x: 289, endPoint y: 74, distance: 110.4
drag, startPoint x: 263, startPoint y: 191, endPoint x: 287, endPoint y: 154, distance: 44.1
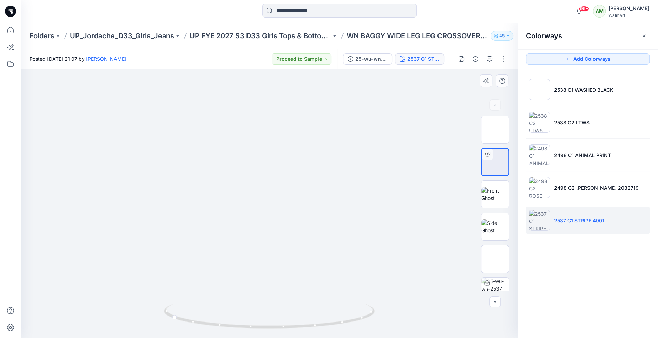
drag, startPoint x: 267, startPoint y: 291, endPoint x: 339, endPoint y: 96, distance: 208.0
click at [8, 64] on icon at bounding box center [10, 63] width 15 height 15
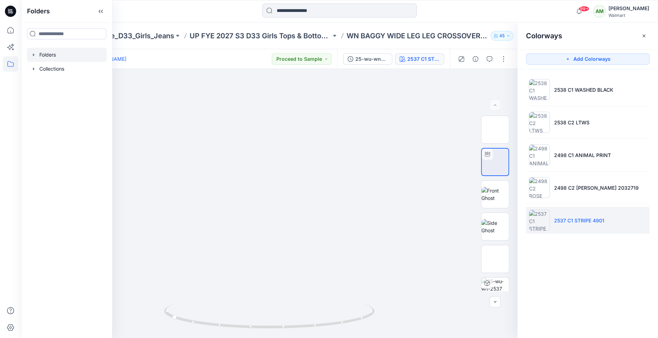
click at [33, 55] on icon "button" at bounding box center [33, 54] width 1 height 2
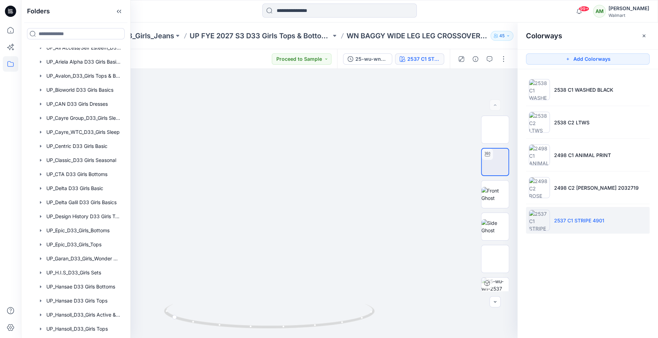
scroll to position [448, 0]
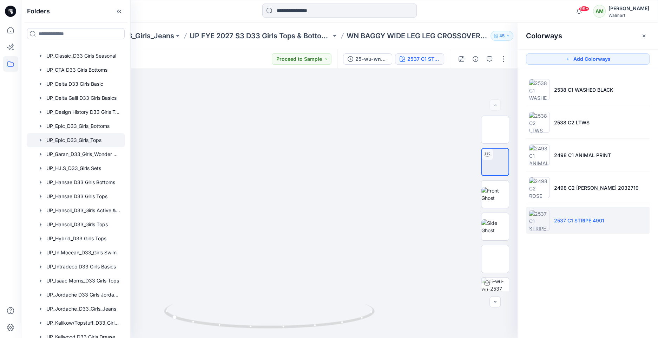
click at [79, 142] on div at bounding box center [76, 140] width 98 height 14
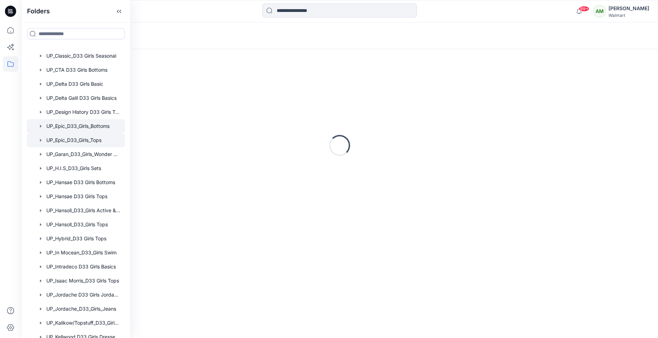
click at [85, 128] on div at bounding box center [76, 126] width 98 height 14
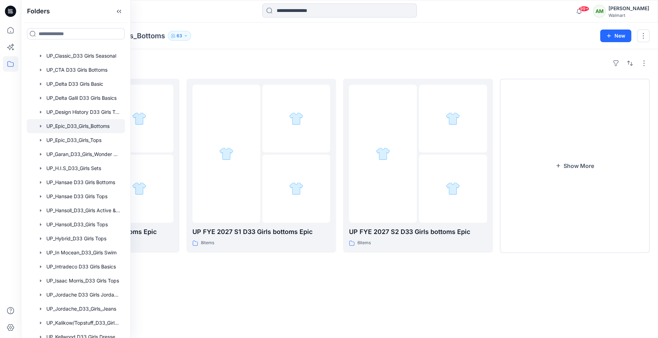
click at [461, 14] on div at bounding box center [339, 11] width 319 height 15
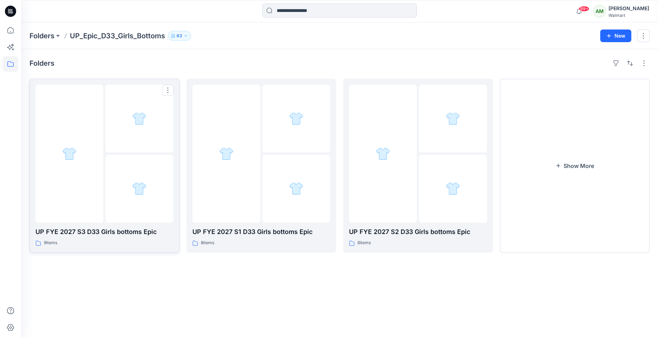
click at [134, 181] on img at bounding box center [139, 188] width 14 height 14
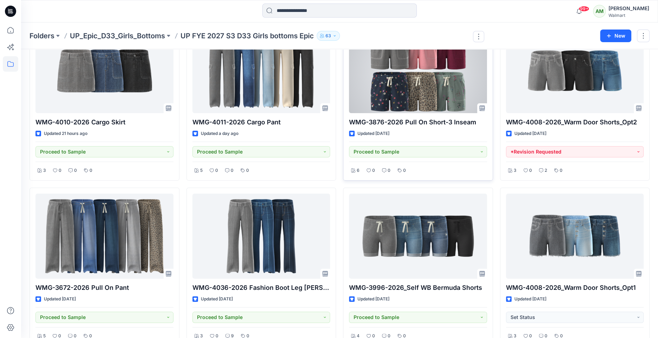
scroll to position [58, 0]
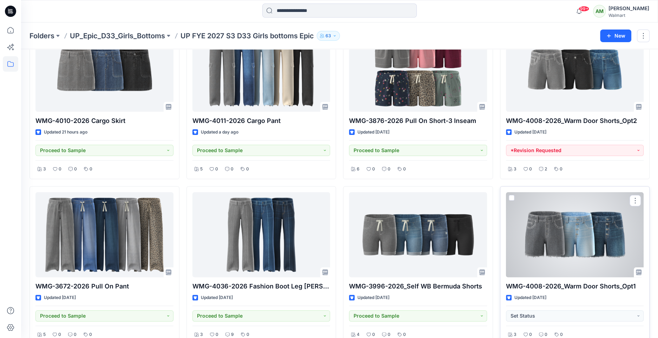
click at [566, 229] on div at bounding box center [575, 234] width 138 height 85
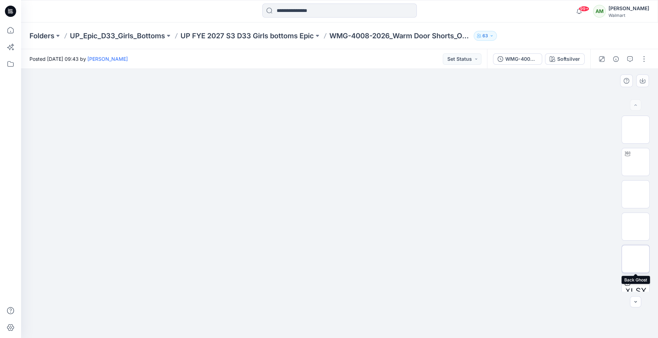
click at [636, 259] on img at bounding box center [636, 259] width 0 height 0
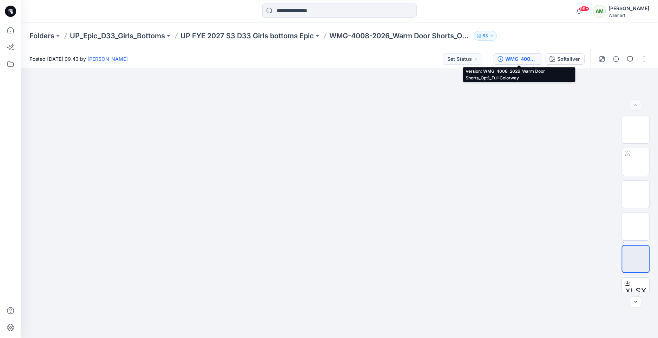
click at [522, 60] on div "WMG-4008-2026_Warm Door Shorts_Opt1_Full Colorway" at bounding box center [521, 59] width 32 height 8
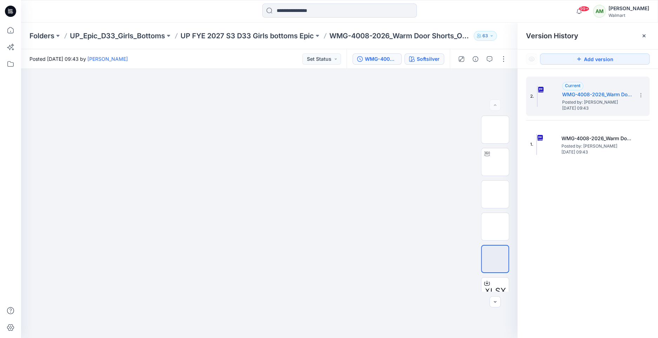
click at [436, 60] on div "Softsilver" at bounding box center [428, 59] width 23 height 8
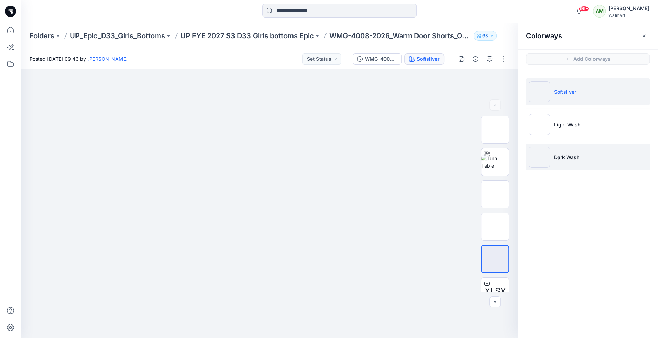
click at [565, 152] on li "Dark Wash" at bounding box center [588, 157] width 124 height 27
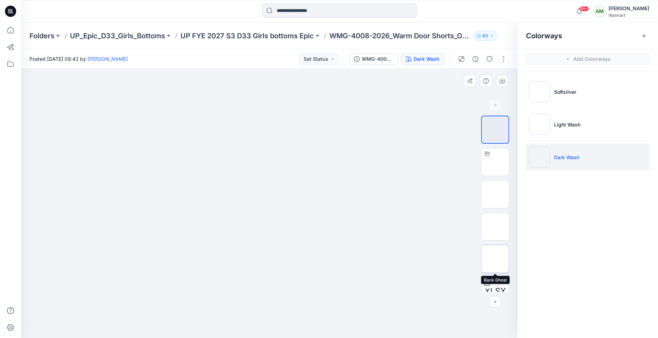
click at [495, 259] on img at bounding box center [495, 259] width 0 height 0
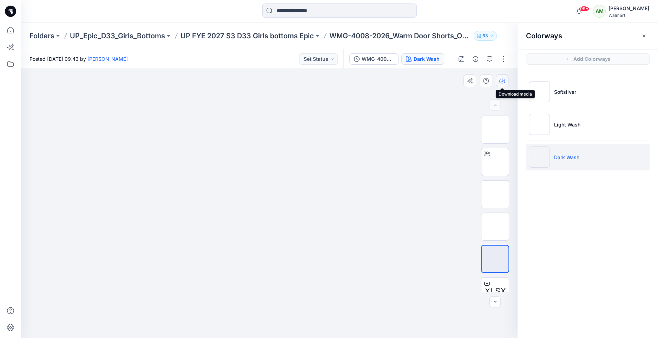
click at [500, 79] on icon "button" at bounding box center [502, 81] width 6 height 6
click at [11, 68] on icon at bounding box center [10, 63] width 15 height 15
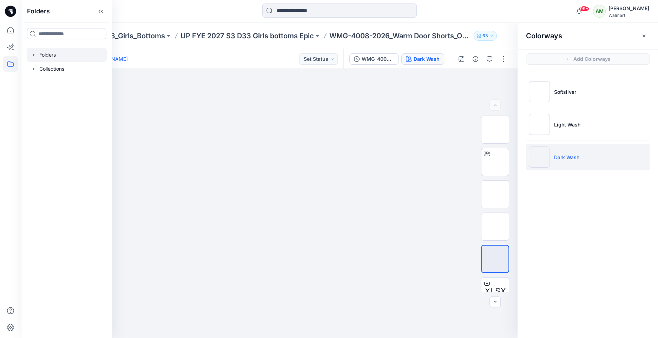
click at [35, 53] on icon "button" at bounding box center [34, 55] width 6 height 6
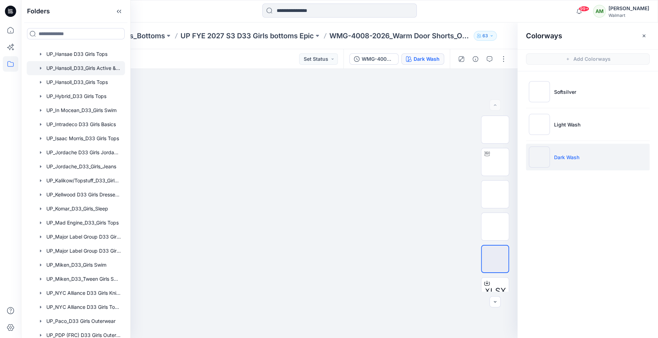
scroll to position [706, 0]
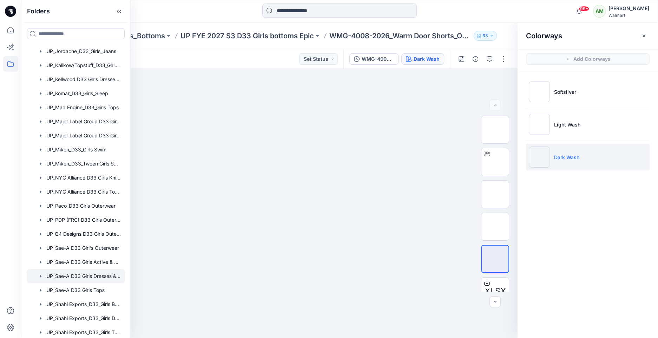
click at [81, 276] on div at bounding box center [76, 276] width 98 height 14
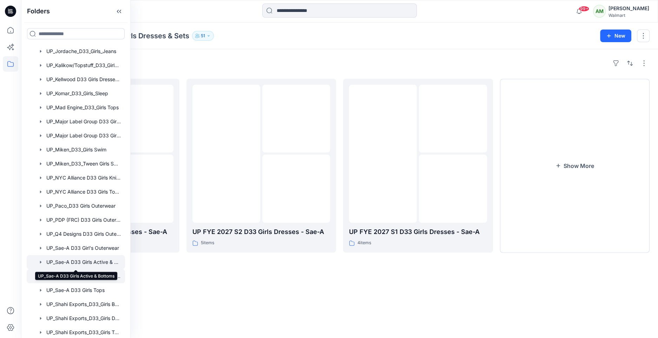
click at [83, 261] on div at bounding box center [76, 262] width 98 height 14
click at [446, 276] on div "Folders UP FYE 2027 S3 D33 Girls Active Sae-A 23 items UP FYE 2027 S2 D33 Girls…" at bounding box center [339, 193] width 637 height 289
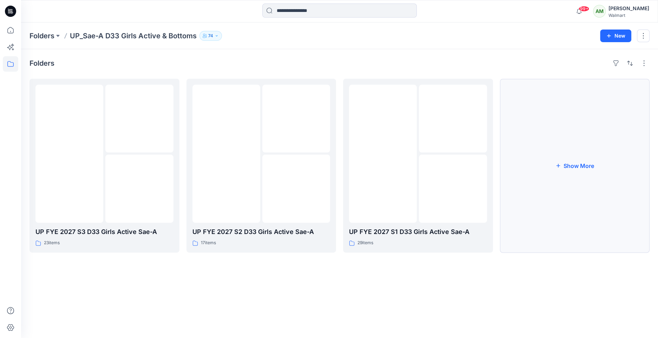
click at [563, 133] on button "Show More" at bounding box center [575, 166] width 150 height 174
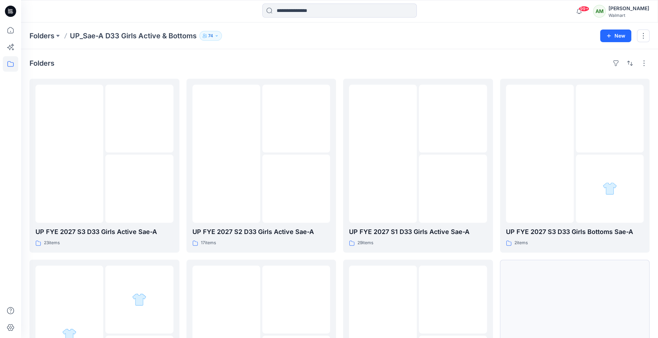
scroll to position [19, 0]
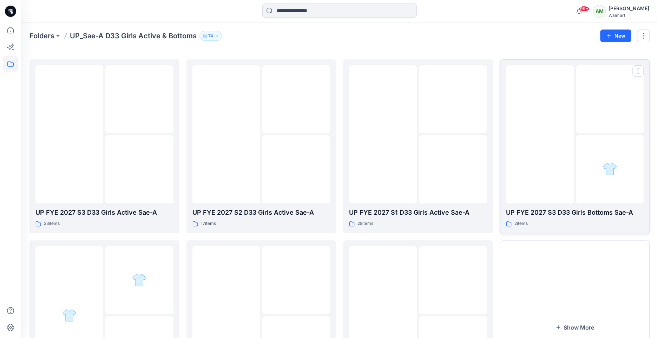
click at [540, 134] on img at bounding box center [540, 134] width 0 height 0
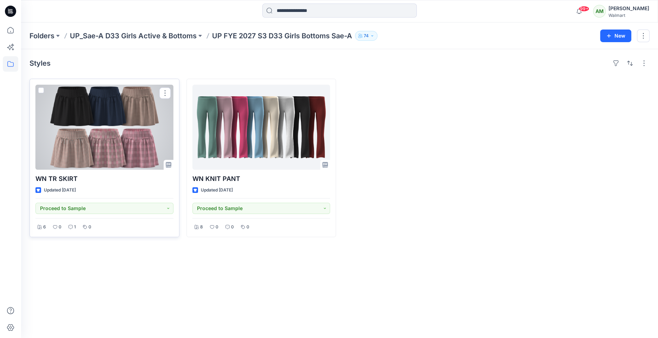
click at [138, 148] on div at bounding box center [104, 127] width 138 height 85
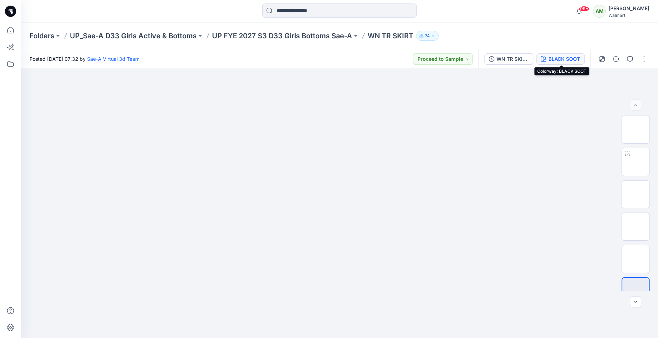
click at [564, 57] on div "BLACK SOOT" at bounding box center [565, 59] width 32 height 8
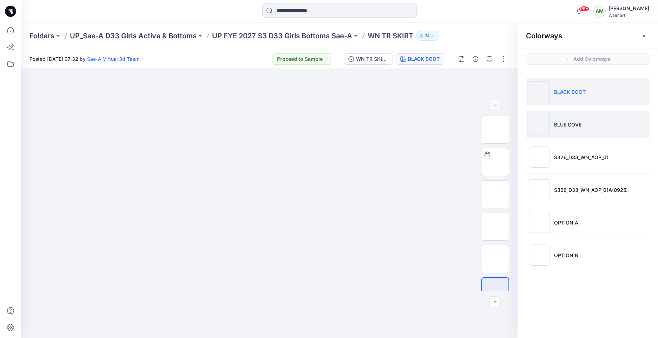
click at [574, 121] on p "BLUE COVE" at bounding box center [567, 124] width 27 height 7
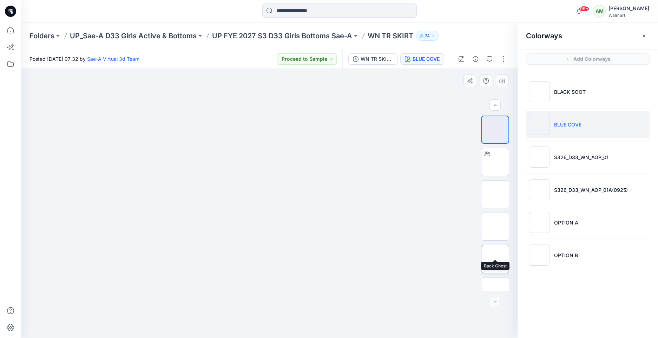
scroll to position [14, 0]
click at [495, 245] on img at bounding box center [495, 245] width 0 height 0
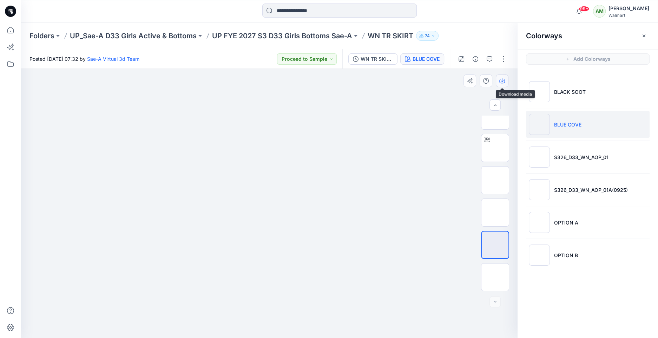
click at [504, 79] on icon "button" at bounding box center [502, 81] width 6 height 4
click at [8, 64] on icon at bounding box center [10, 63] width 15 height 15
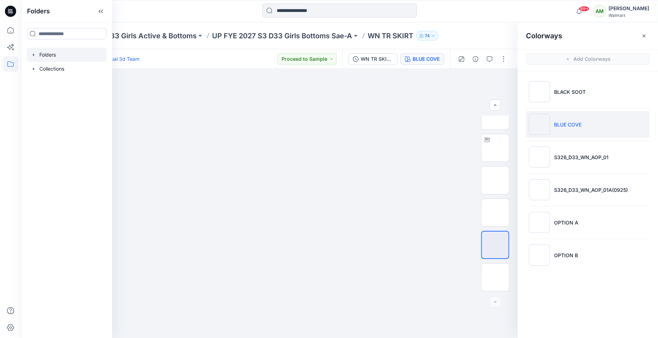
click at [35, 54] on icon "button" at bounding box center [34, 55] width 6 height 6
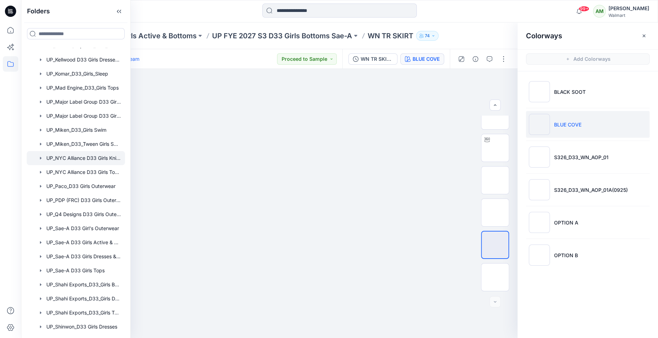
scroll to position [833, 0]
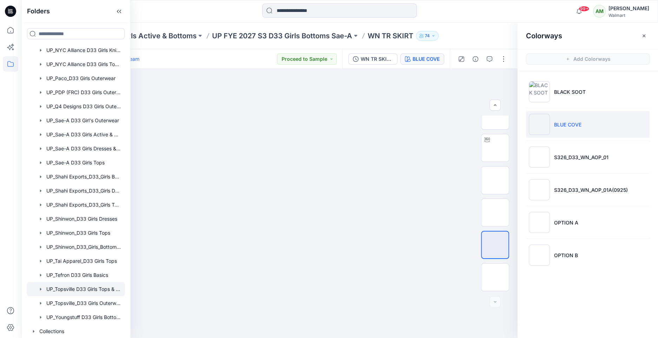
click at [79, 288] on div at bounding box center [76, 289] width 98 height 14
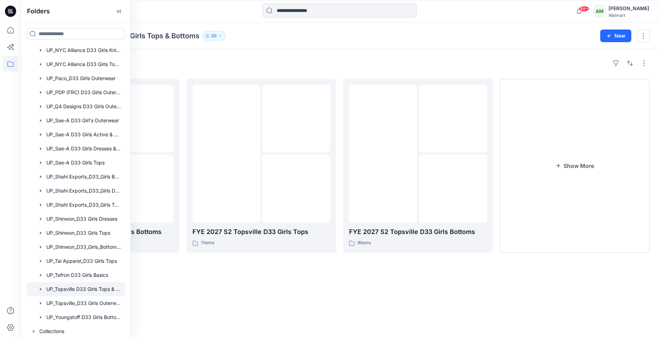
click at [380, 51] on div "Folders FYE 2027 S3 Topsville D33 Girls Bottoms 7 items FYE 2027 S2 Topsville D…" at bounding box center [339, 193] width 637 height 289
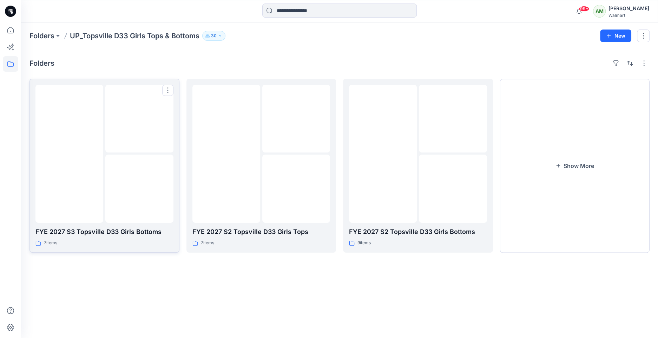
click at [86, 203] on div at bounding box center [69, 154] width 68 height 138
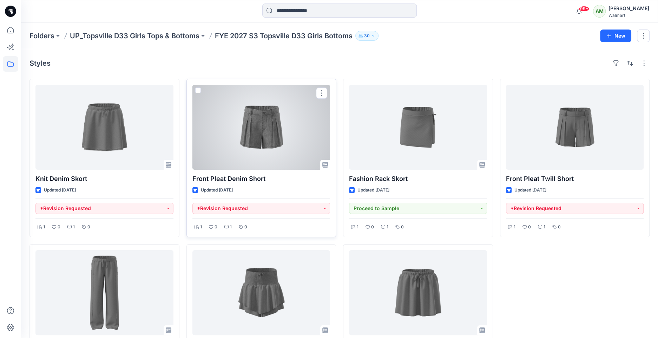
click at [286, 149] on div at bounding box center [261, 127] width 138 height 85
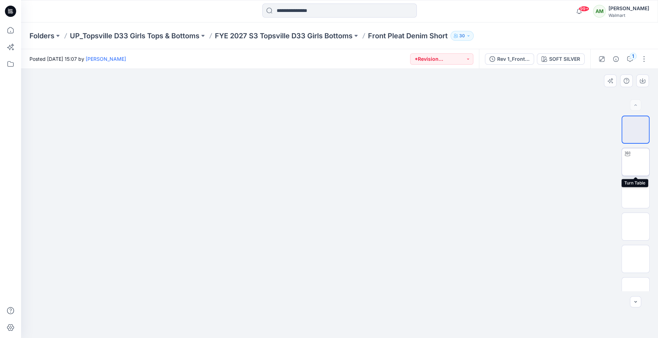
click at [636, 162] on img at bounding box center [636, 162] width 0 height 0
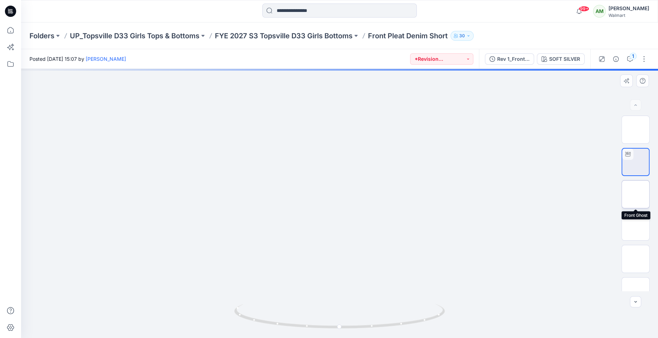
click at [636, 194] on img at bounding box center [636, 194] width 0 height 0
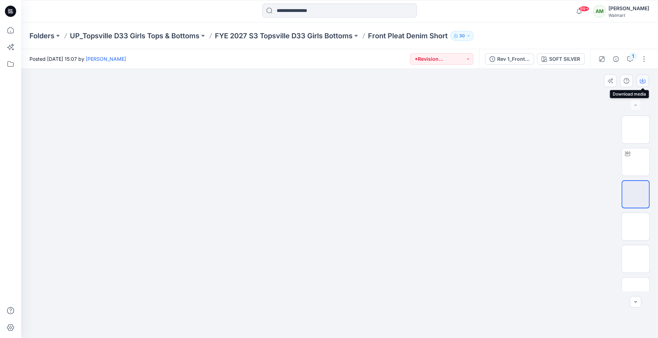
click at [643, 80] on icon "button" at bounding box center [642, 80] width 3 height 4
click at [636, 259] on img at bounding box center [636, 259] width 0 height 0
click at [643, 83] on icon "button" at bounding box center [643, 81] width 6 height 4
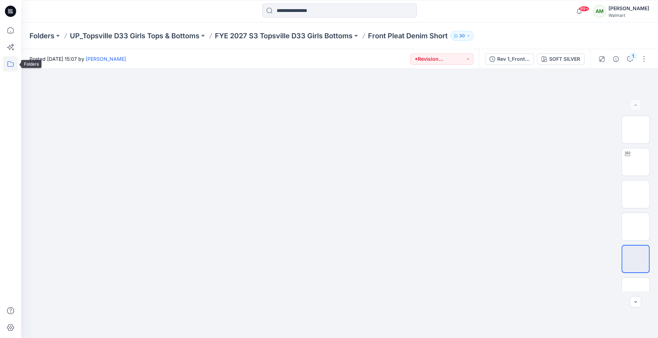
click at [10, 64] on icon at bounding box center [10, 63] width 15 height 15
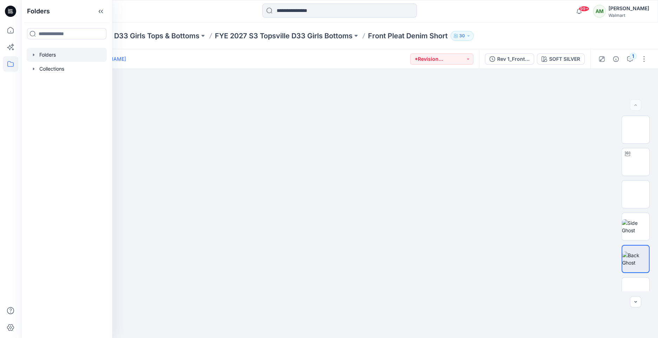
click at [33, 54] on icon "button" at bounding box center [33, 54] width 1 height 2
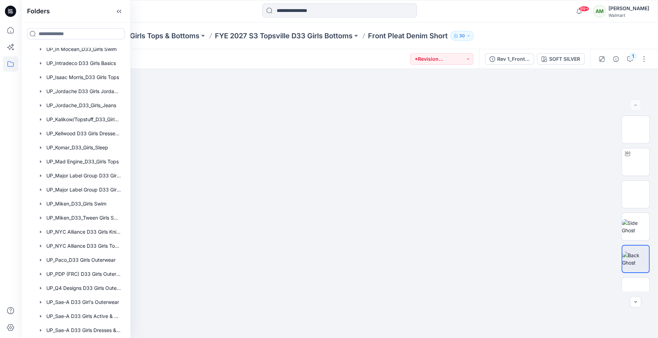
scroll to position [685, 0]
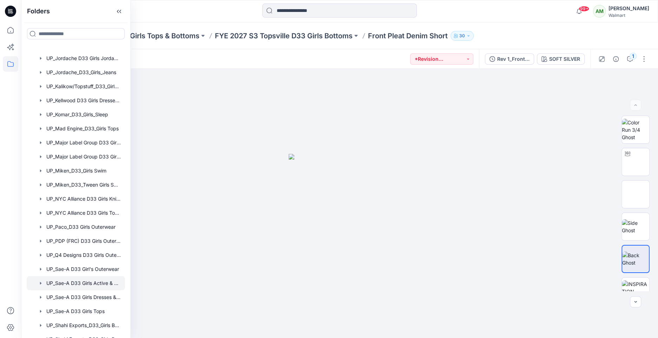
click at [89, 286] on div at bounding box center [76, 283] width 98 height 14
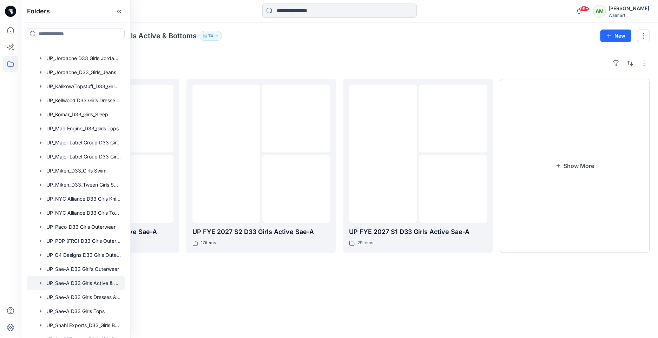
click at [438, 49] on div "Folders UP_Sae-A D33 Girls Active & Bottoms 74 New" at bounding box center [339, 35] width 637 height 27
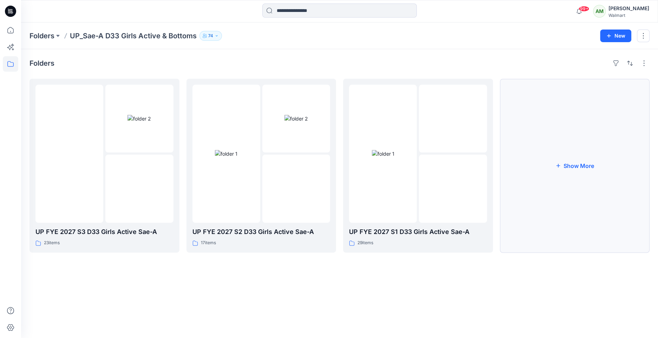
click at [562, 147] on button "Show More" at bounding box center [575, 166] width 150 height 174
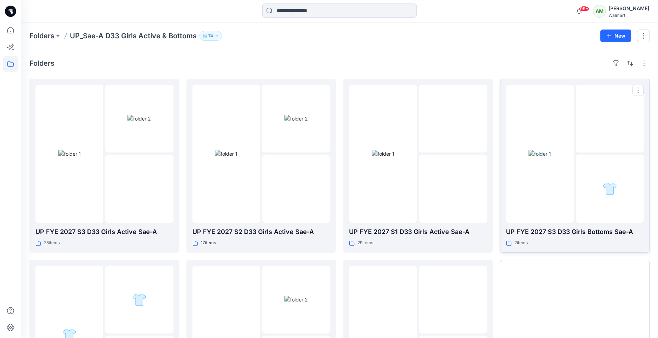
click at [551, 150] on img at bounding box center [540, 153] width 22 height 7
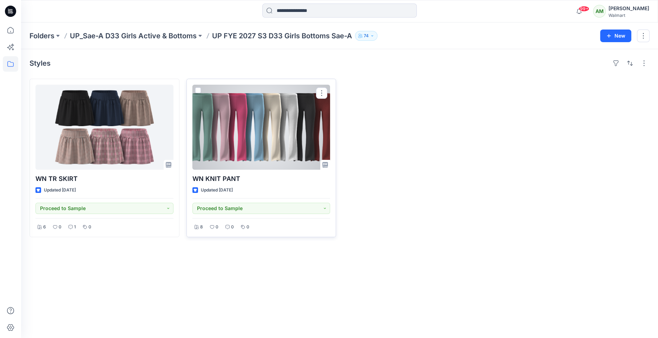
click at [245, 127] on div at bounding box center [261, 127] width 138 height 85
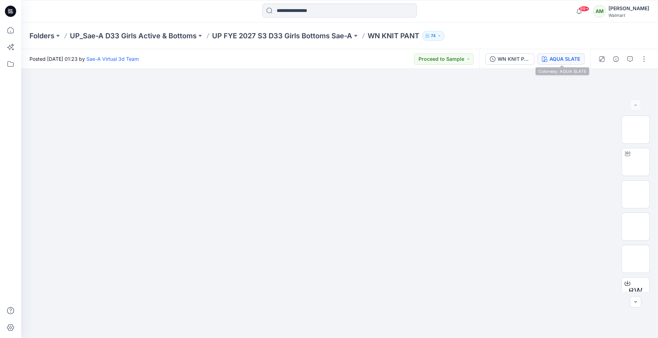
click at [562, 59] on div "AQUA SLATE" at bounding box center [565, 59] width 31 height 8
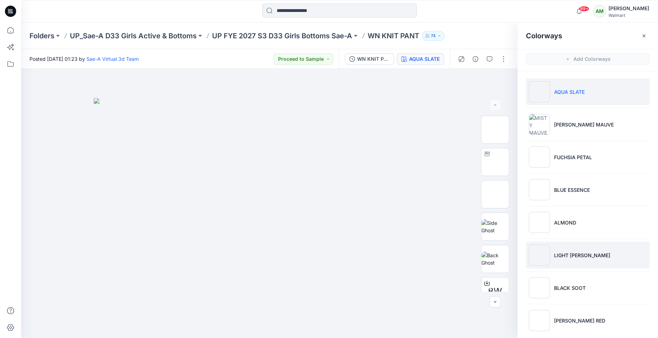
click at [576, 256] on p "LIGHT GREY HEATHER" at bounding box center [582, 254] width 56 height 7
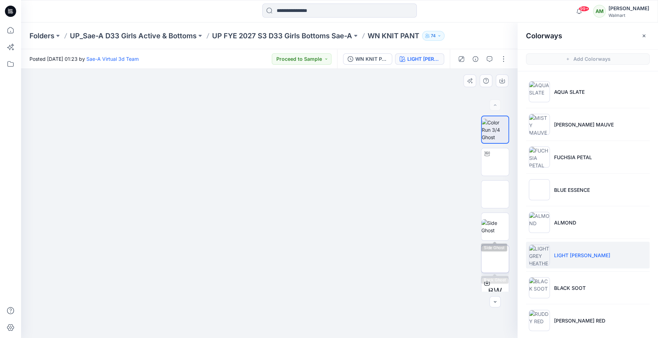
click at [495, 259] on img at bounding box center [495, 259] width 0 height 0
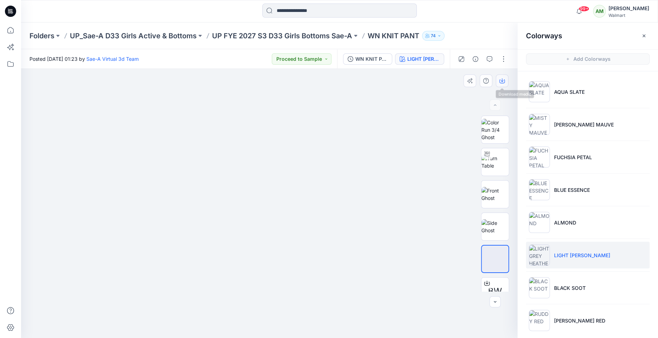
click at [502, 77] on button "button" at bounding box center [502, 80] width 13 height 13
click at [10, 65] on icon at bounding box center [10, 63] width 15 height 15
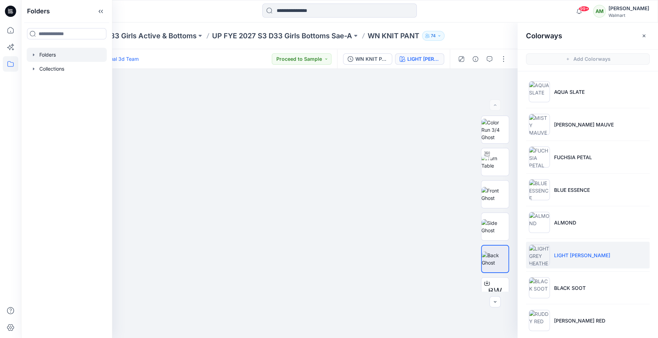
click at [32, 54] on icon "button" at bounding box center [34, 55] width 6 height 6
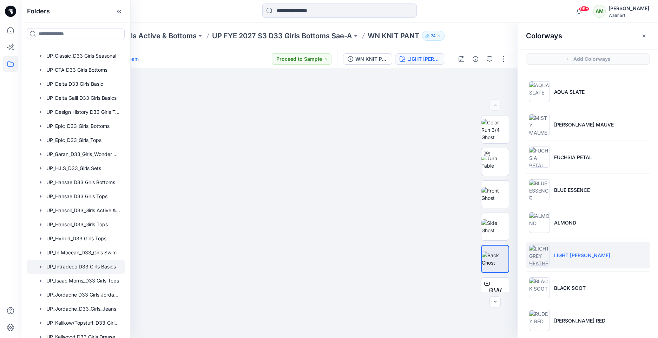
scroll to position [518, 0]
click at [86, 74] on div at bounding box center [76, 71] width 98 height 14
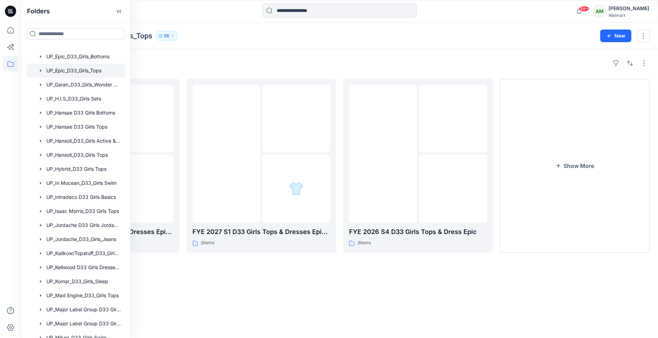
click at [318, 44] on div "Folders UP_Epic_D33_Girls_Tops 58 New" at bounding box center [339, 35] width 637 height 27
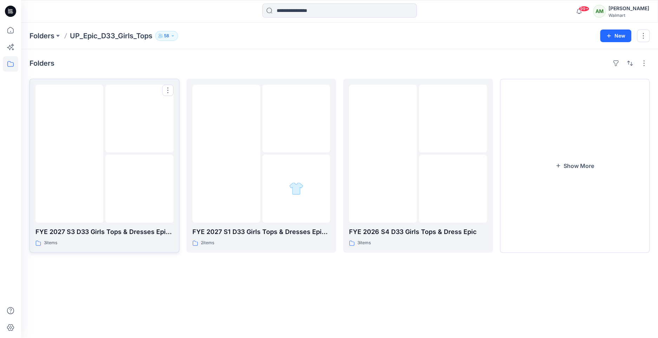
click at [139, 119] on img at bounding box center [139, 119] width 0 height 0
click at [383, 153] on img at bounding box center [383, 153] width 0 height 0
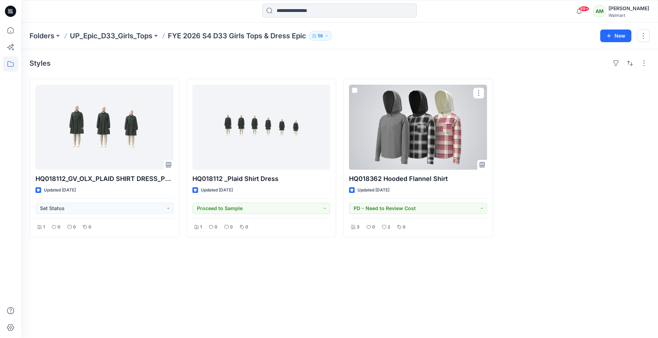
click at [396, 134] on div at bounding box center [418, 127] width 138 height 85
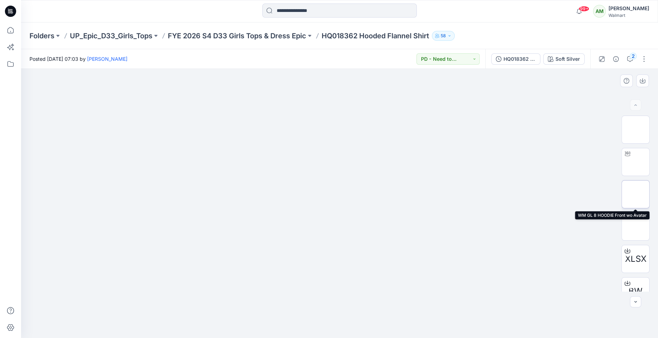
click at [636, 194] on img at bounding box center [636, 194] width 0 height 0
click at [447, 69] on img at bounding box center [339, 69] width 269 height 0
drag, startPoint x: 392, startPoint y: 209, endPoint x: 394, endPoint y: 251, distance: 42.2
click at [394, 69] on img at bounding box center [339, 69] width 269 height 0
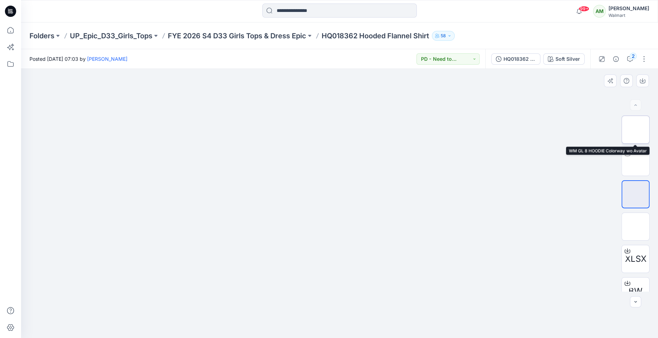
click at [636, 130] on img at bounding box center [636, 130] width 0 height 0
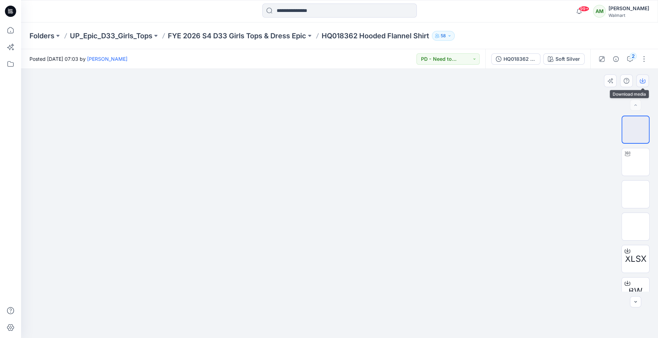
click at [644, 80] on icon "button" at bounding box center [643, 81] width 6 height 6
click at [268, 26] on div "Folders UP_Epic_D33_Girls_Tops FYE 2026 S4 D33 Girls Tops & Dress Epic HQ018362…" at bounding box center [339, 35] width 637 height 27
click at [268, 36] on p "FYE 2026 S4 D33 Girls Tops & Dress Epic" at bounding box center [237, 36] width 138 height 10
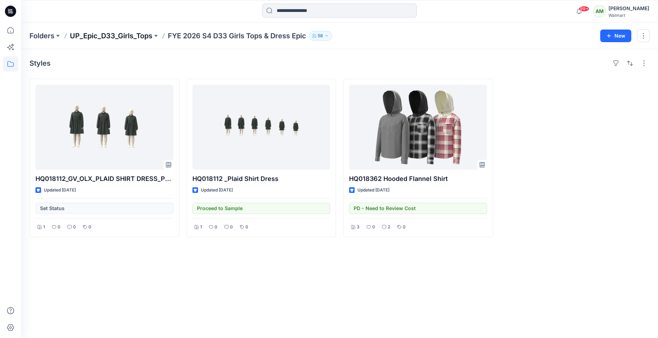
click at [126, 37] on p "UP_Epic_D33_Girls_Tops" at bounding box center [111, 36] width 83 height 10
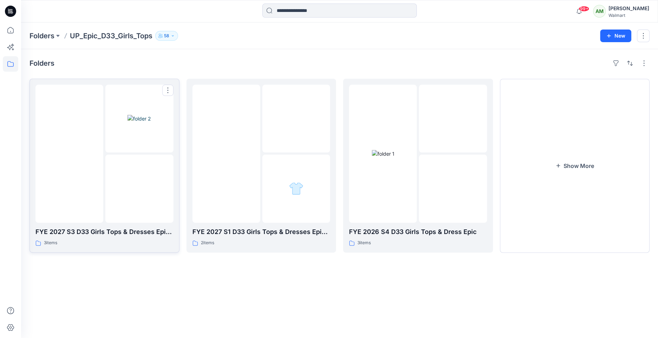
click at [132, 122] on img at bounding box center [139, 118] width 24 height 7
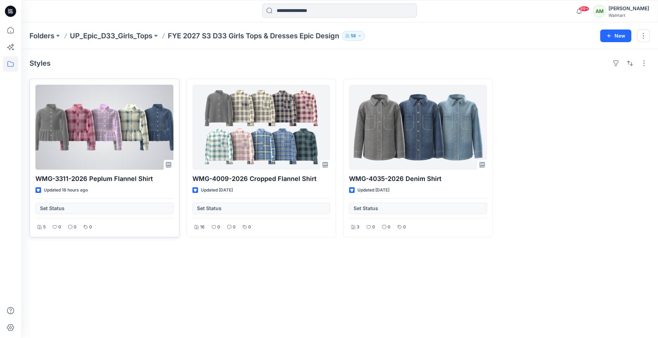
click at [131, 129] on div at bounding box center [104, 127] width 138 height 85
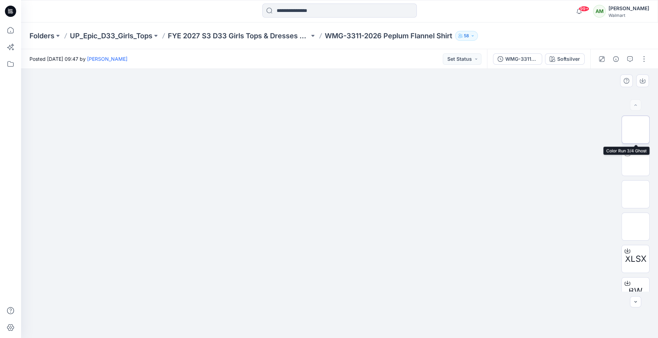
click at [636, 130] on img at bounding box center [636, 130] width 0 height 0
click at [642, 81] on icon "button" at bounding box center [642, 80] width 3 height 4
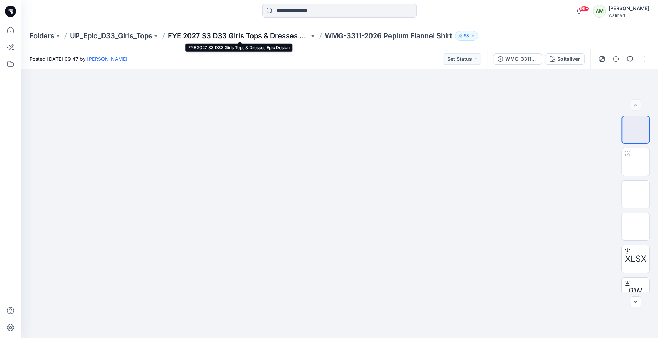
click at [280, 38] on p "FYE 2027 S3 D33 Girls Tops & Dresses Epic Design" at bounding box center [239, 36] width 142 height 10
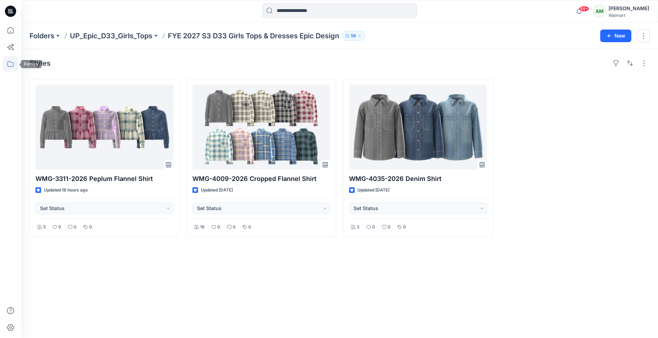
click at [13, 64] on icon at bounding box center [10, 63] width 15 height 15
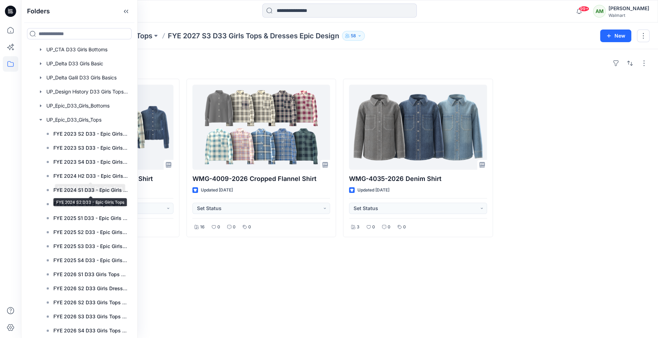
scroll to position [467, 0]
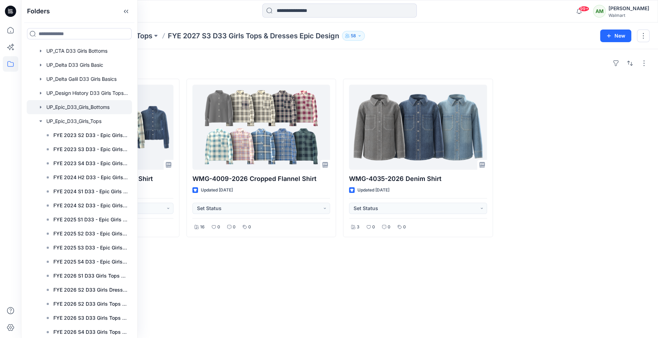
click at [92, 106] on div at bounding box center [79, 107] width 105 height 14
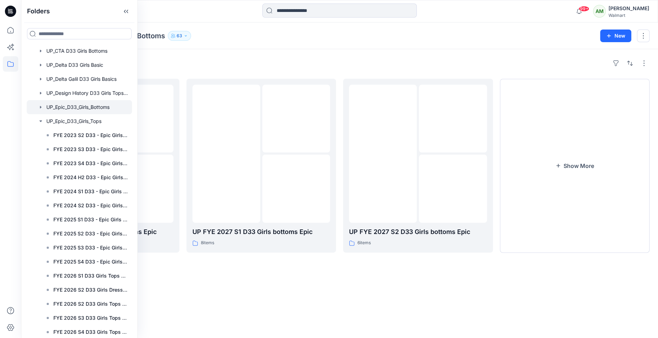
click at [253, 57] on div "Folders UP FYE 2027 S3 D33 Girls bottoms Epic 9 items UP FYE 2027 S1 D33 Girls …" at bounding box center [339, 193] width 637 height 289
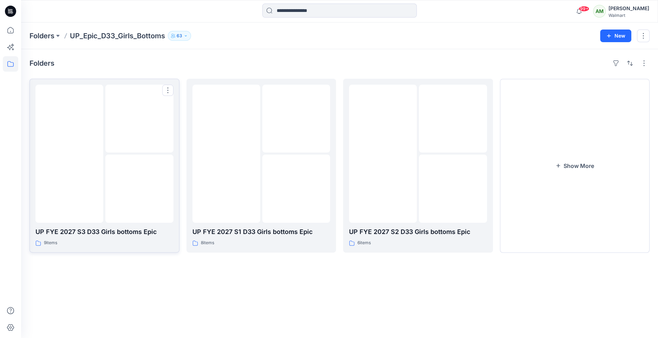
click at [139, 119] on img at bounding box center [139, 119] width 0 height 0
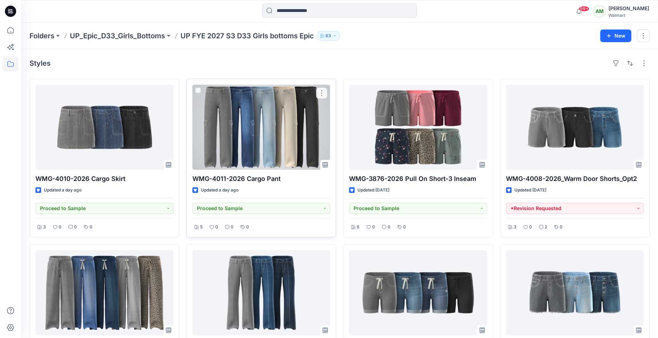
click at [297, 120] on div at bounding box center [261, 127] width 138 height 85
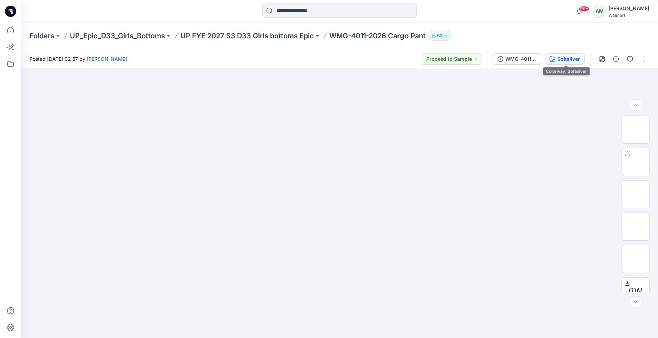
click at [557, 59] on button "Softsilver" at bounding box center [565, 58] width 40 height 11
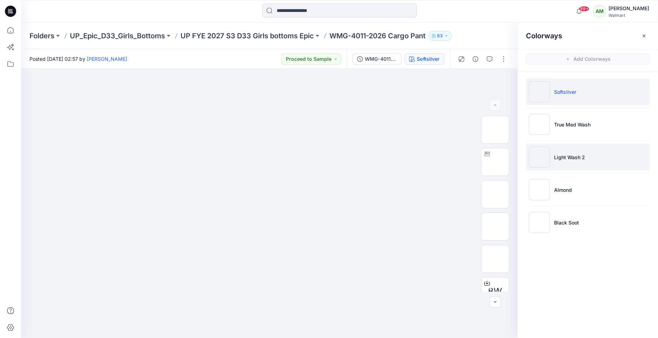
click at [566, 156] on p "Light Wash 2" at bounding box center [569, 156] width 31 height 7
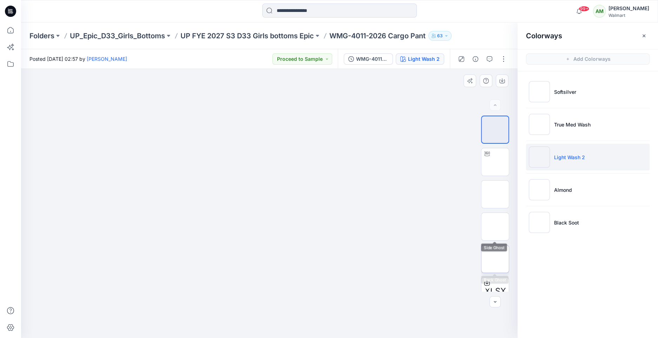
click at [495, 259] on img at bounding box center [495, 259] width 0 height 0
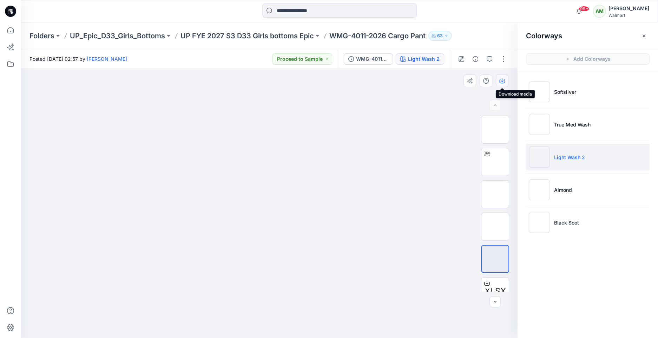
click at [501, 81] on icon "button" at bounding box center [502, 81] width 6 height 6
click at [294, 34] on p "UP FYE 2027 S3 D33 Girls bottoms Epic" at bounding box center [247, 36] width 133 height 10
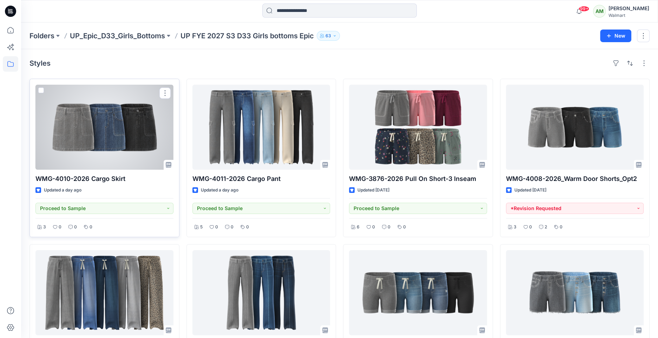
click at [93, 126] on div at bounding box center [104, 127] width 138 height 85
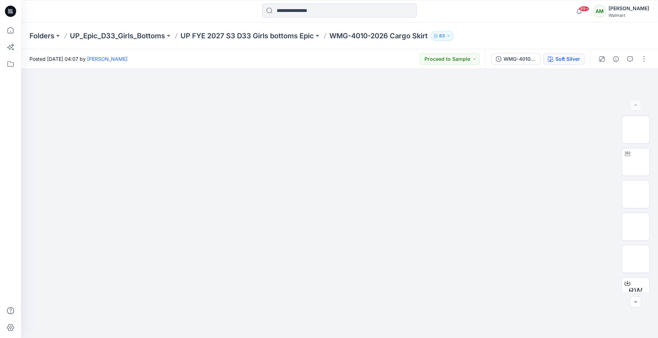
click at [565, 60] on div "Soft Silver" at bounding box center [568, 59] width 25 height 8
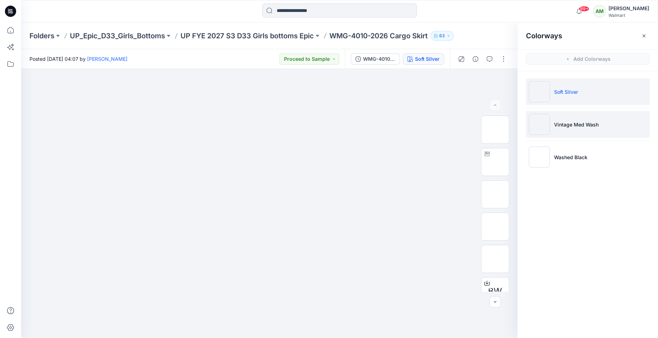
click at [575, 116] on li "Vintage Med Wash" at bounding box center [588, 124] width 124 height 27
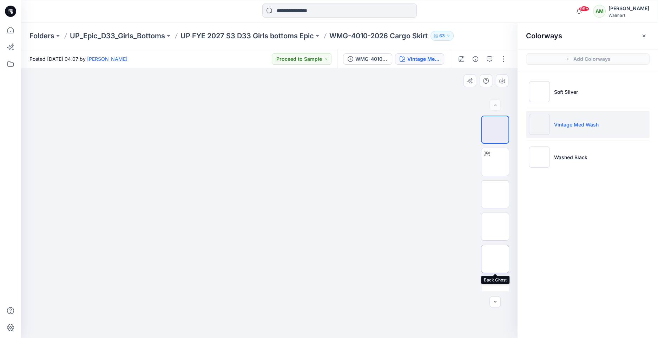
click at [495, 259] on img at bounding box center [495, 259] width 0 height 0
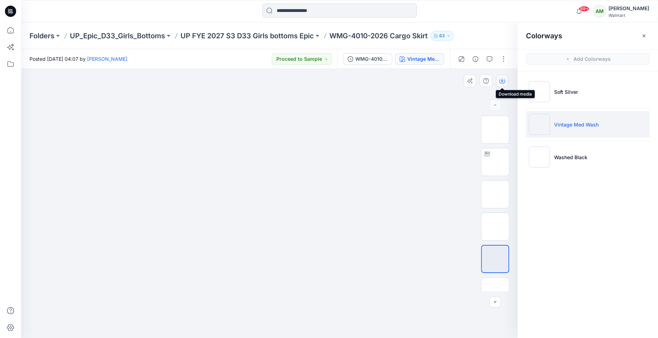
click at [502, 81] on icon "button" at bounding box center [502, 81] width 6 height 6
click at [495, 194] on img at bounding box center [495, 194] width 0 height 0
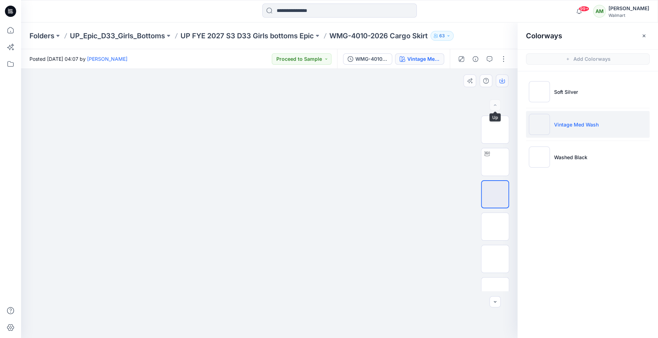
click at [505, 83] on button "button" at bounding box center [502, 80] width 13 height 13
click at [299, 33] on p "UP FYE 2027 S3 D33 Girls bottoms Epic" at bounding box center [247, 36] width 133 height 10
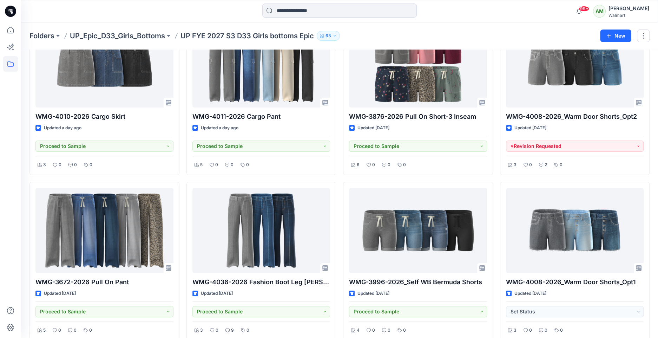
scroll to position [86, 0]
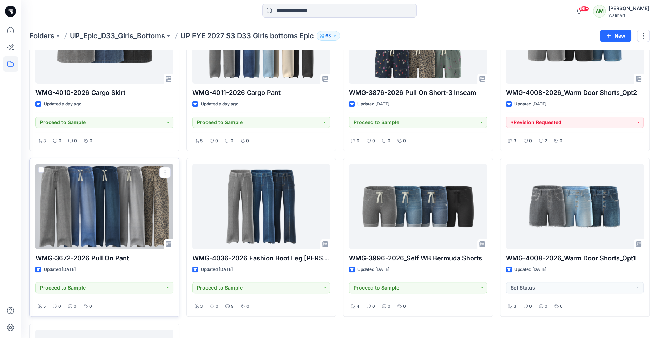
click at [148, 219] on div at bounding box center [104, 206] width 138 height 85
